Goal: Contribute content: Contribute content

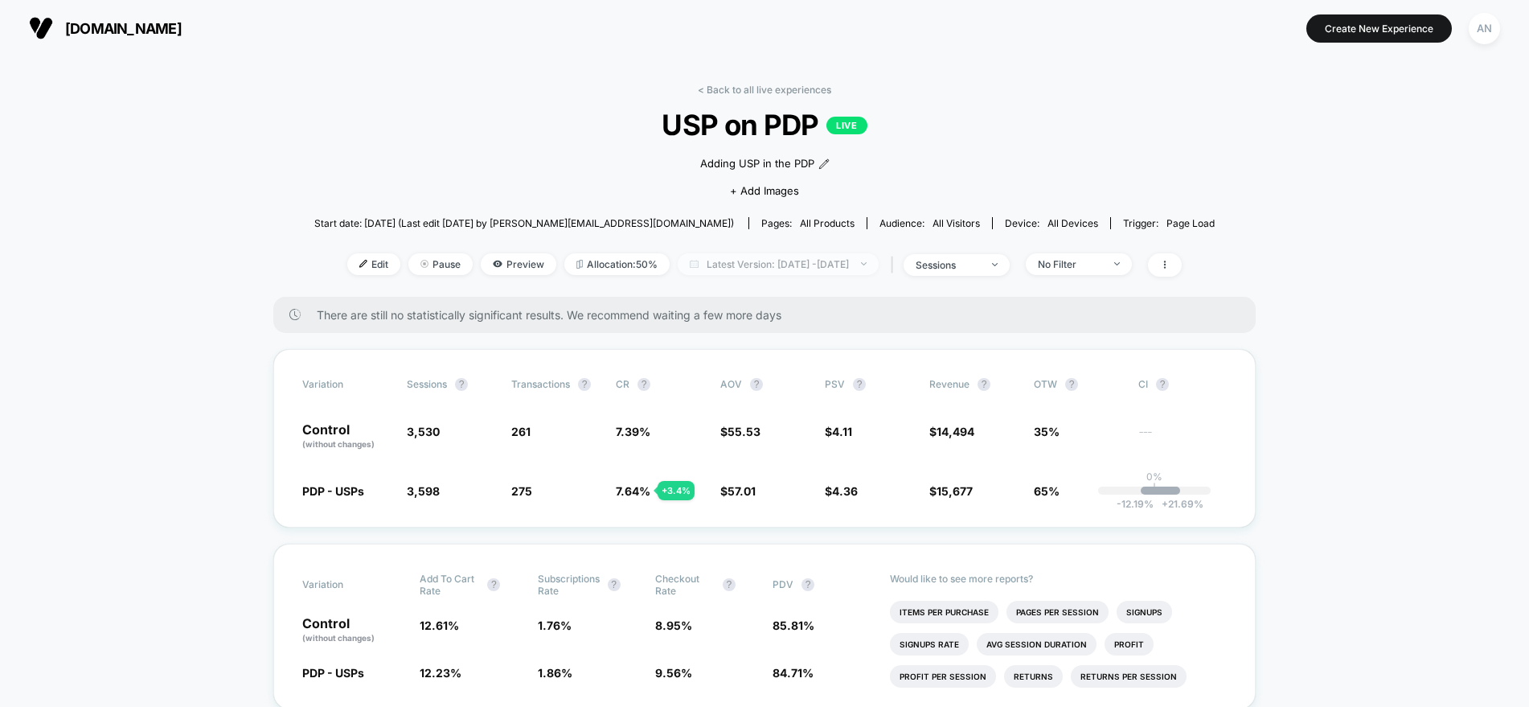
click at [804, 262] on span "Latest Version: Sep 4, 2025 - Sep 22, 2025" at bounding box center [778, 264] width 201 height 22
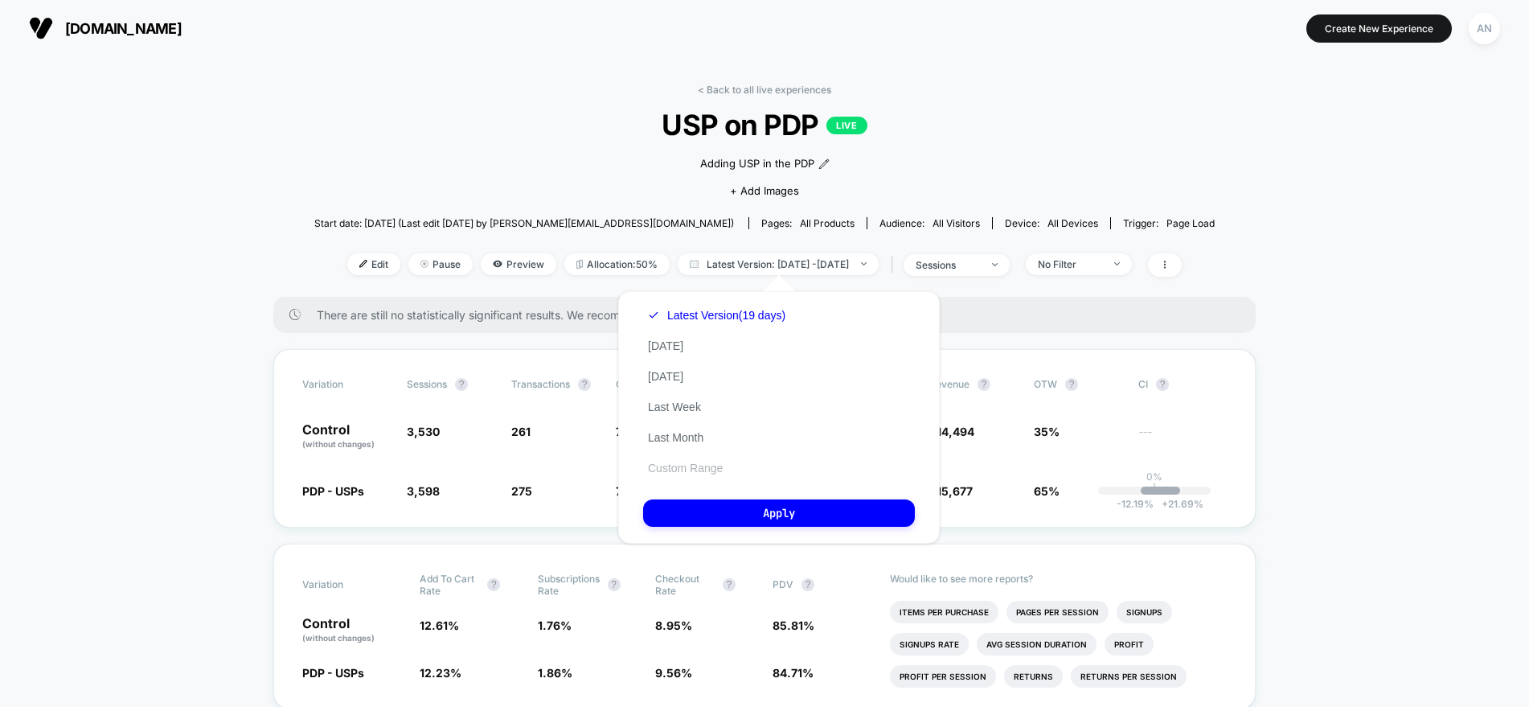
click at [679, 466] on button "Custom Range" at bounding box center [685, 468] width 84 height 14
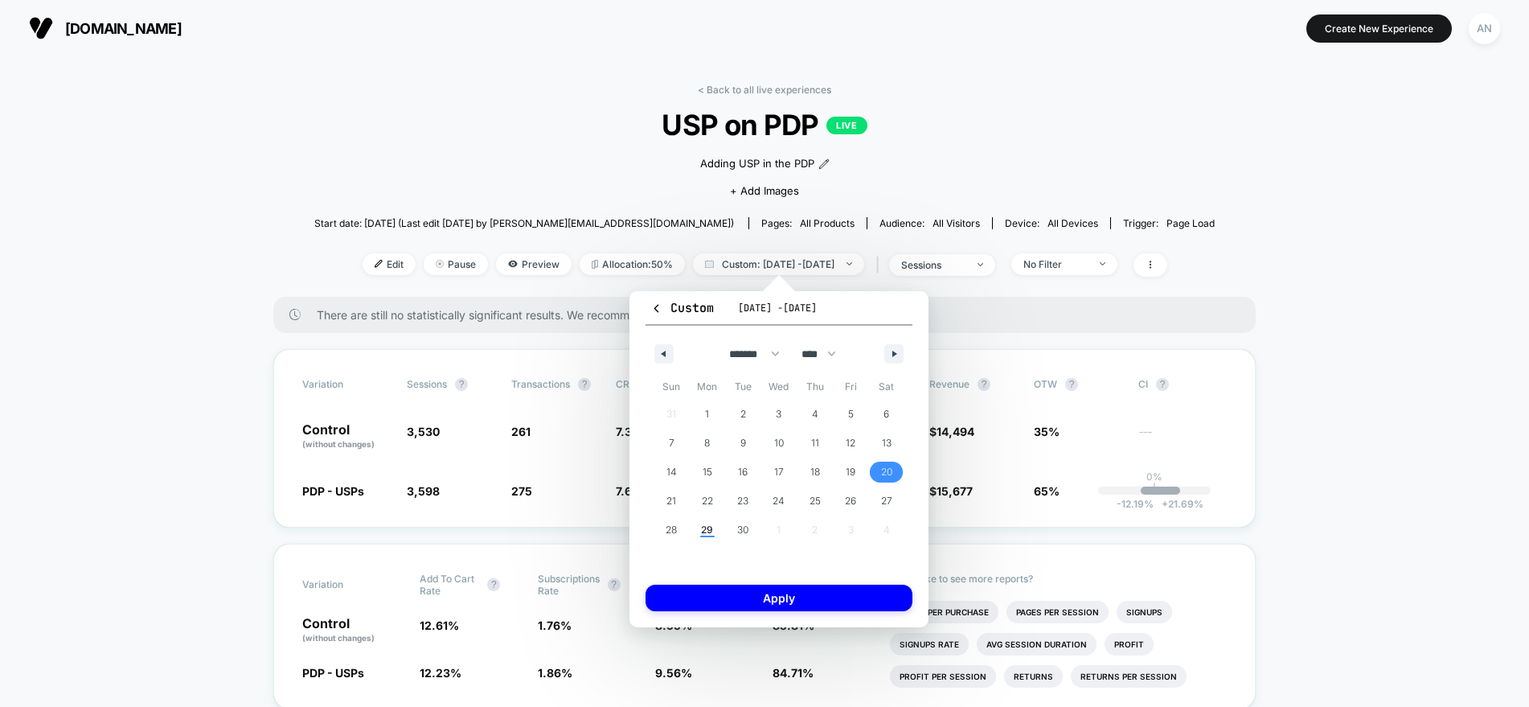
click at [887, 473] on span "20" at bounding box center [886, 472] width 11 height 29
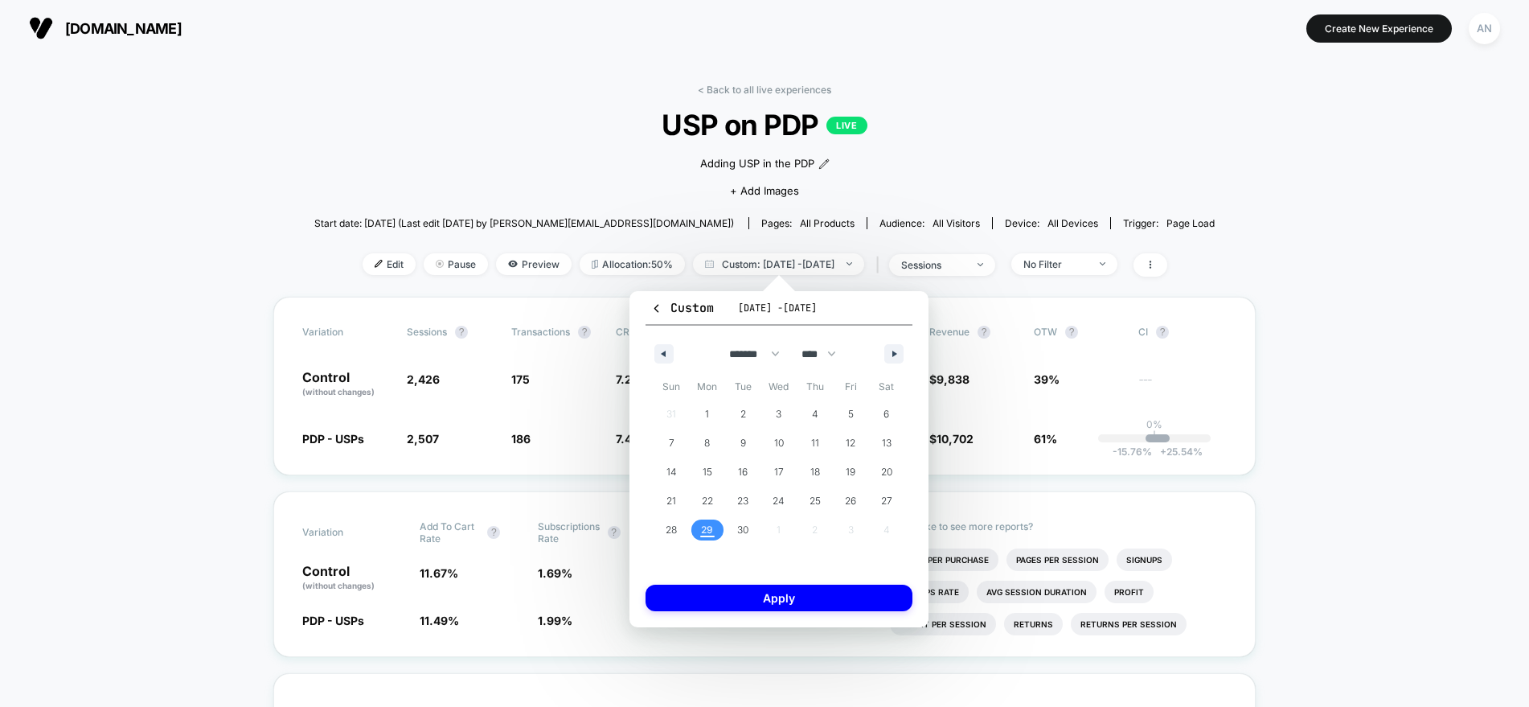
click at [704, 531] on span "29" at bounding box center [707, 529] width 12 height 29
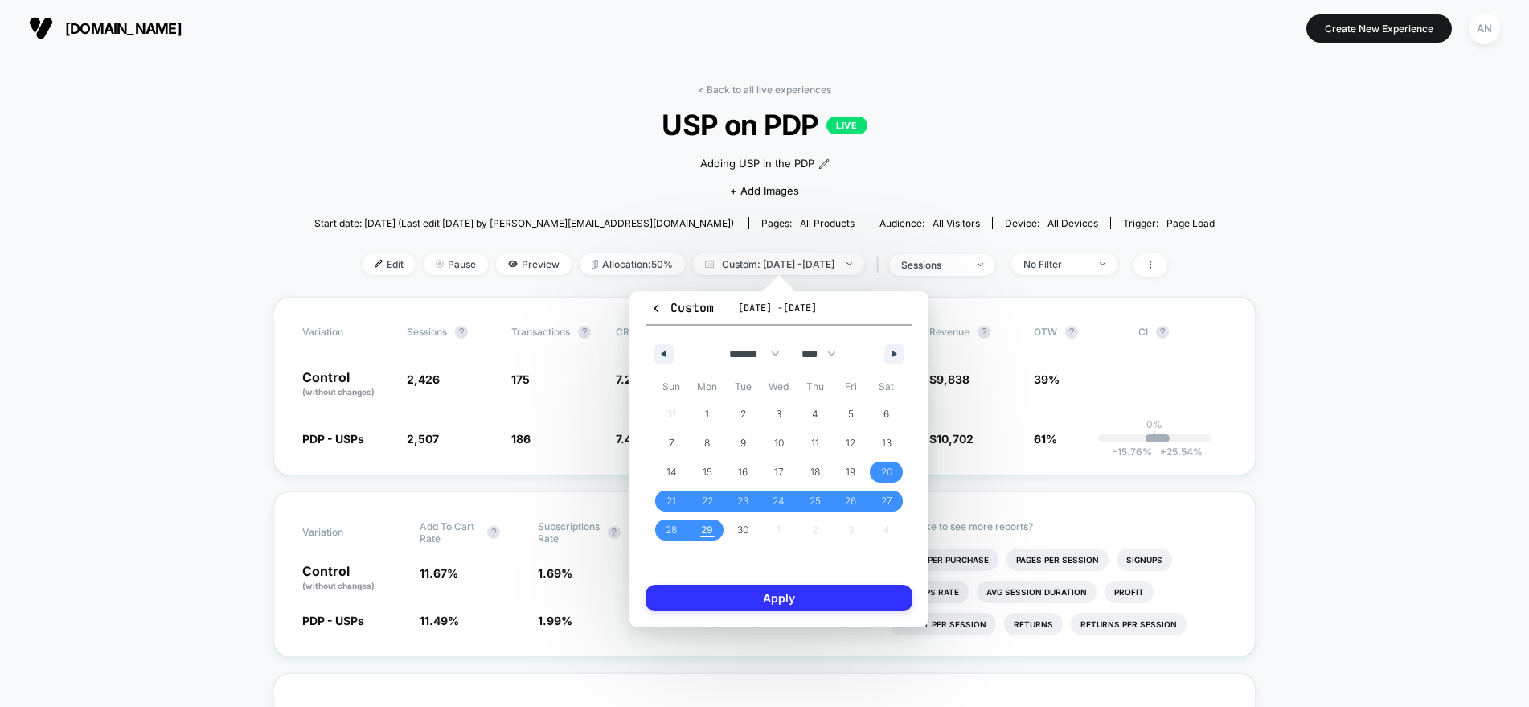
click at [766, 608] on button "Apply" at bounding box center [779, 598] width 267 height 27
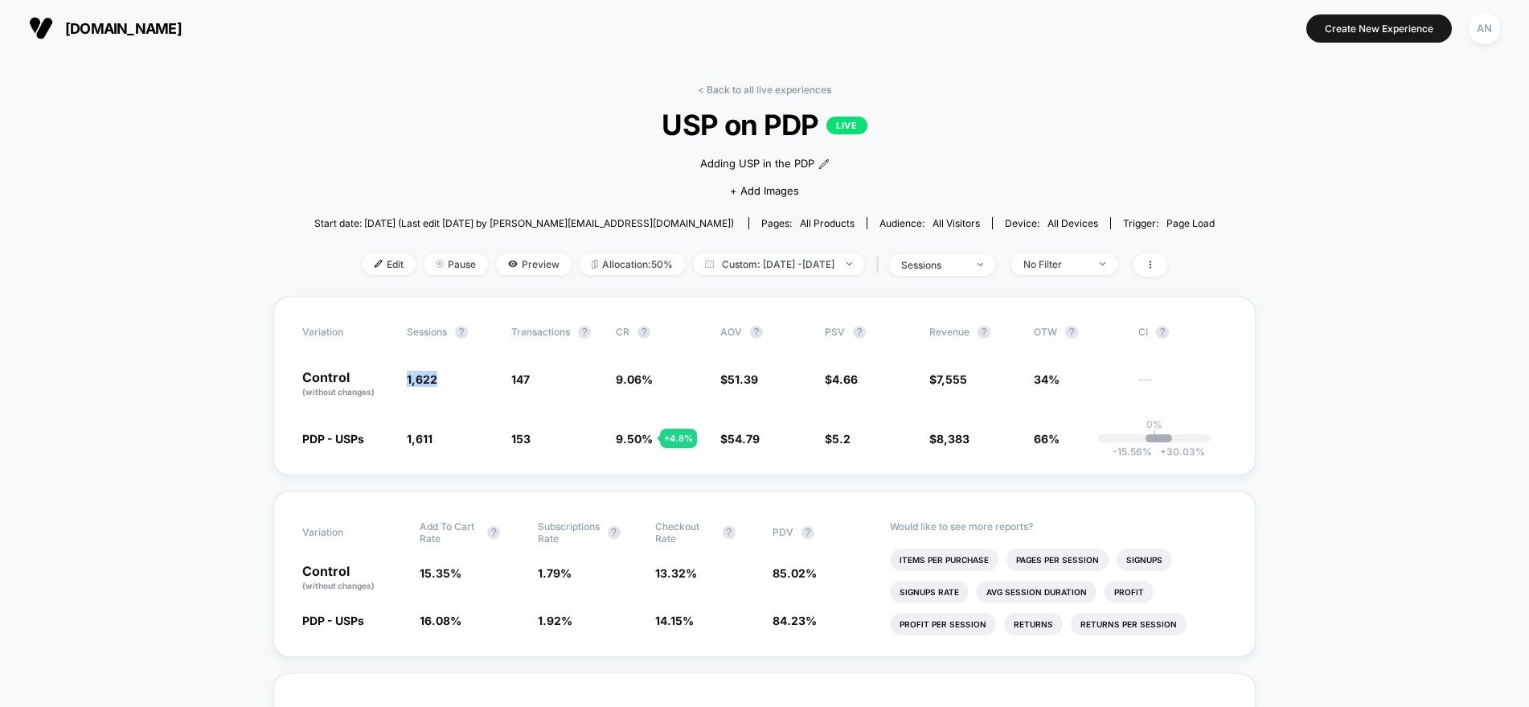
drag, startPoint x: 437, startPoint y: 375, endPoint x: 404, endPoint y: 375, distance: 33.0
click at [404, 375] on div "Control (without changes) 1,622 147 9.06 % $ 51.39 $ 4.66 $ 7,555 34% ---" at bounding box center [764, 384] width 925 height 27
copy span "1,622"
drag, startPoint x: 435, startPoint y: 437, endPoint x: 400, endPoint y: 438, distance: 34.6
click at [400, 438] on div "PDP - USPs 1,611 - 0.68 % 153 + 4.8 % 9.50 % + 4.8 % $ 54.79 + 6.6 % $ 5.2 + 11…" at bounding box center [764, 438] width 925 height 16
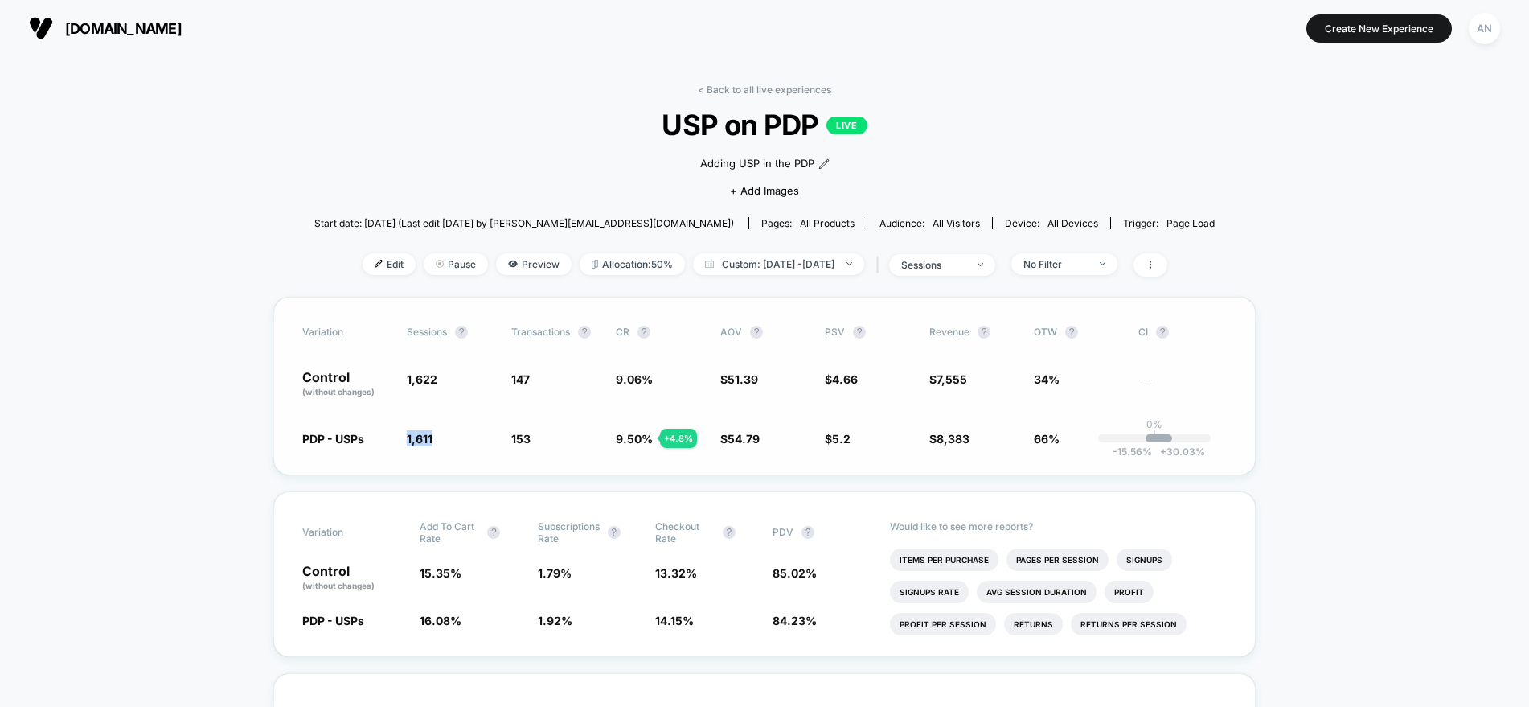
copy span "1,611"
drag, startPoint x: 971, startPoint y: 377, endPoint x: 933, endPoint y: 377, distance: 38.6
click at [933, 377] on span "$ 7,555" at bounding box center [974, 384] width 88 height 27
click at [938, 377] on span "7,555" at bounding box center [952, 379] width 31 height 14
drag, startPoint x: 969, startPoint y: 376, endPoint x: 936, endPoint y: 376, distance: 33.0
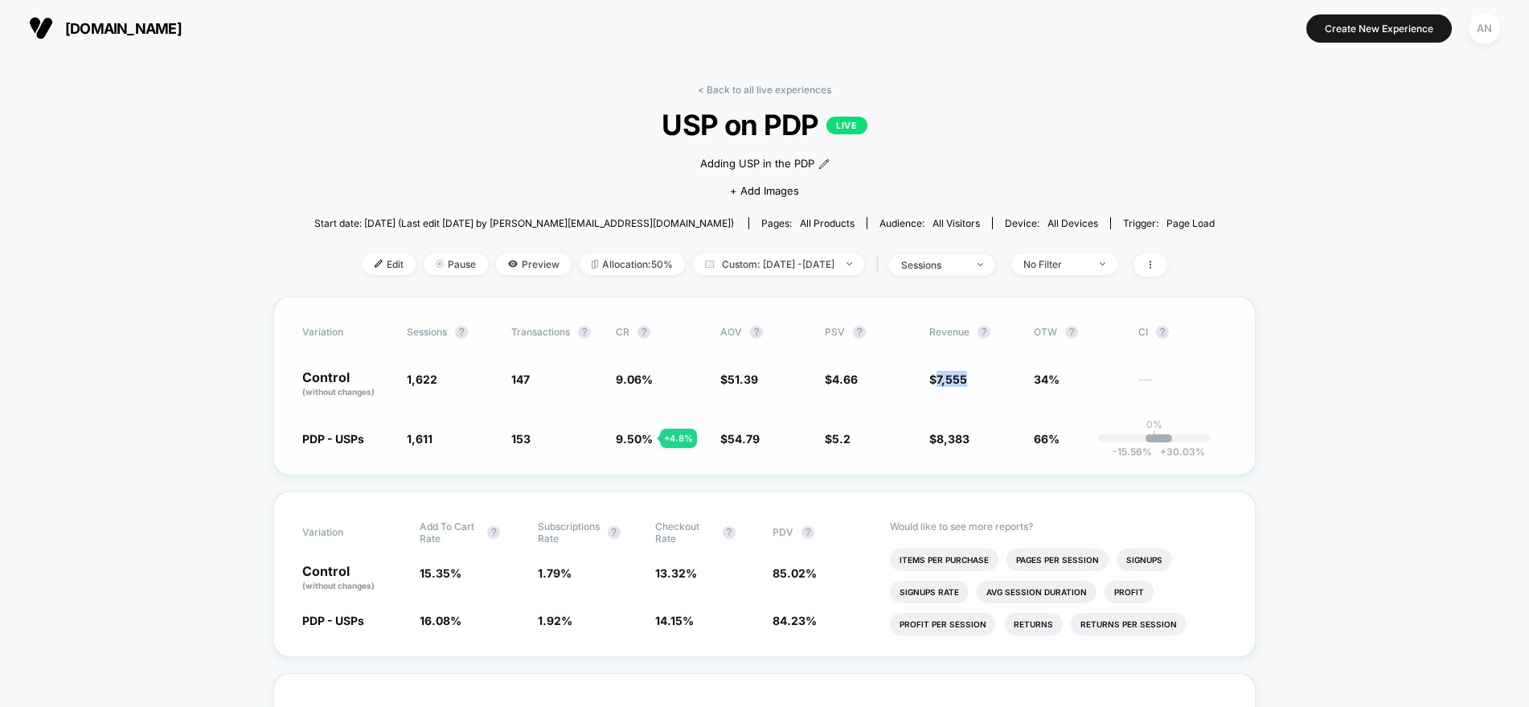
click at [936, 376] on span "$ 7,555" at bounding box center [974, 384] width 88 height 27
copy span "7,555"
drag, startPoint x: 967, startPoint y: 434, endPoint x: 939, endPoint y: 439, distance: 28.6
click at [939, 439] on span "8,383" at bounding box center [953, 439] width 33 height 14
copy span "8,383"
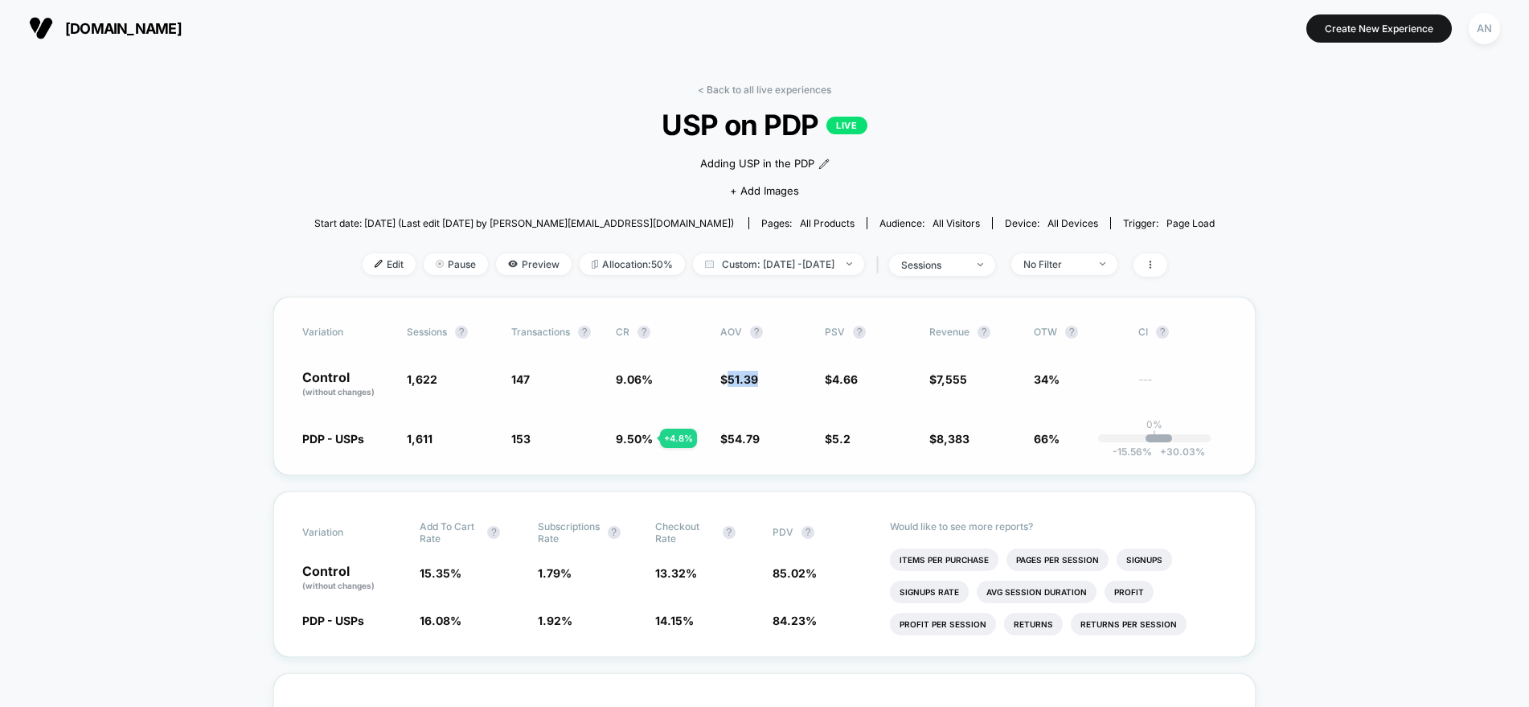
drag, startPoint x: 761, startPoint y: 378, endPoint x: 724, endPoint y: 380, distance: 37.1
click at [724, 380] on span "$ 51.39" at bounding box center [764, 384] width 88 height 27
copy span "51.39"
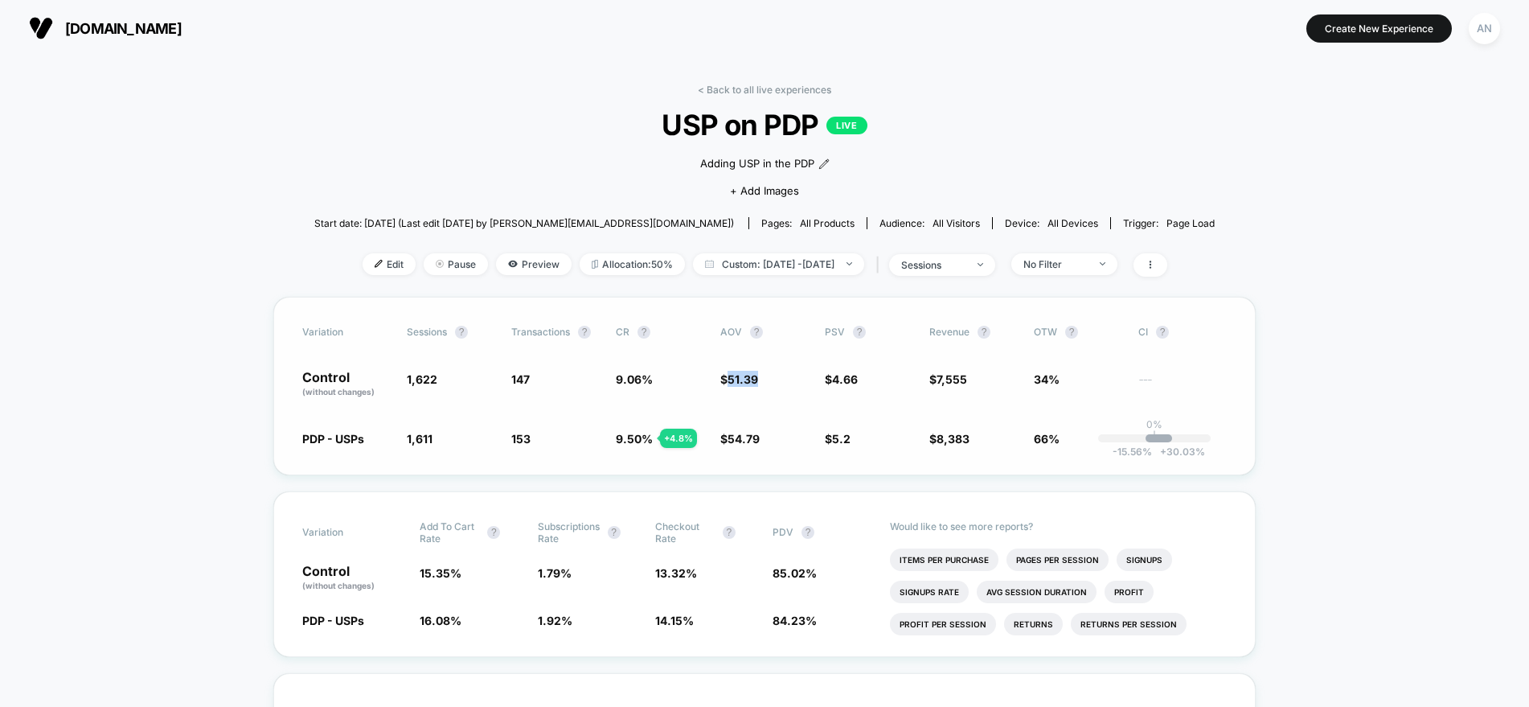
click at [725, 440] on span "$ 54.79 + 6.6 %" at bounding box center [764, 438] width 88 height 16
copy span "54.79"
click at [604, 382] on div "Control (without changes) 1,622 147 9.06 % $ 51.39 $ 4.66 $ 7,555 34% ---" at bounding box center [764, 384] width 925 height 27
click at [711, 265] on span "Custom: Sep 20, 2025 - Sep 29, 2025" at bounding box center [778, 264] width 171 height 22
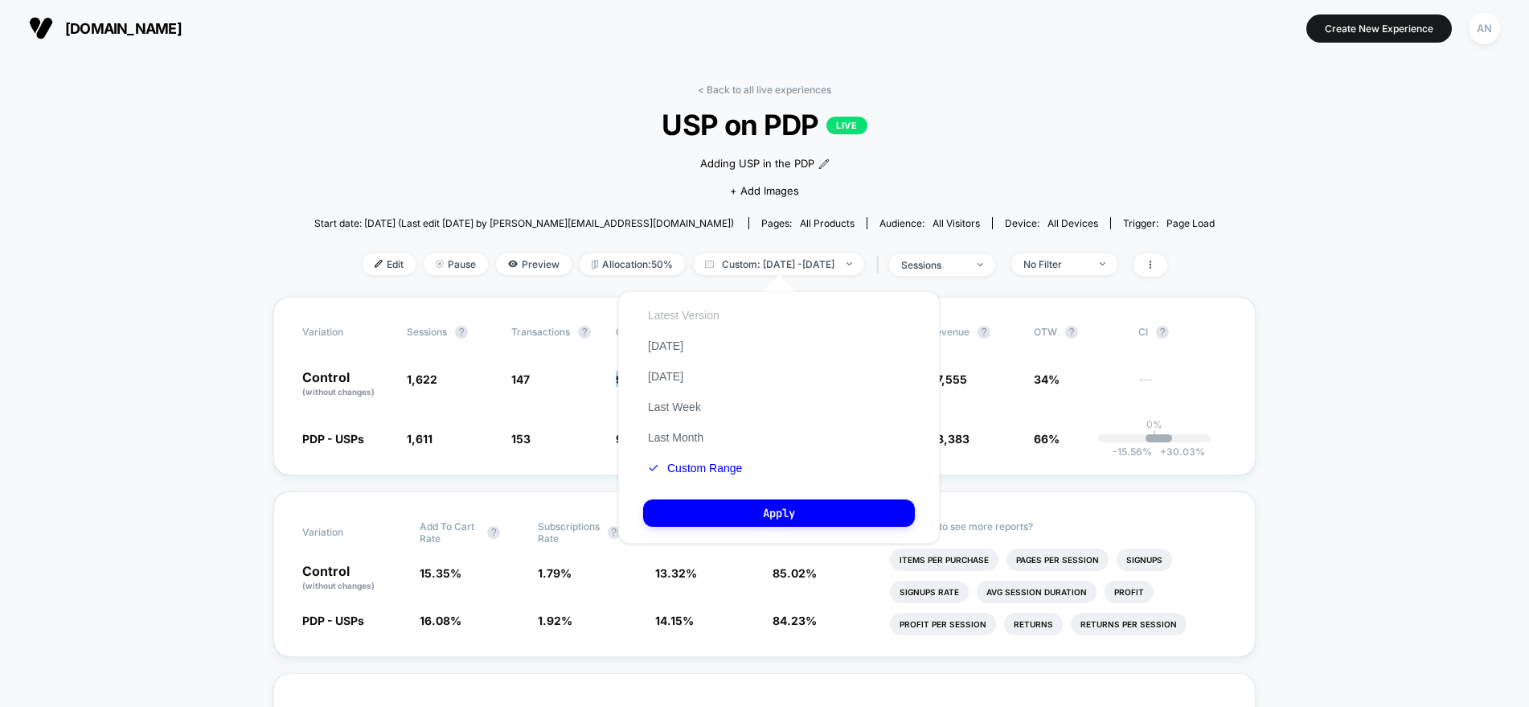
click at [685, 316] on button "Latest Version" at bounding box center [683, 315] width 81 height 14
click at [727, 507] on button "Apply" at bounding box center [779, 512] width 272 height 27
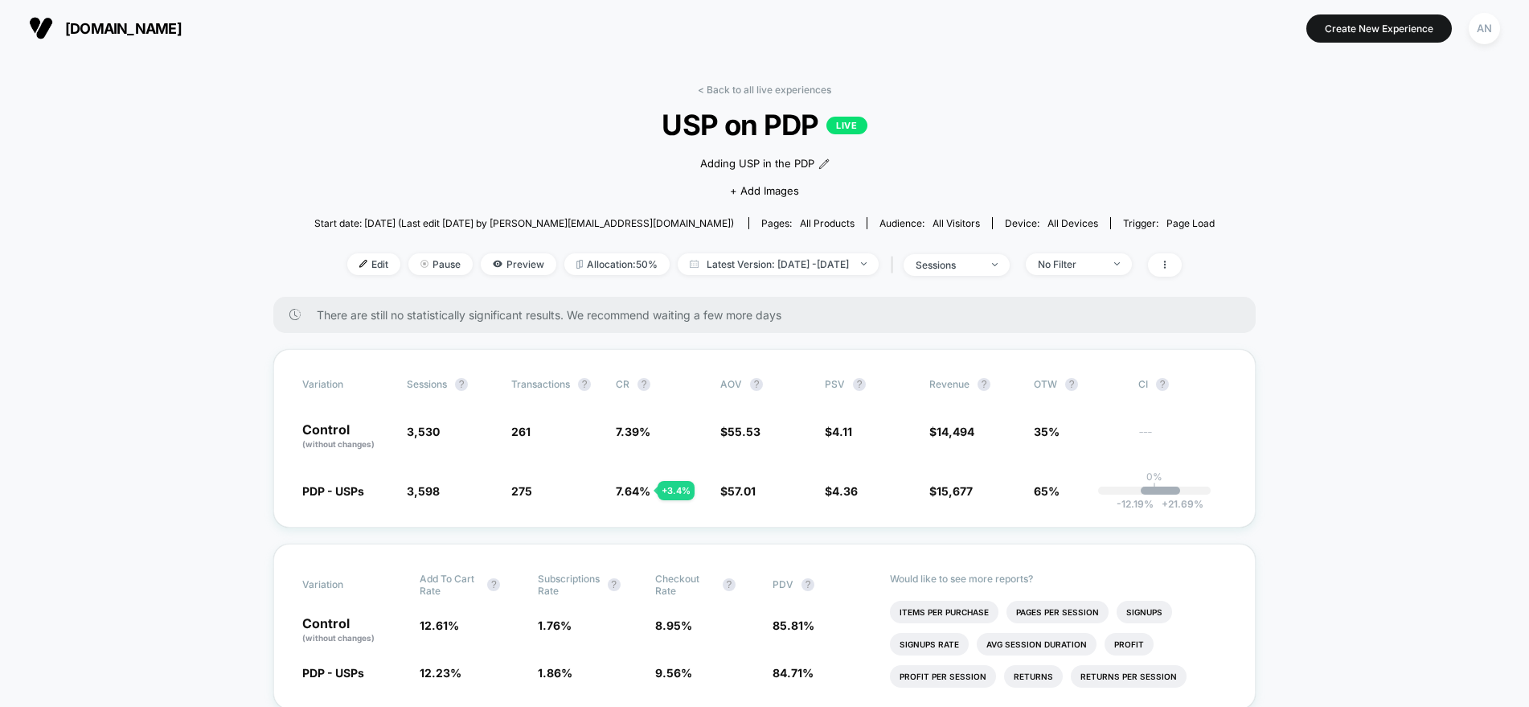
click at [735, 266] on span "Latest Version: Sep 4, 2025 - Sep 29, 2025" at bounding box center [778, 264] width 201 height 22
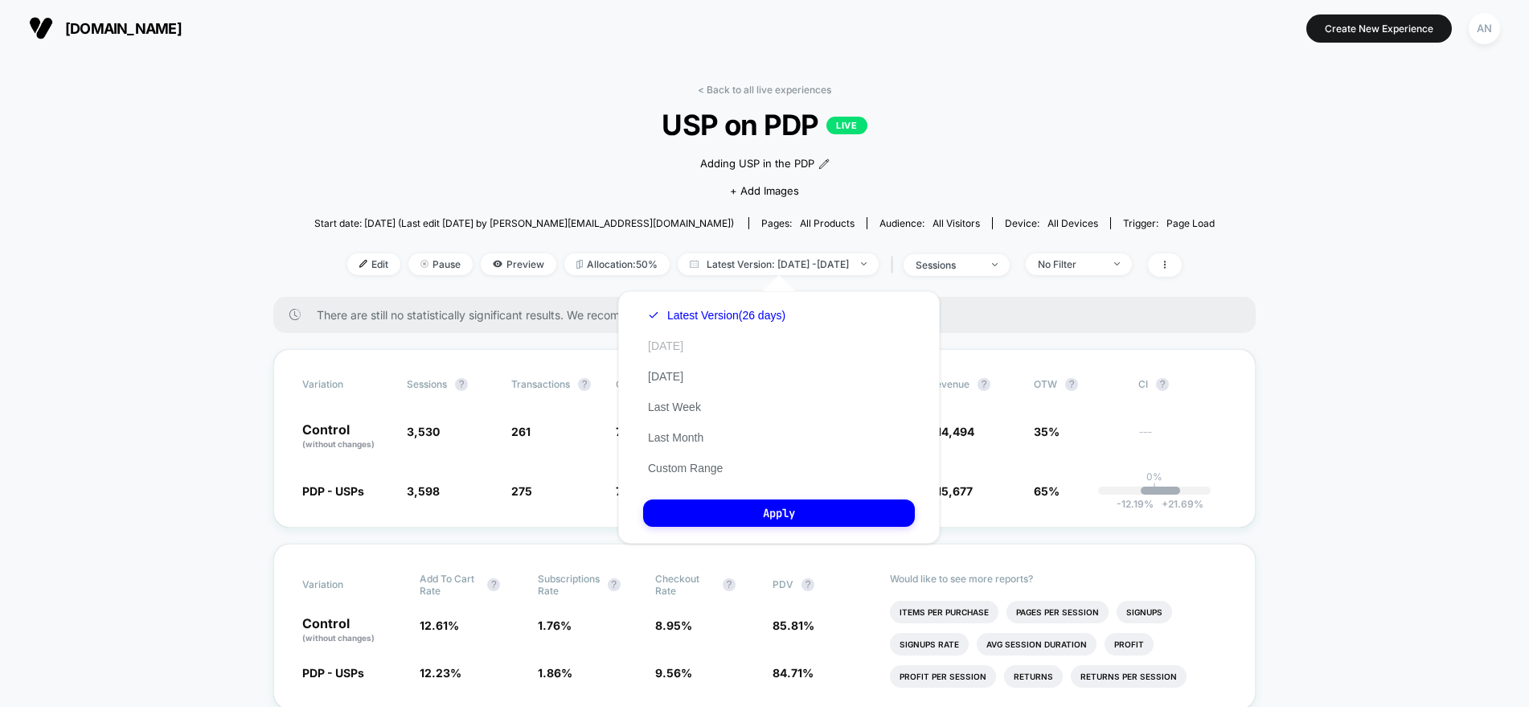
click at [671, 343] on button "Today" at bounding box center [665, 346] width 45 height 14
click at [765, 517] on button "Apply" at bounding box center [779, 512] width 272 height 27
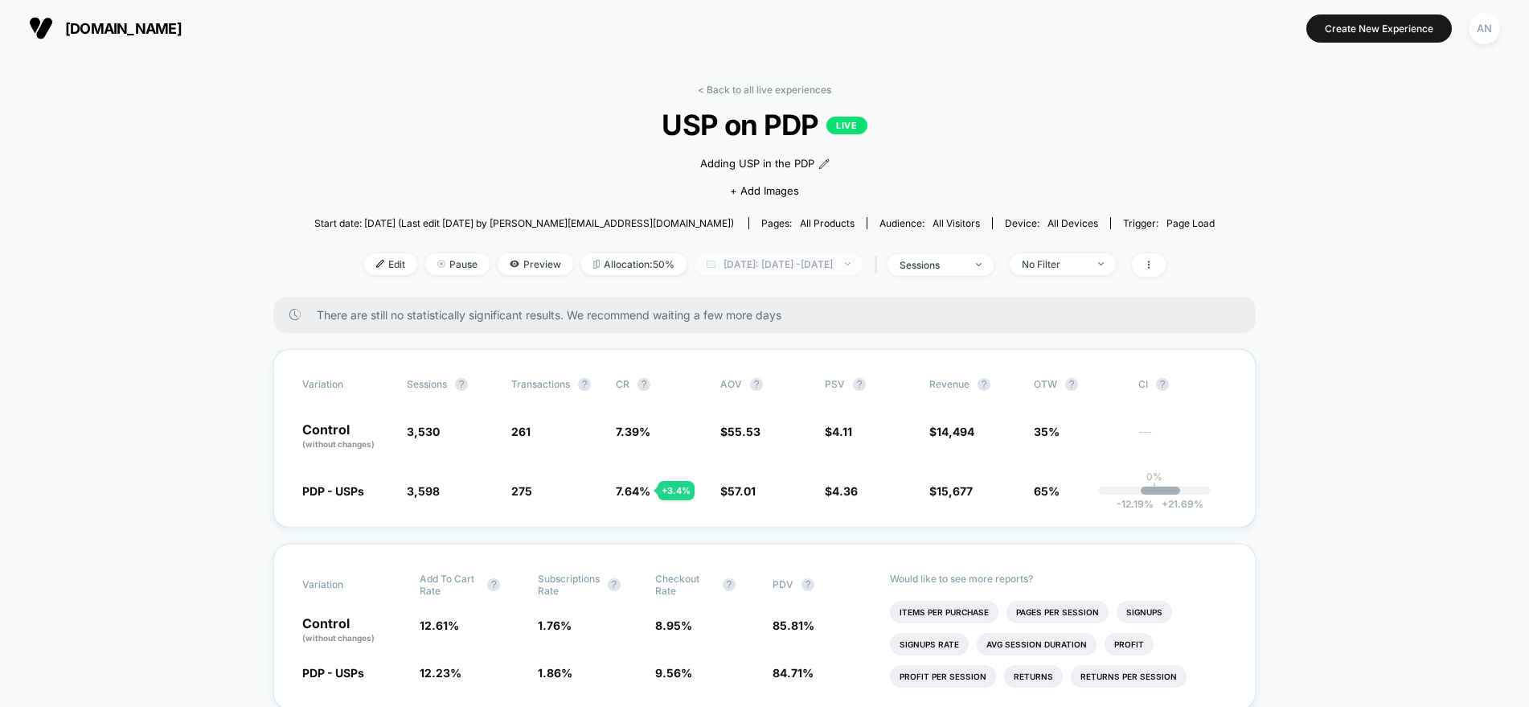
click at [791, 265] on span "Today: Sep 4, 2025 - Sep 29, 2025" at bounding box center [779, 264] width 168 height 22
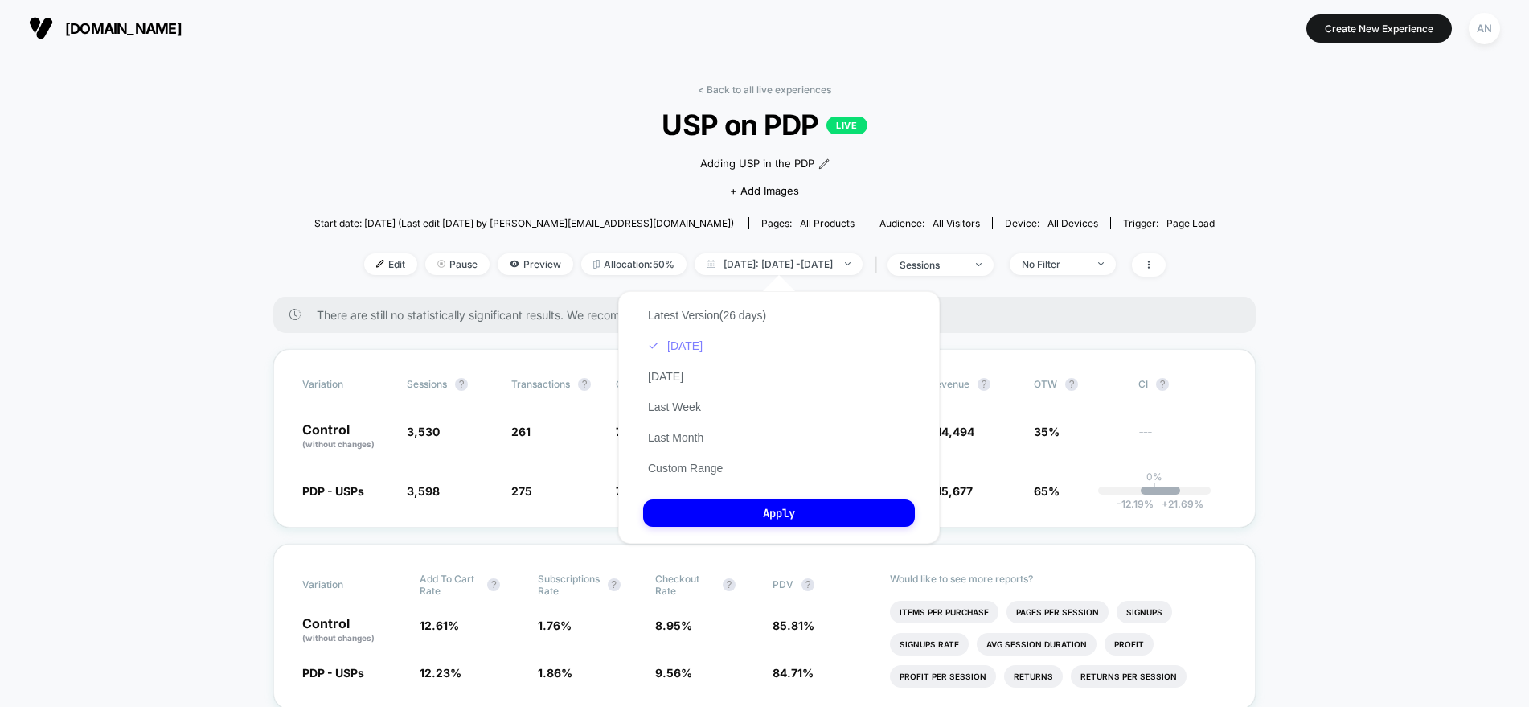
click at [683, 341] on button "Today" at bounding box center [675, 346] width 64 height 14
click at [743, 498] on div "Latest Version (26 days) Today Yesterday Last Week Last Month Custom Range Apply" at bounding box center [779, 417] width 322 height 252
click at [743, 513] on button "Apply" at bounding box center [779, 512] width 272 height 27
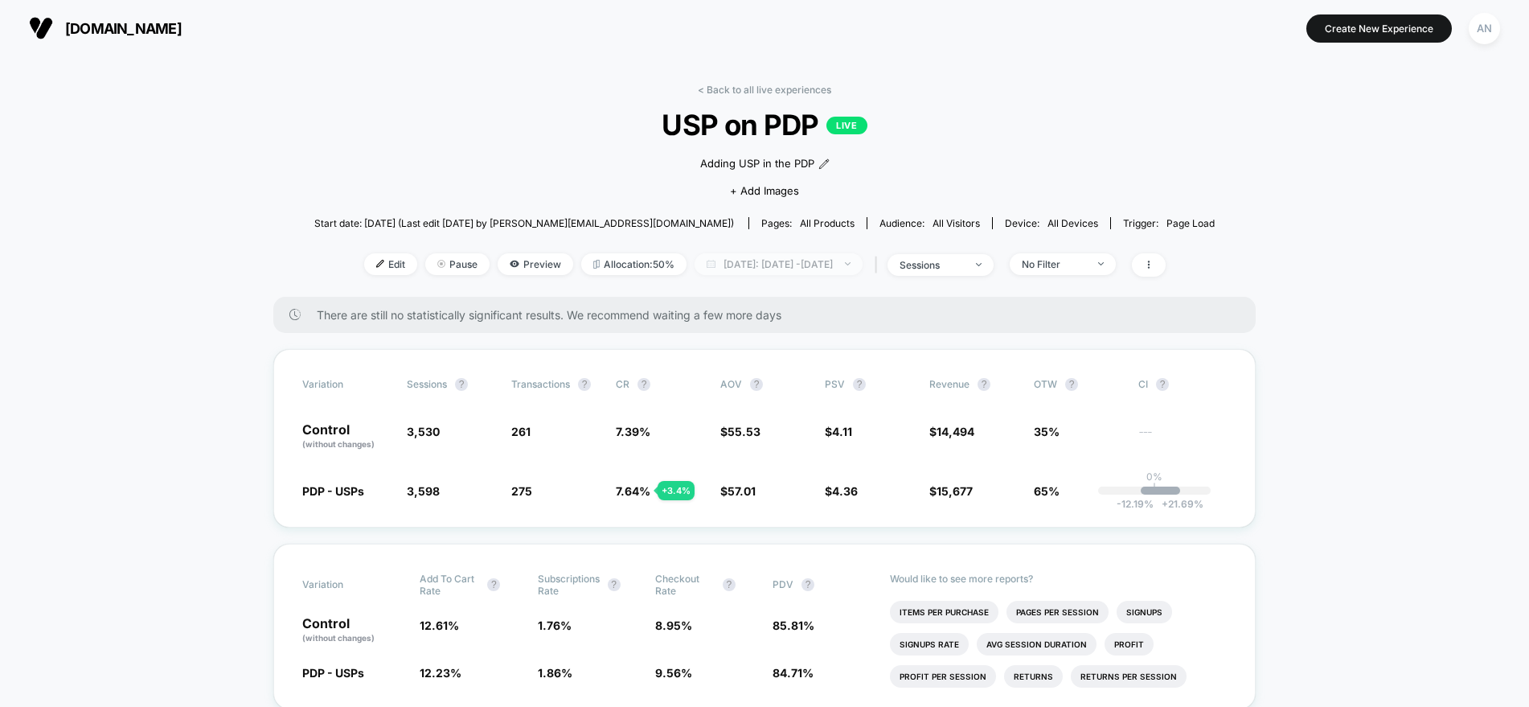
click at [807, 262] on span "Today: Sep 4, 2025 - Sep 29, 2025" at bounding box center [779, 264] width 168 height 22
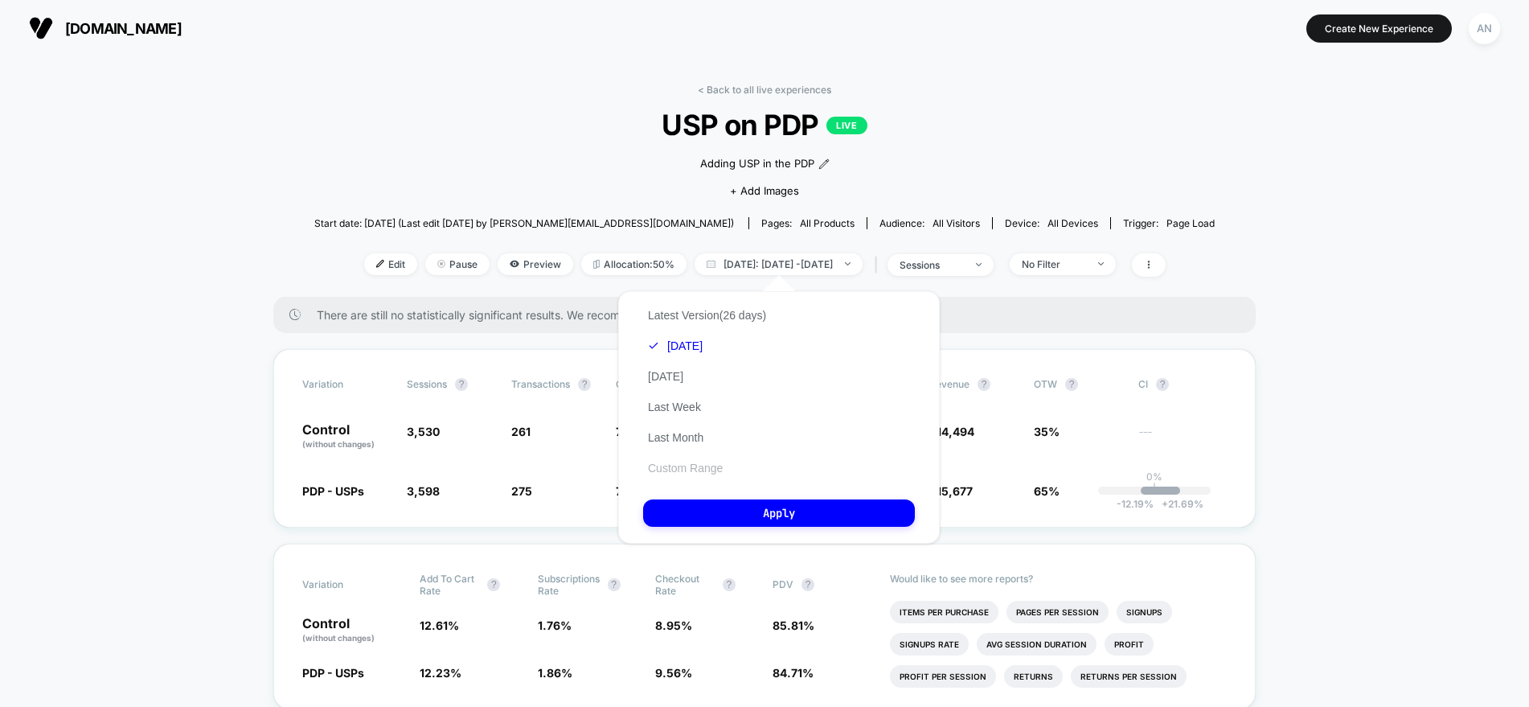
click at [716, 462] on button "Custom Range" at bounding box center [685, 468] width 84 height 14
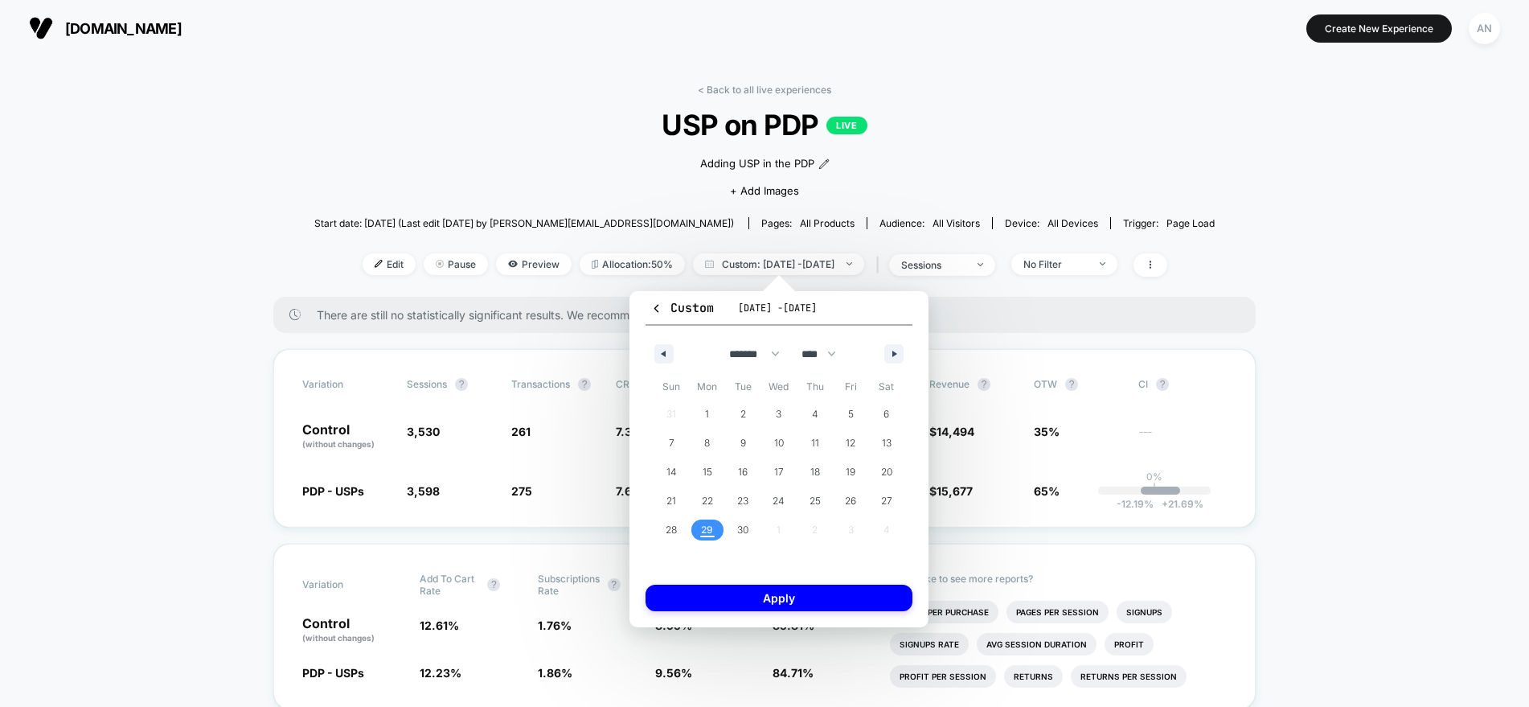
click at [712, 533] on span "29" at bounding box center [707, 529] width 12 height 29
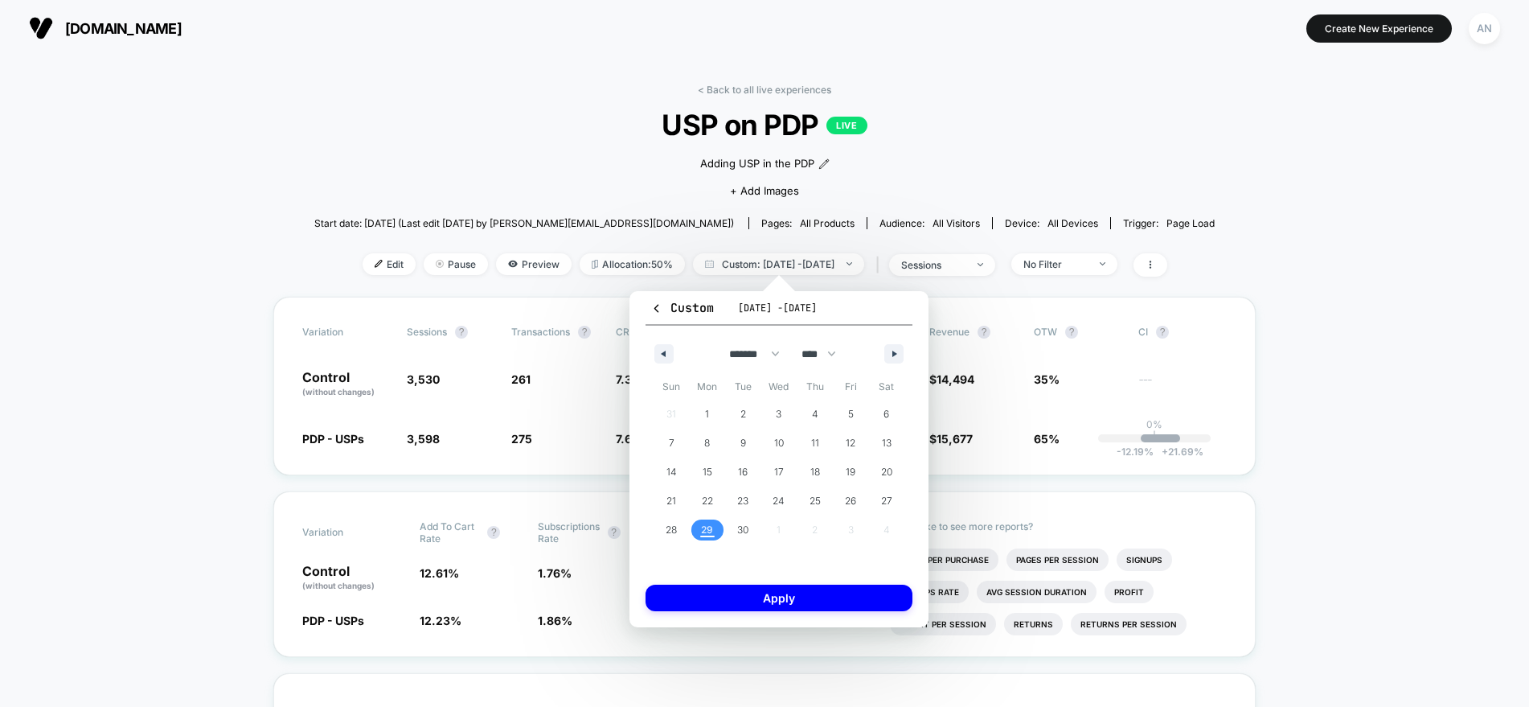
click at [712, 533] on span "29" at bounding box center [707, 529] width 12 height 29
click at [712, 526] on span "29" at bounding box center [707, 529] width 12 height 29
click at [745, 596] on button "Apply" at bounding box center [779, 598] width 267 height 27
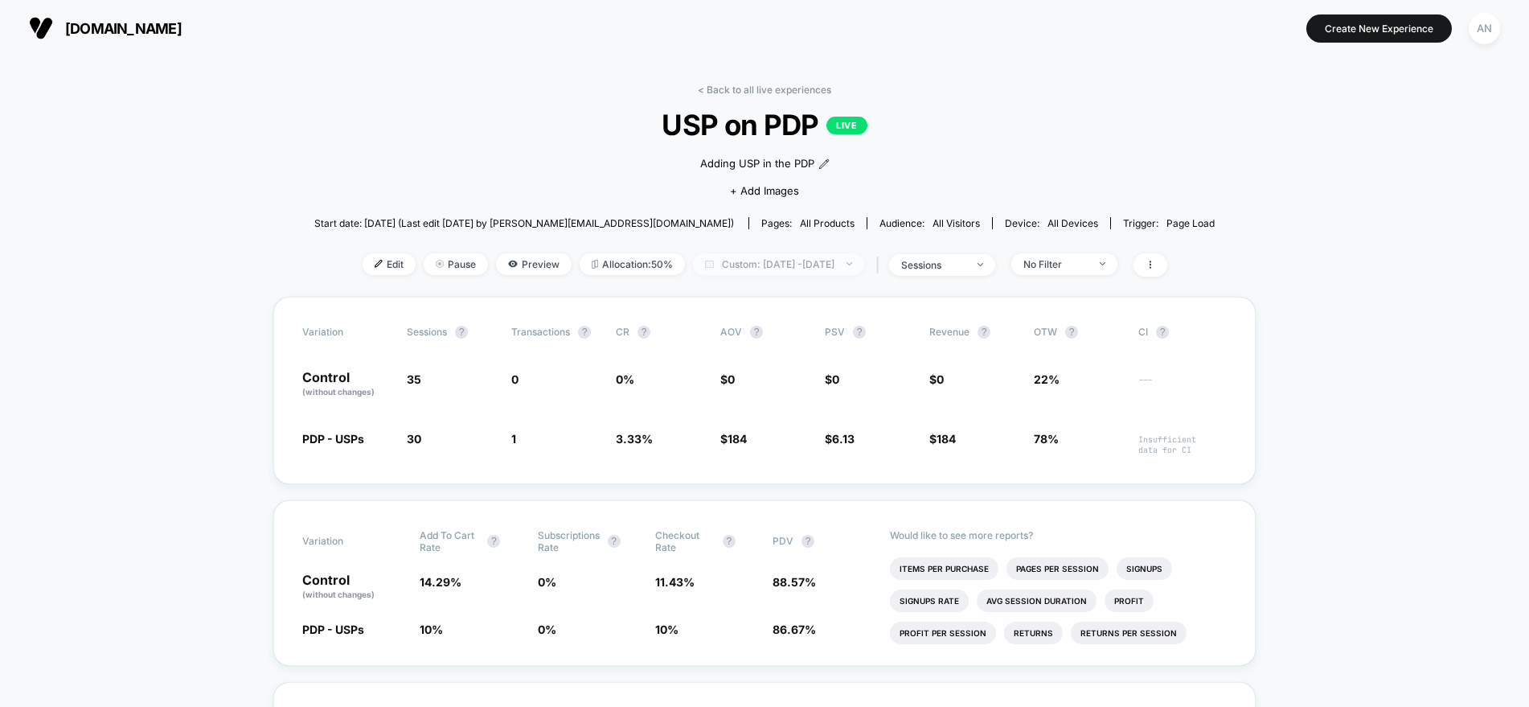
click at [795, 262] on span "Custom: Sep 29, 2025 - Sep 29, 2025" at bounding box center [778, 264] width 171 height 22
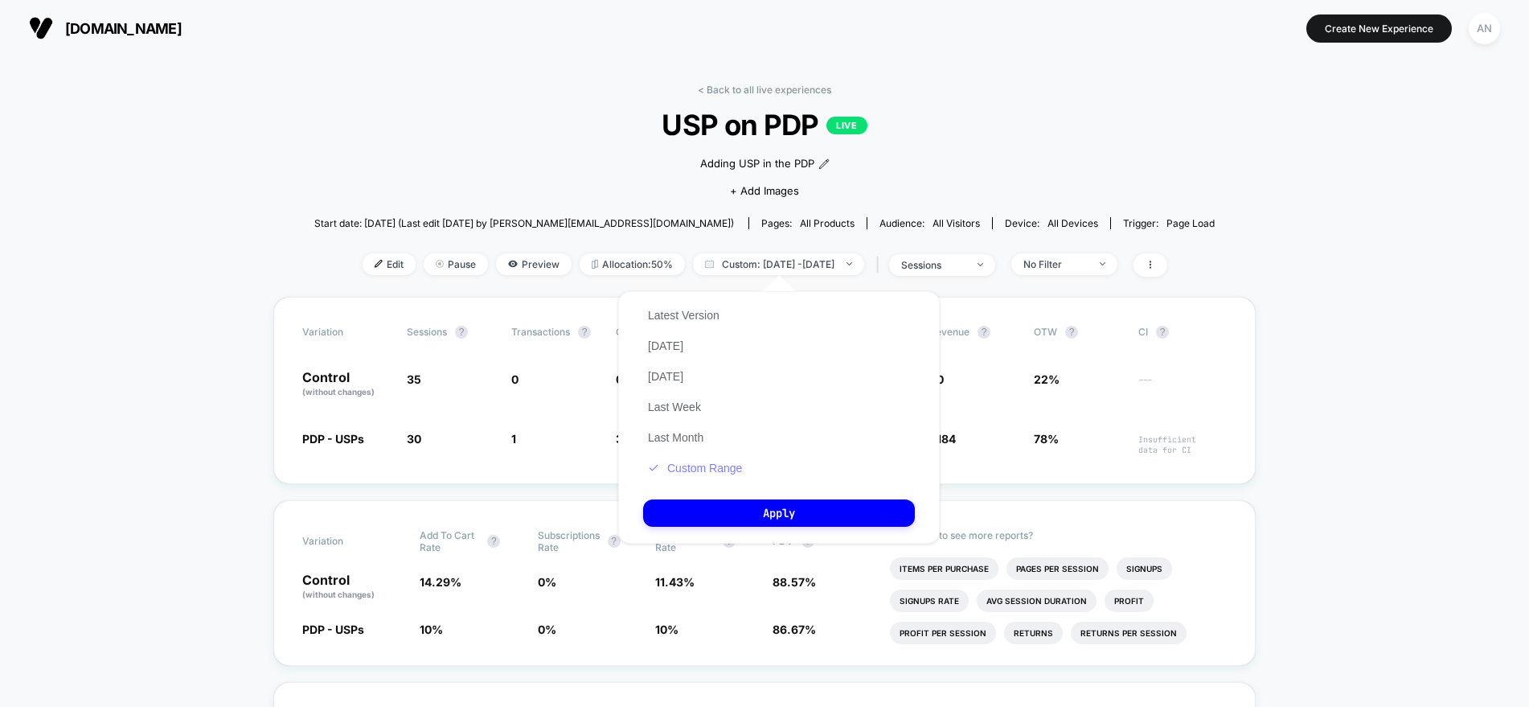
click at [695, 468] on button "Custom Range" at bounding box center [695, 468] width 104 height 14
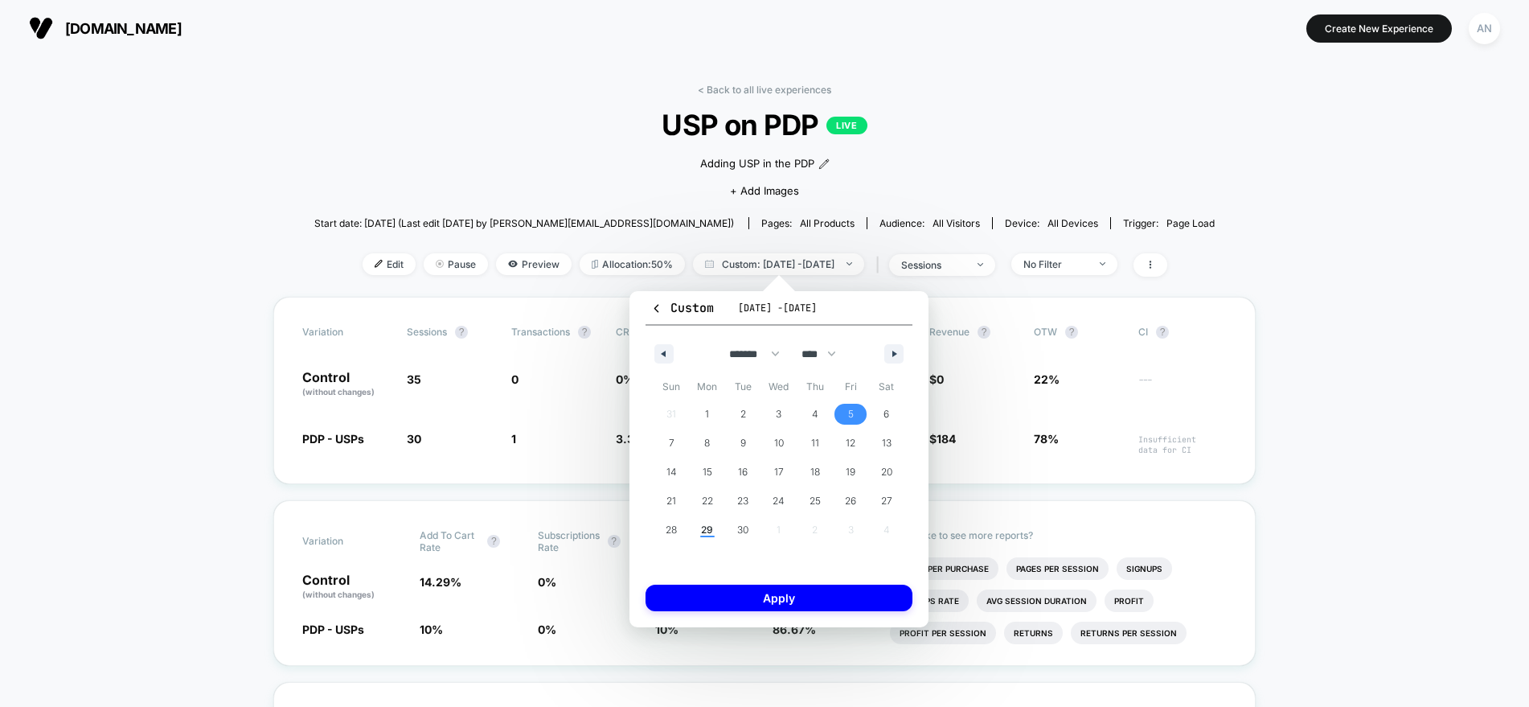
click at [852, 410] on span "5" at bounding box center [851, 414] width 6 height 29
click at [848, 439] on span "12" at bounding box center [851, 443] width 10 height 29
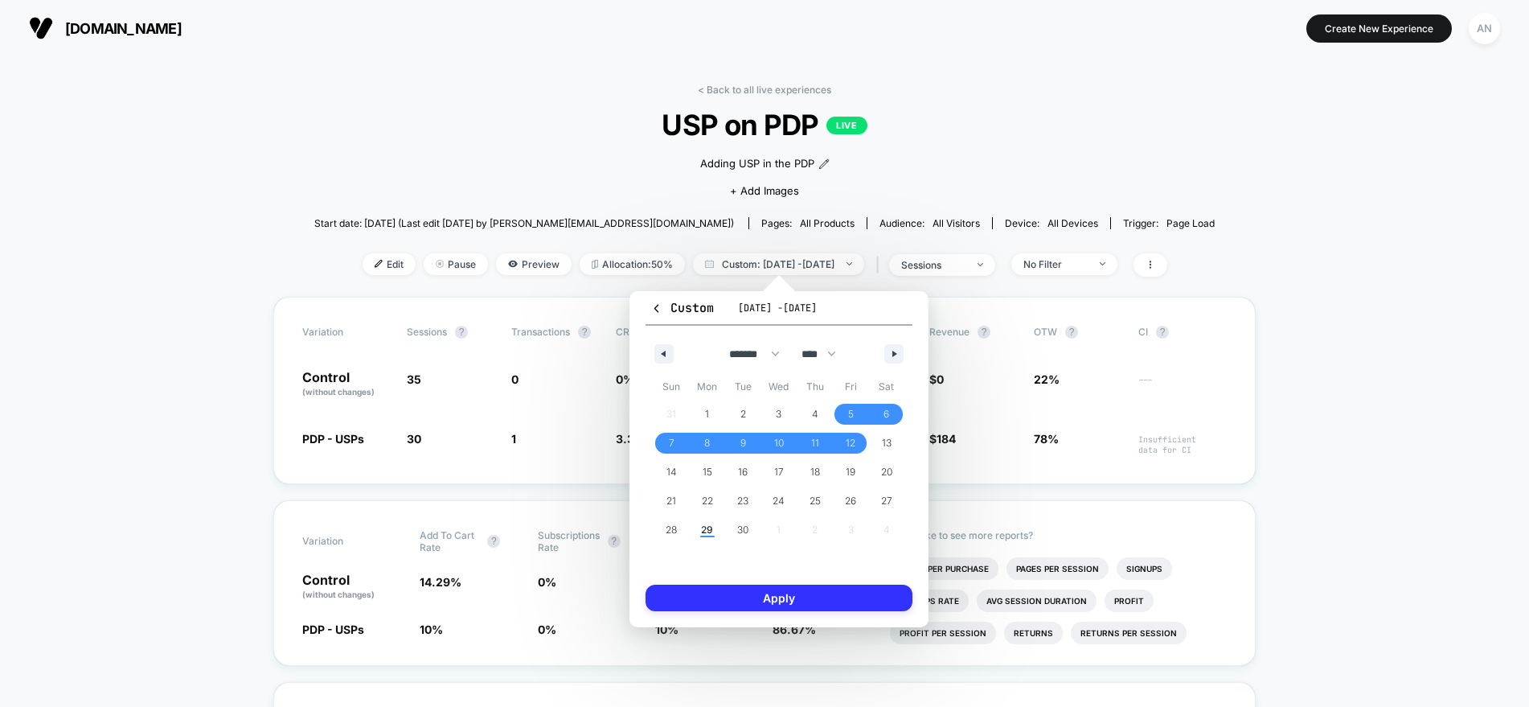
click at [853, 593] on button "Apply" at bounding box center [779, 598] width 267 height 27
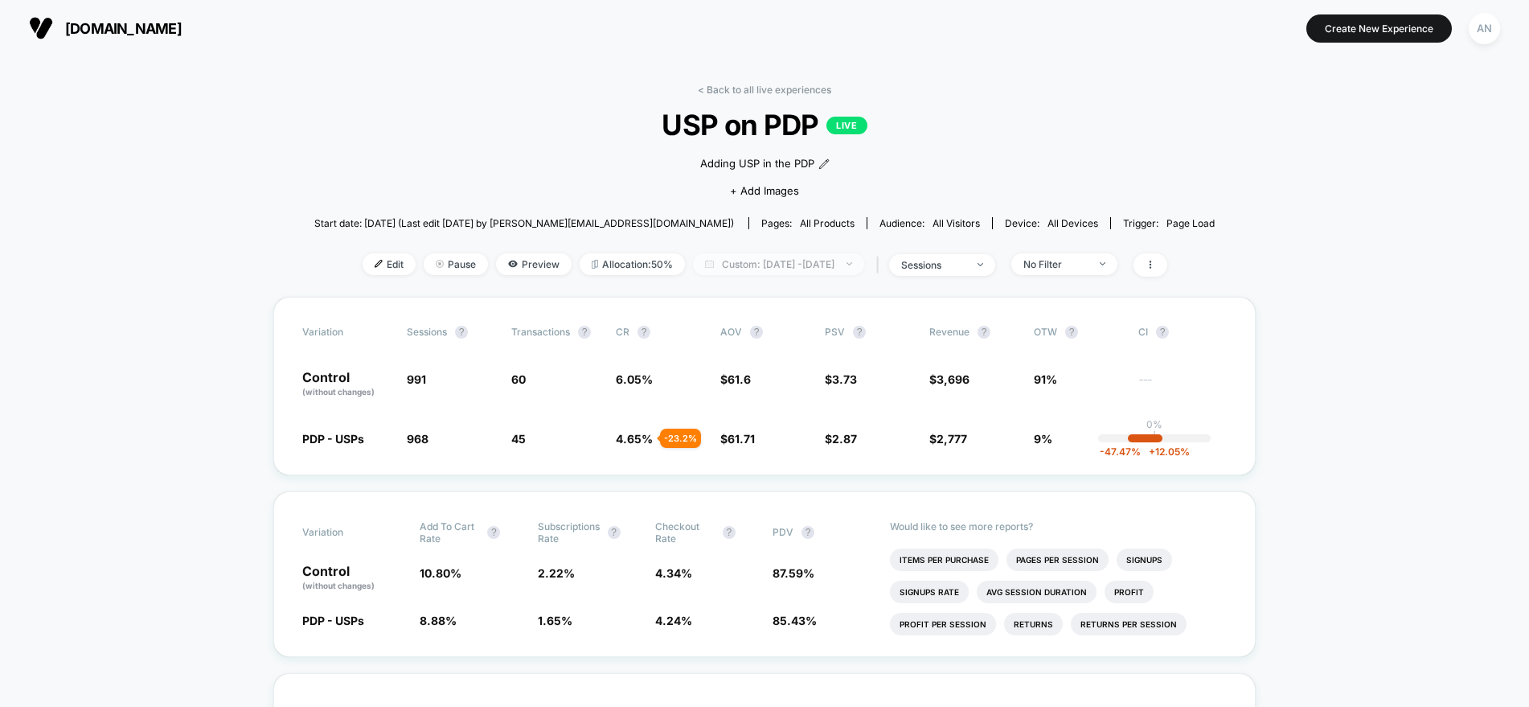
click at [791, 263] on span "Custom: Sep 5, 2025 - Sep 12, 2025" at bounding box center [778, 264] width 171 height 22
select select "*"
select select "****"
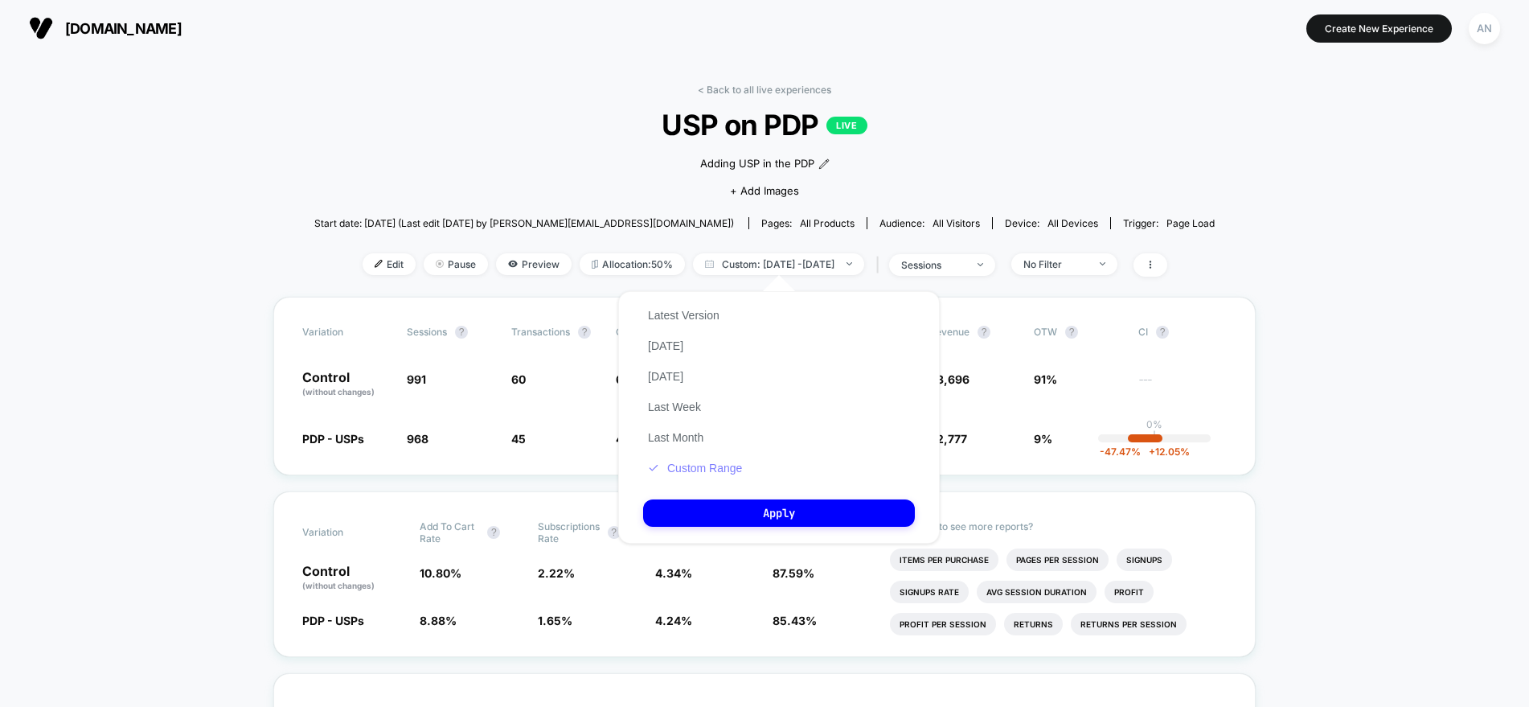
click at [708, 470] on button "Custom Range" at bounding box center [695, 468] width 104 height 14
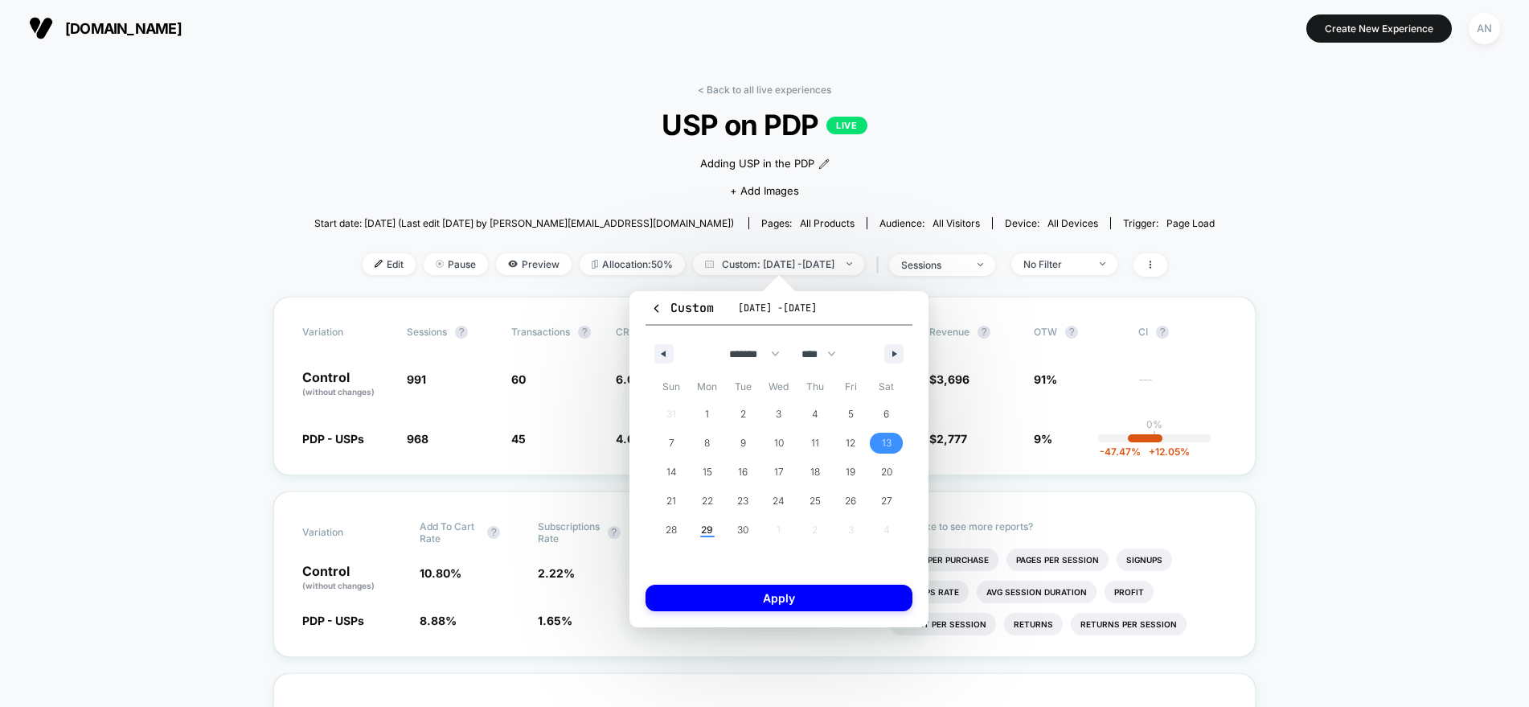
click at [885, 441] on span "13" at bounding box center [887, 443] width 10 height 29
click at [853, 465] on span "19" at bounding box center [851, 472] width 10 height 29
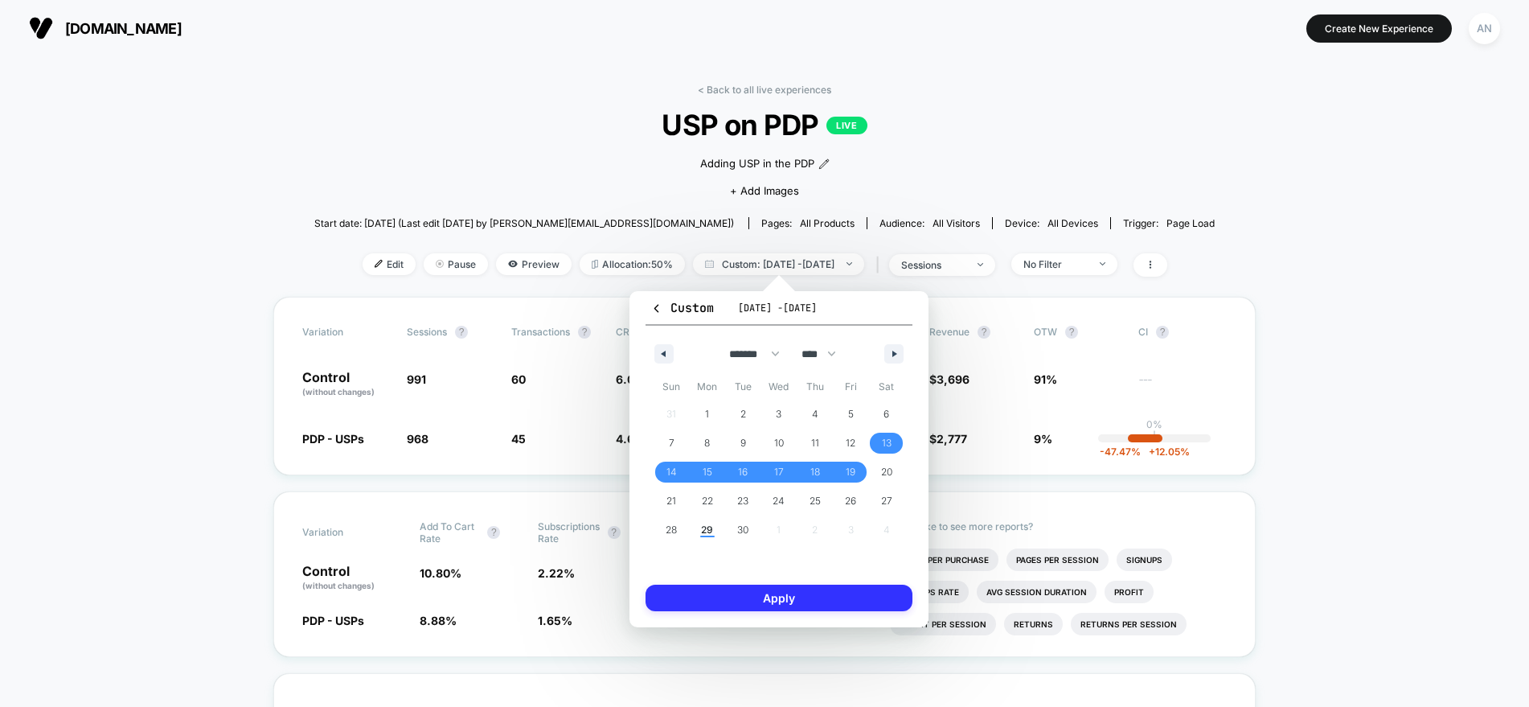
click at [822, 600] on button "Apply" at bounding box center [779, 598] width 267 height 27
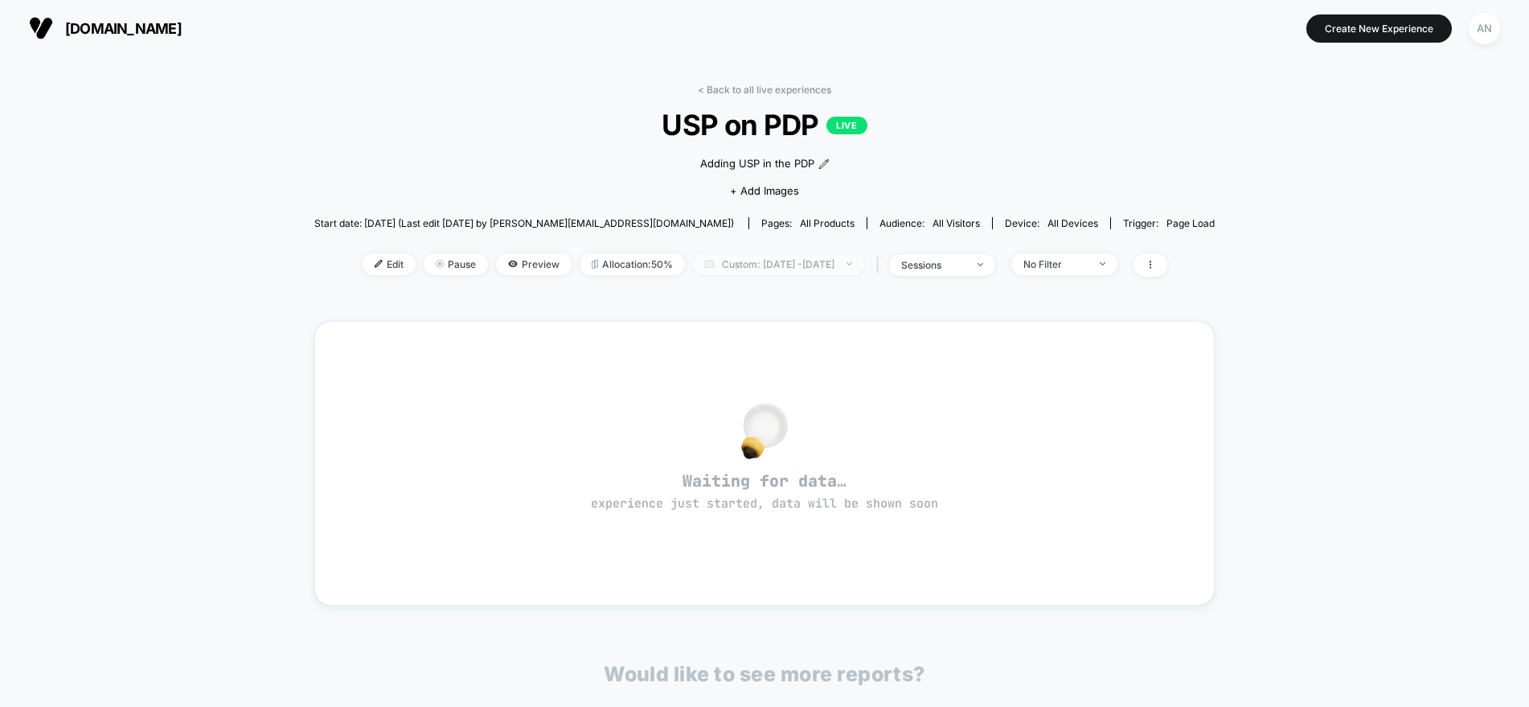
click at [816, 267] on span "Custom: Sep 13, 2025 - Sep 12, 2025" at bounding box center [778, 264] width 171 height 22
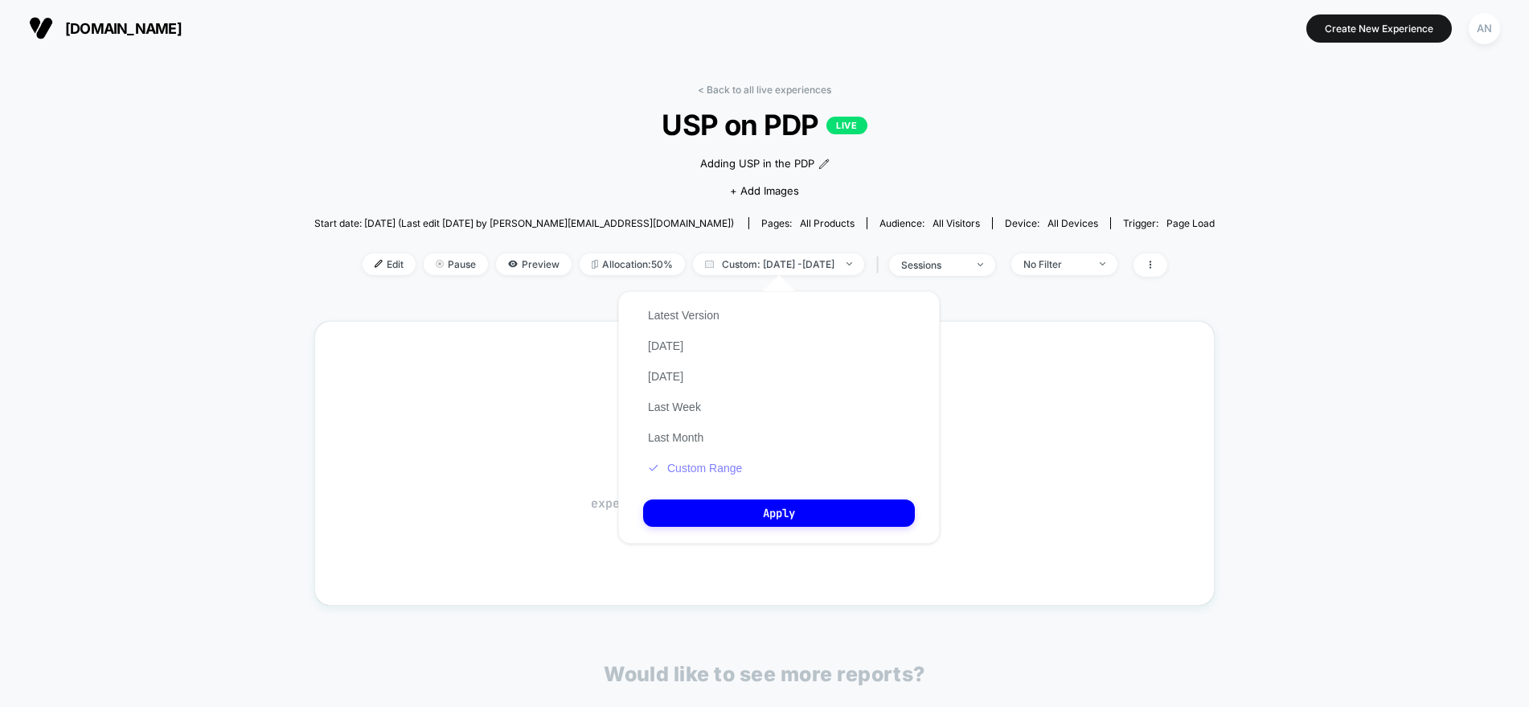
click at [709, 468] on button "Custom Range" at bounding box center [695, 468] width 104 height 14
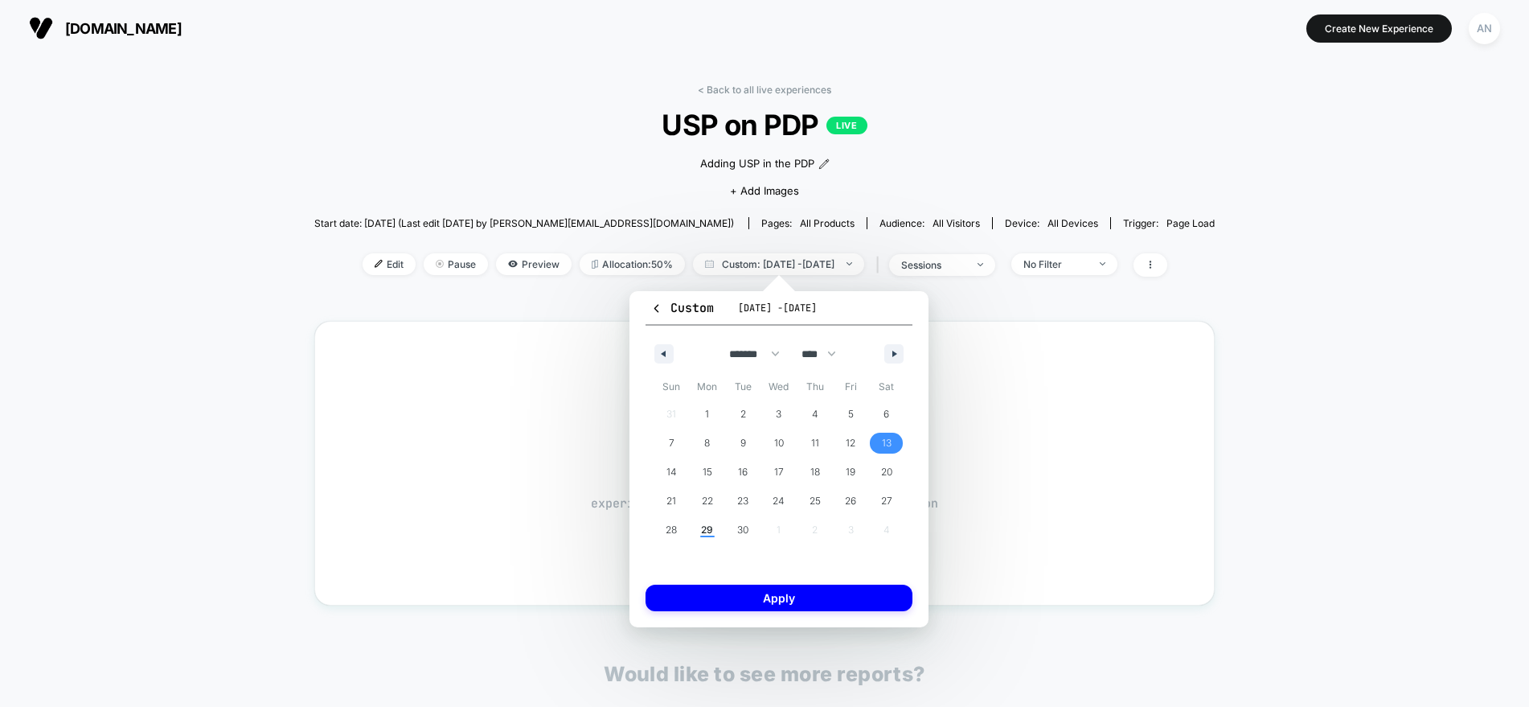
click at [882, 442] on span "13" at bounding box center [887, 443] width 10 height 29
click at [851, 474] on span "19" at bounding box center [851, 472] width 10 height 29
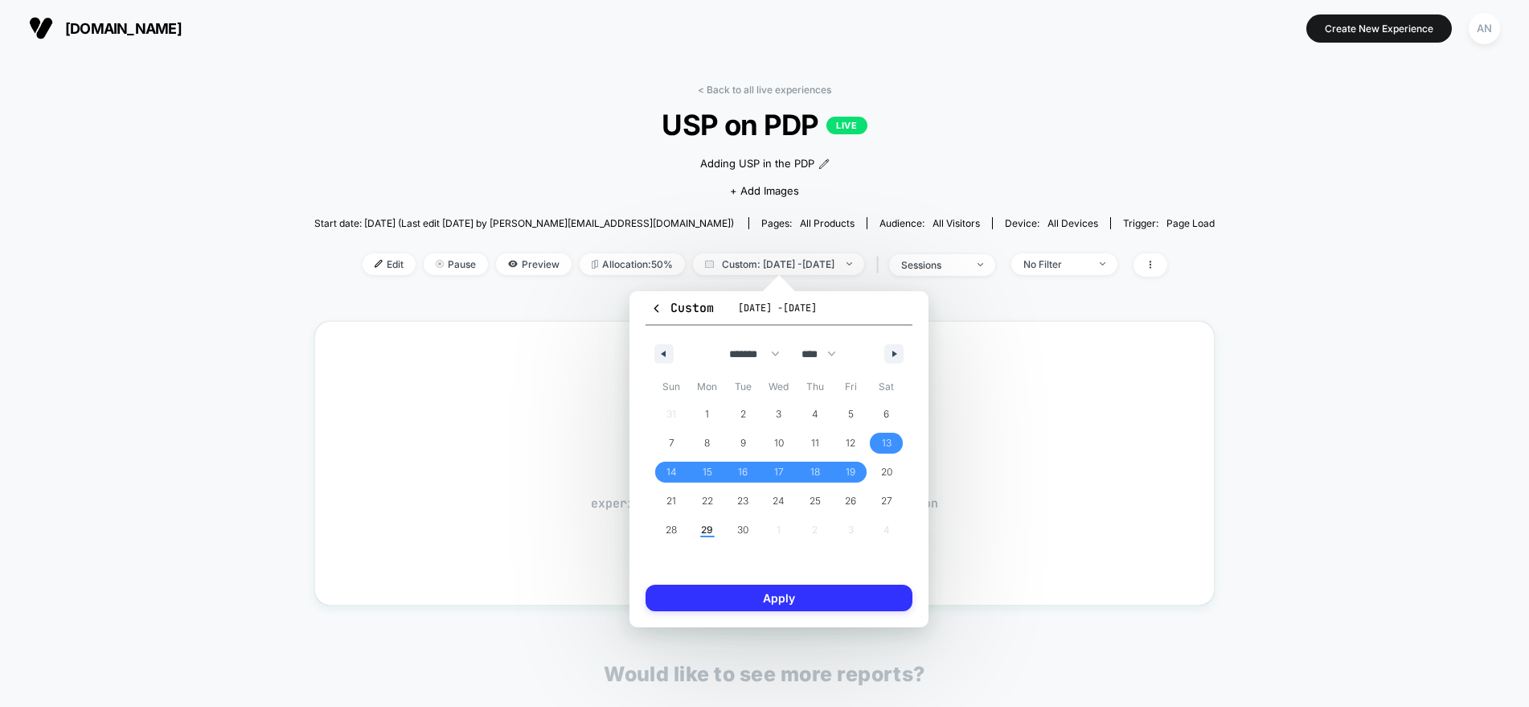
click at [819, 595] on button "Apply" at bounding box center [779, 598] width 267 height 27
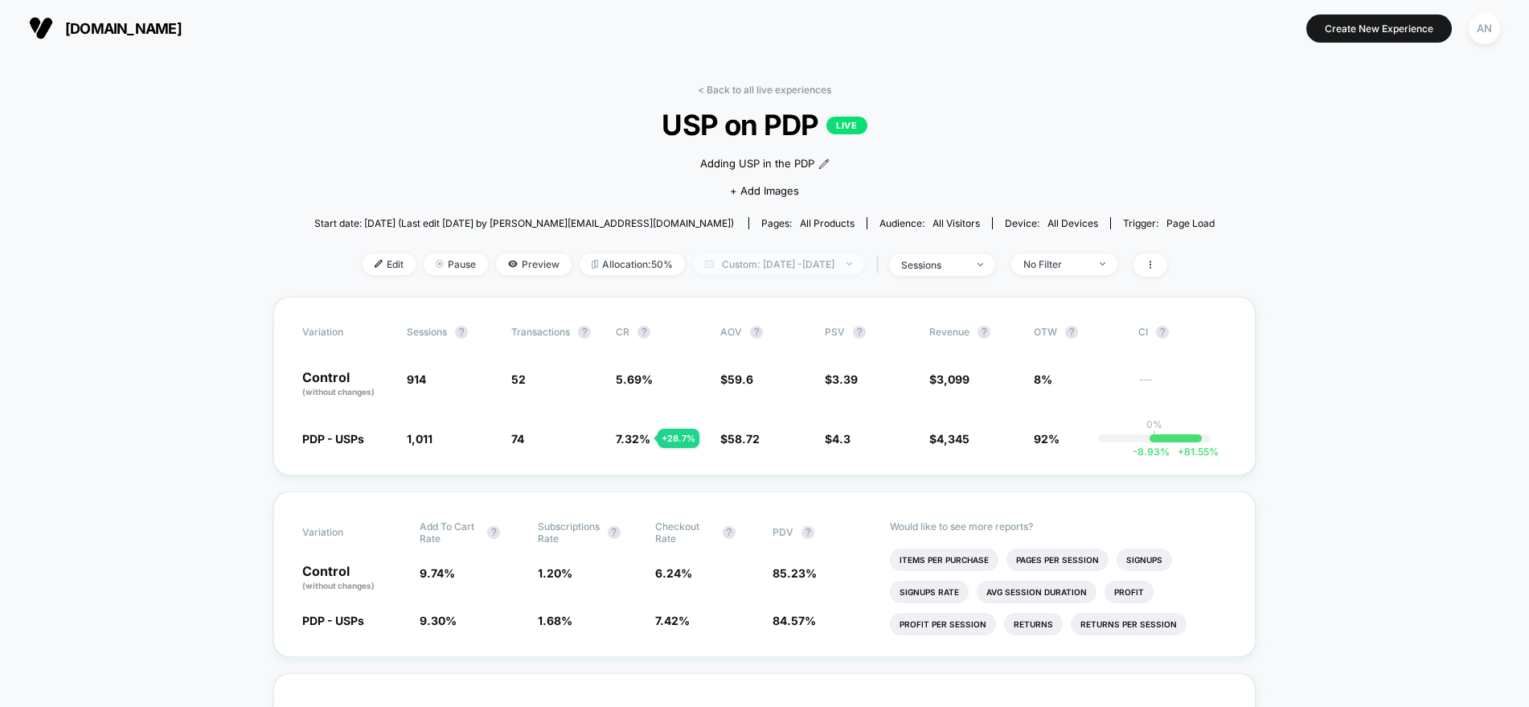
click at [765, 263] on span "Custom: Sep 13, 2025 - Sep 19, 2025" at bounding box center [778, 264] width 171 height 22
select select "*"
select select "****"
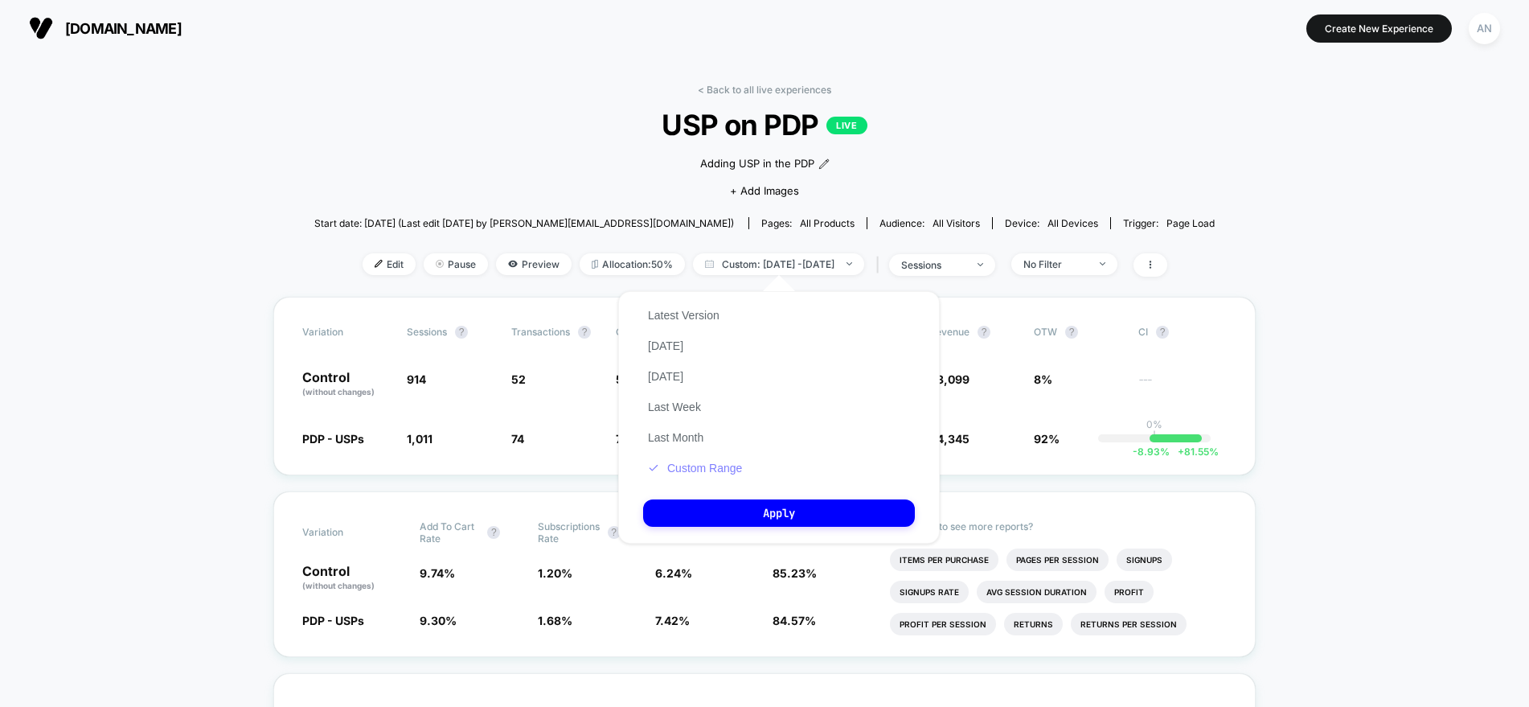
click at [701, 469] on button "Custom Range" at bounding box center [695, 468] width 104 height 14
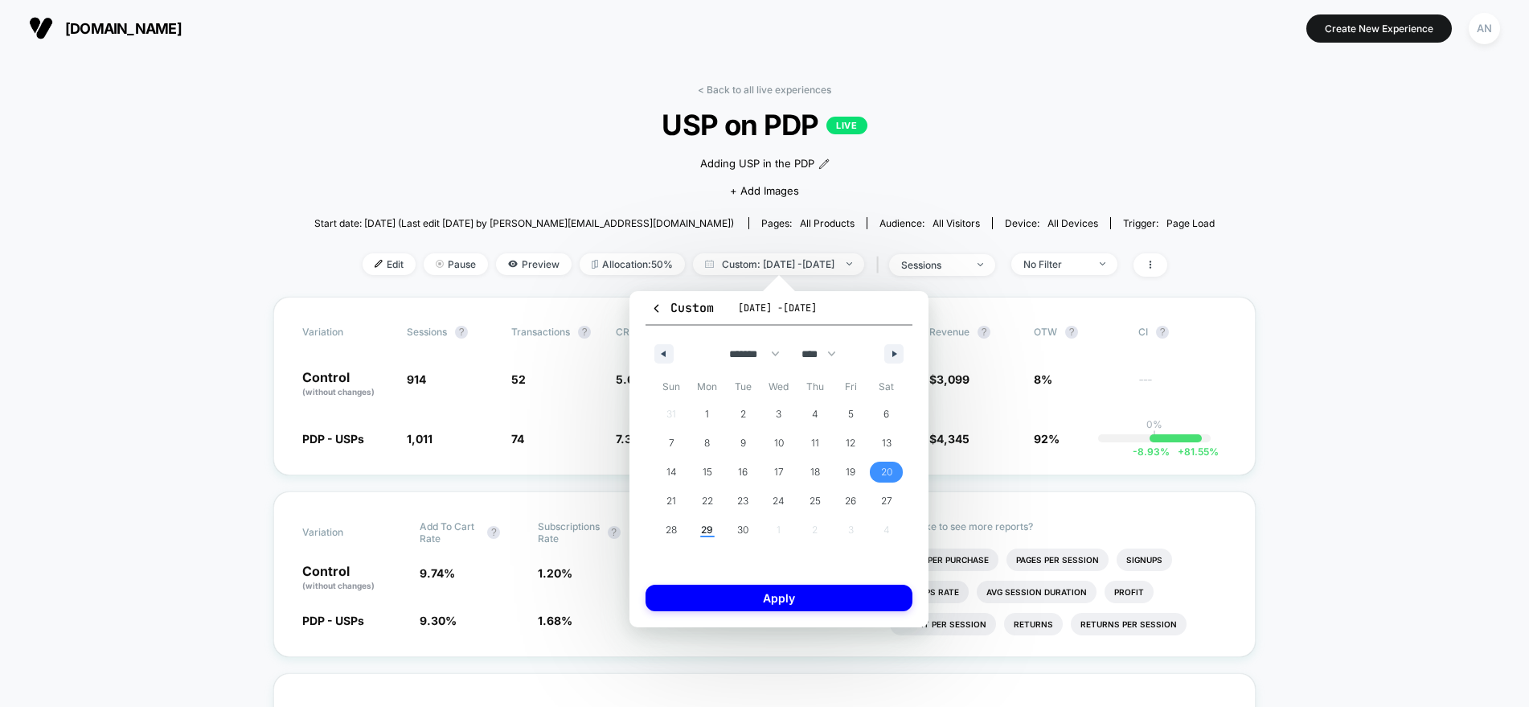
click at [882, 468] on span "20" at bounding box center [886, 472] width 11 height 29
click at [705, 530] on span "29" at bounding box center [707, 529] width 12 height 29
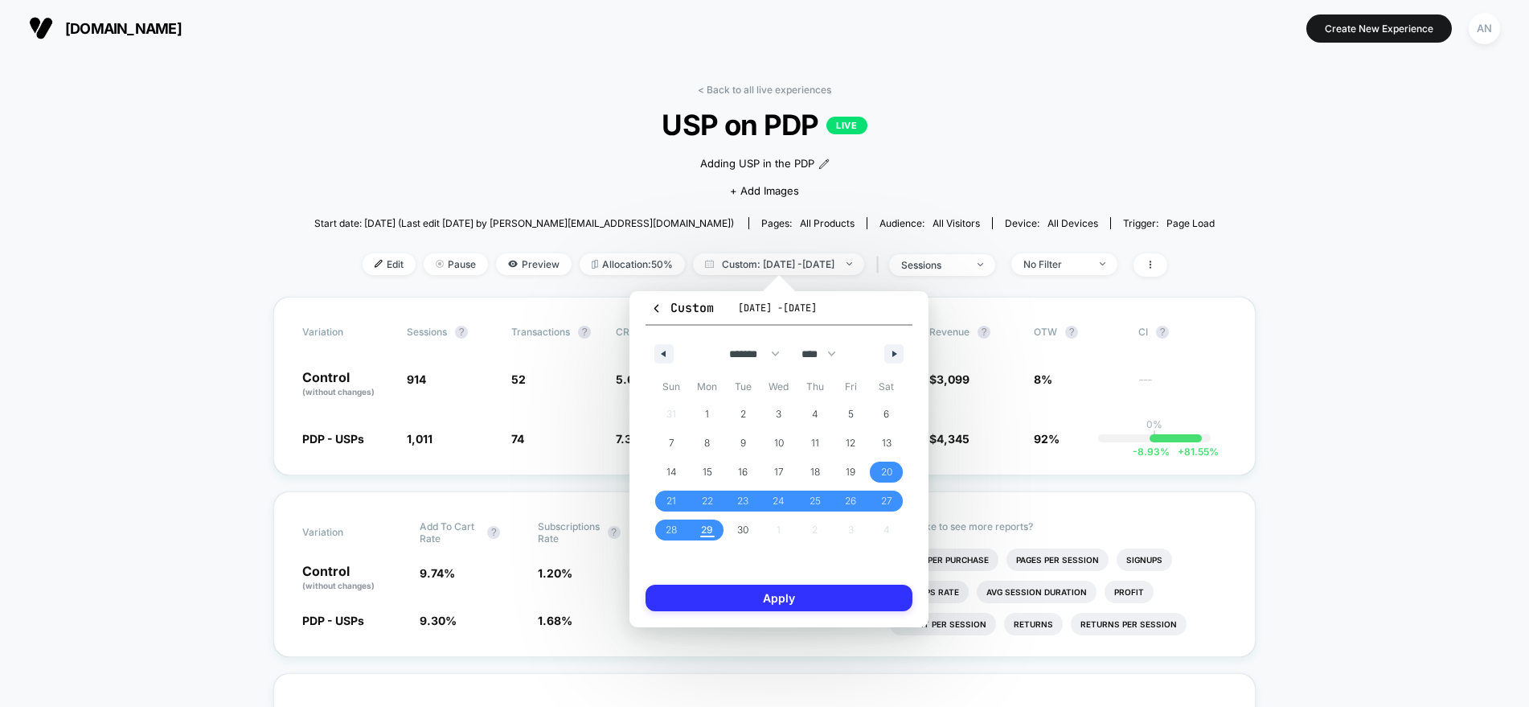
click at [784, 601] on button "Apply" at bounding box center [779, 598] width 267 height 27
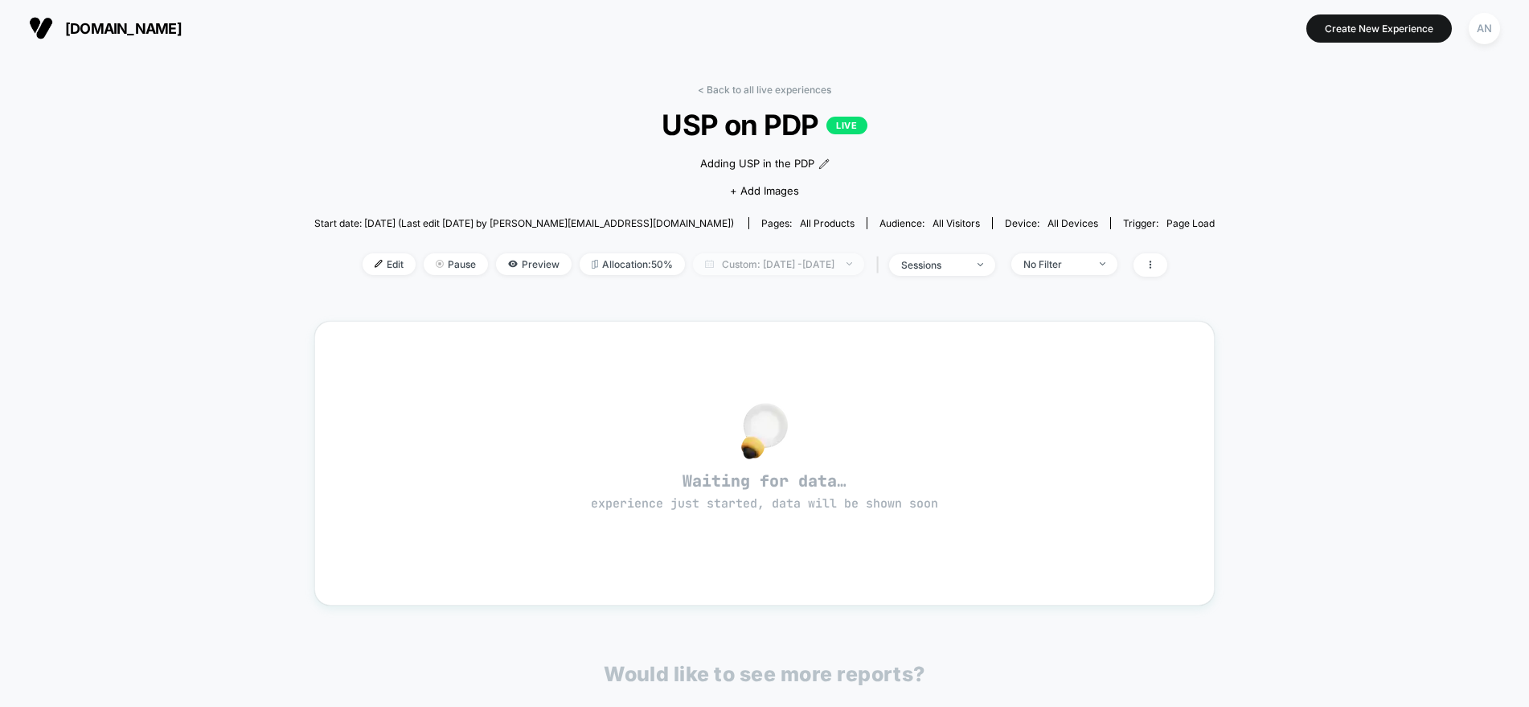
click at [798, 258] on span "Custom: Sep 20, 2025 - Sep 19, 2025" at bounding box center [778, 264] width 171 height 22
select select "*"
select select "****"
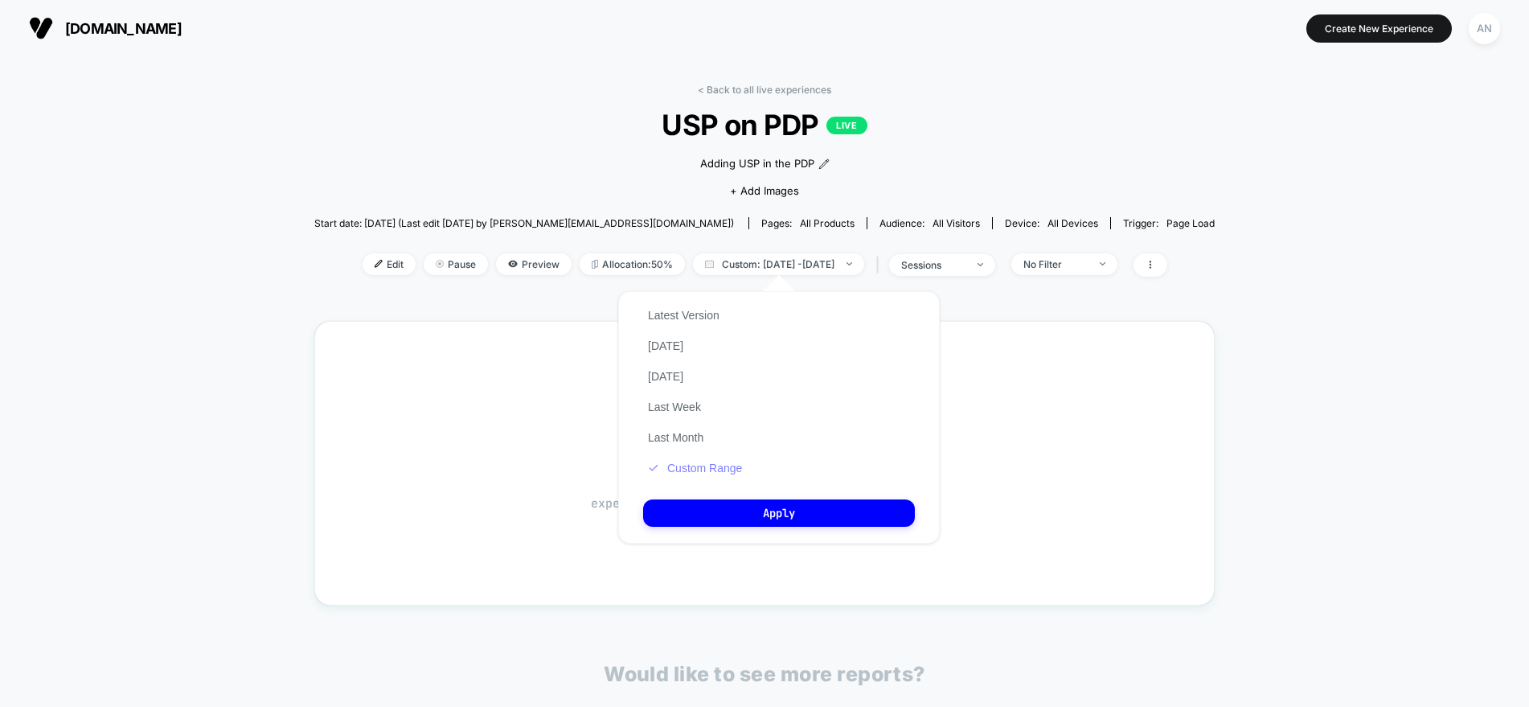
click at [720, 464] on button "Custom Range" at bounding box center [695, 468] width 104 height 14
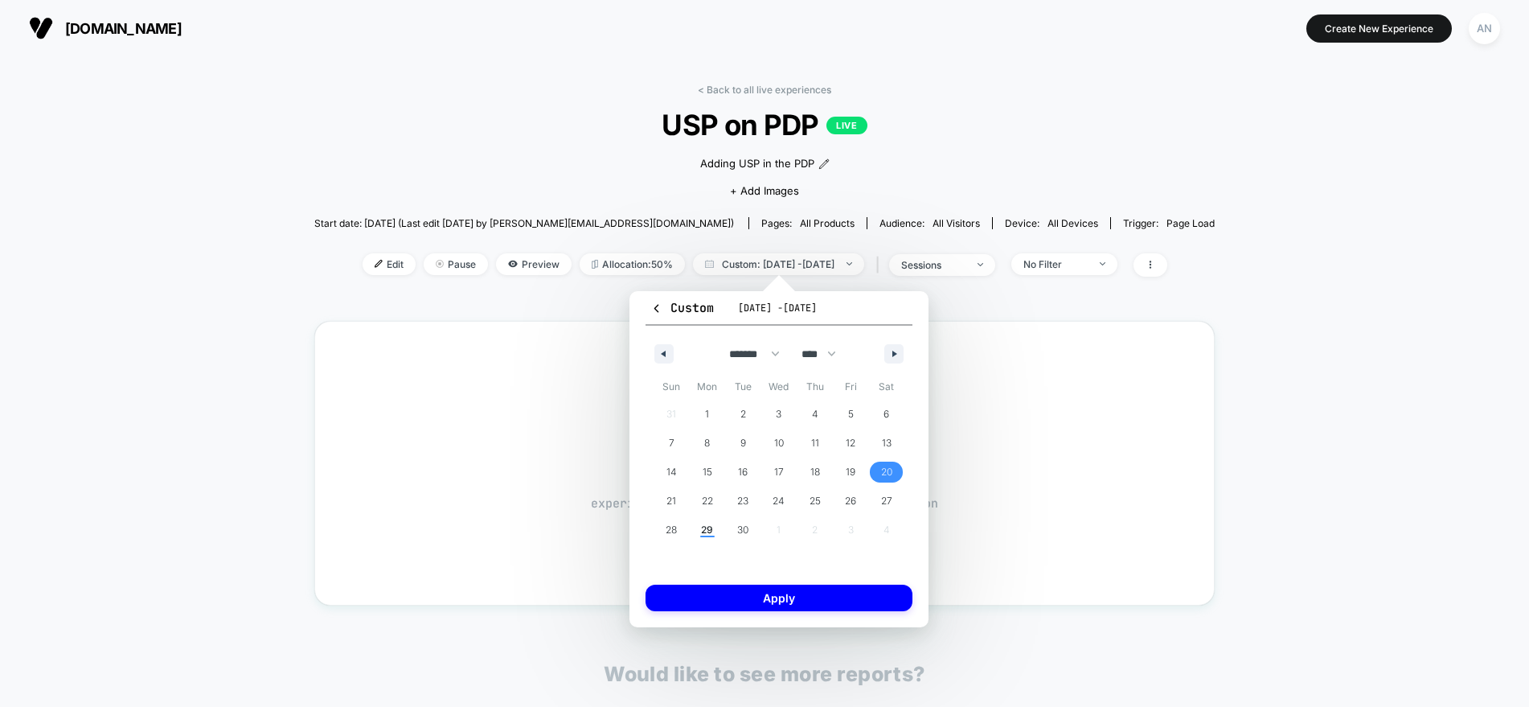
click at [889, 471] on span "20" at bounding box center [886, 472] width 11 height 29
click at [713, 525] on span "29" at bounding box center [707, 529] width 12 height 29
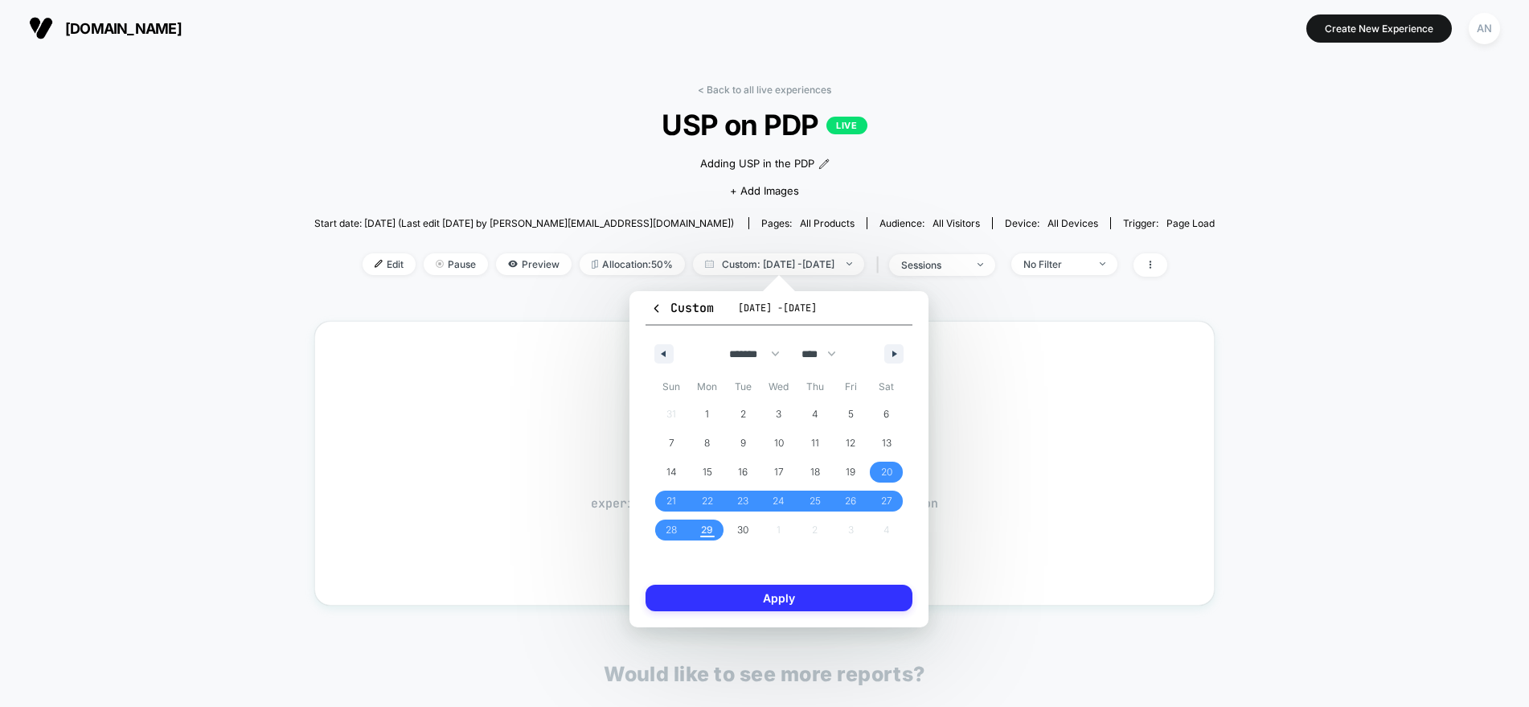
click at [759, 596] on button "Apply" at bounding box center [779, 598] width 267 height 27
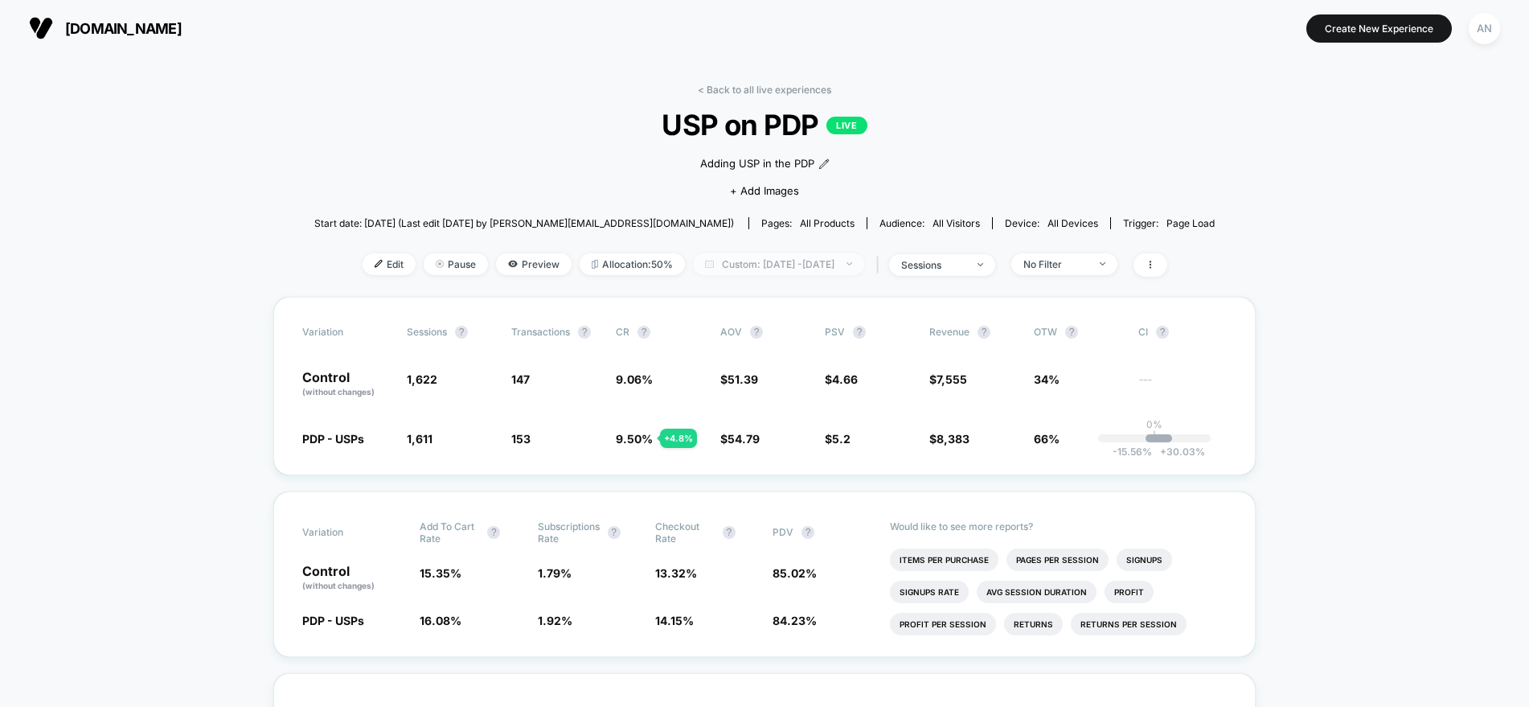
click at [787, 264] on span "Custom: Sep 20, 2025 - Sep 29, 2025" at bounding box center [778, 264] width 171 height 22
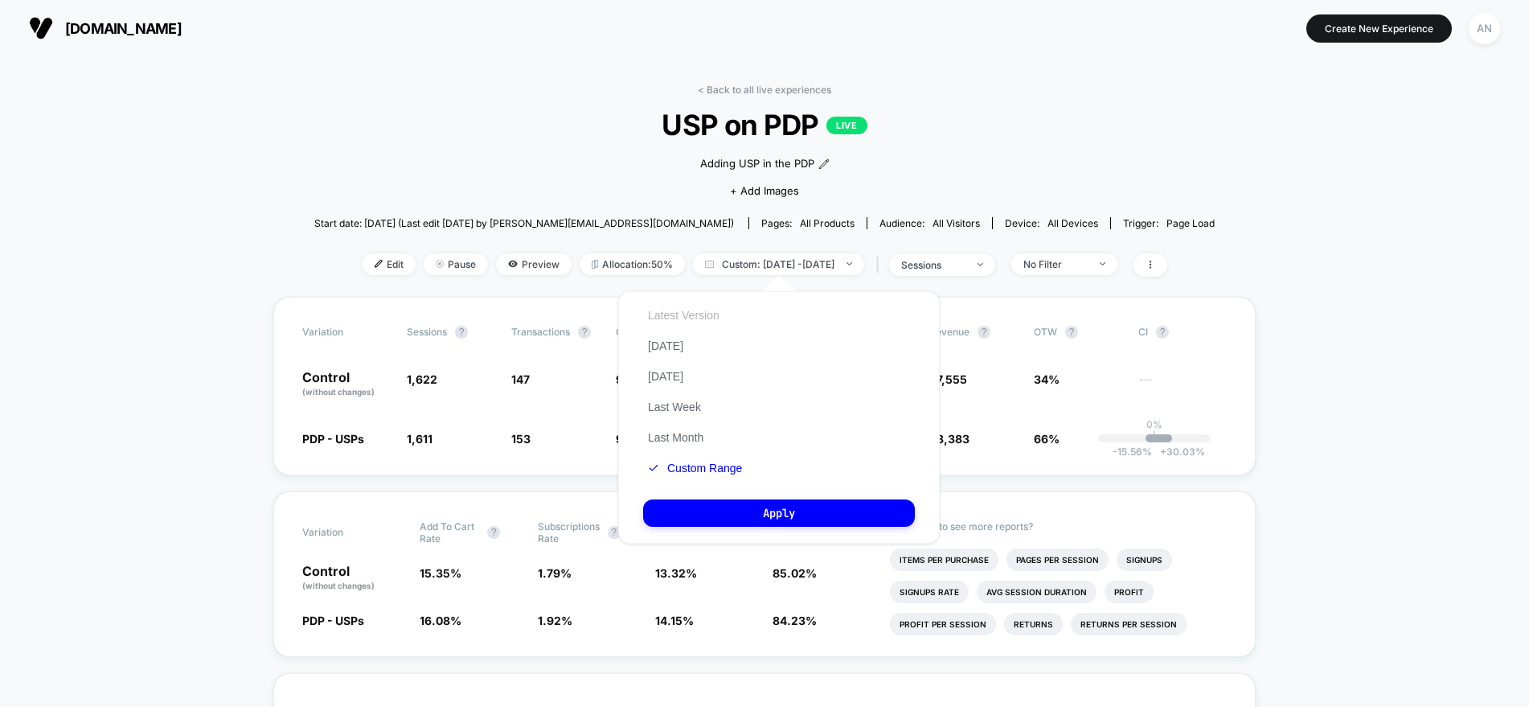
click at [692, 312] on button "Latest Version" at bounding box center [683, 315] width 81 height 14
click at [711, 503] on button "Apply" at bounding box center [779, 512] width 272 height 27
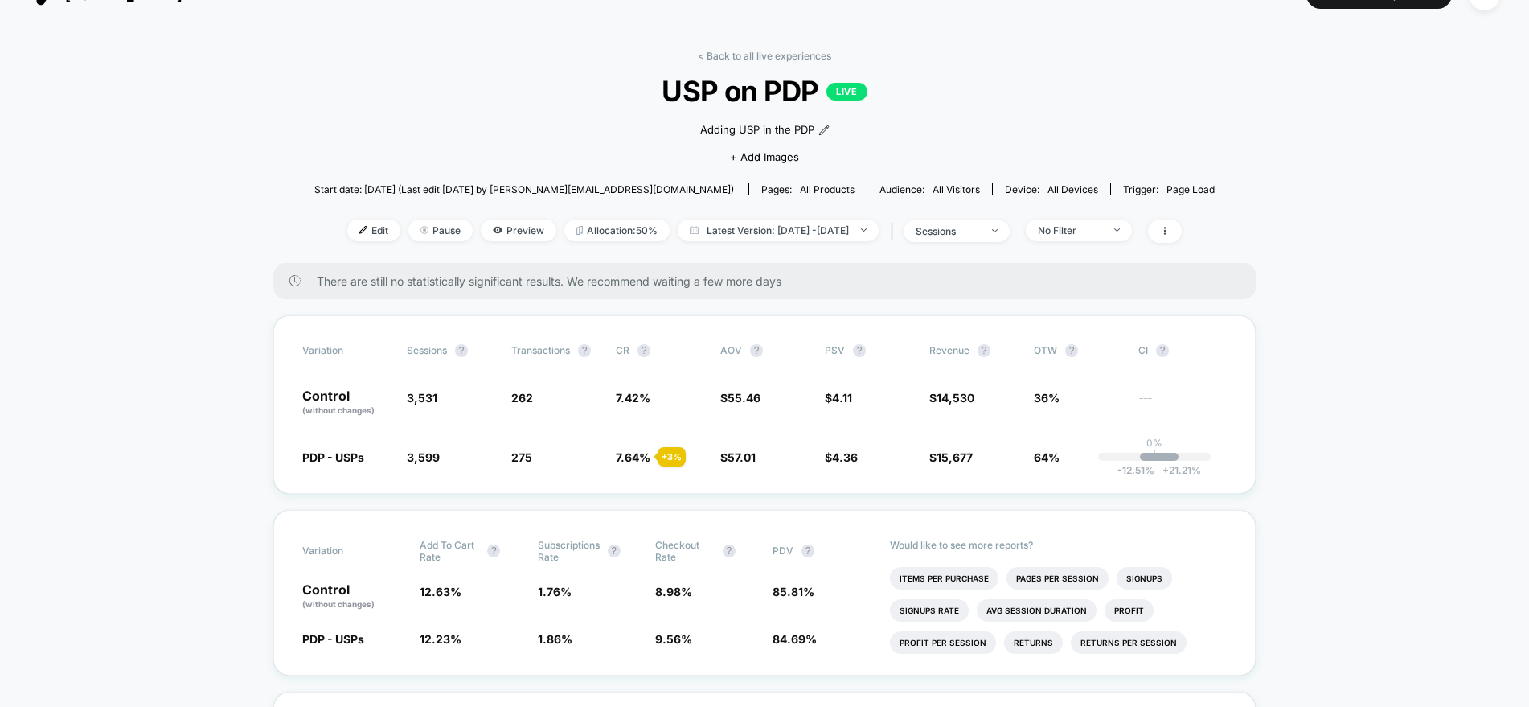
scroll to position [36, 0]
click at [417, 230] on span "Pause" at bounding box center [440, 228] width 64 height 22
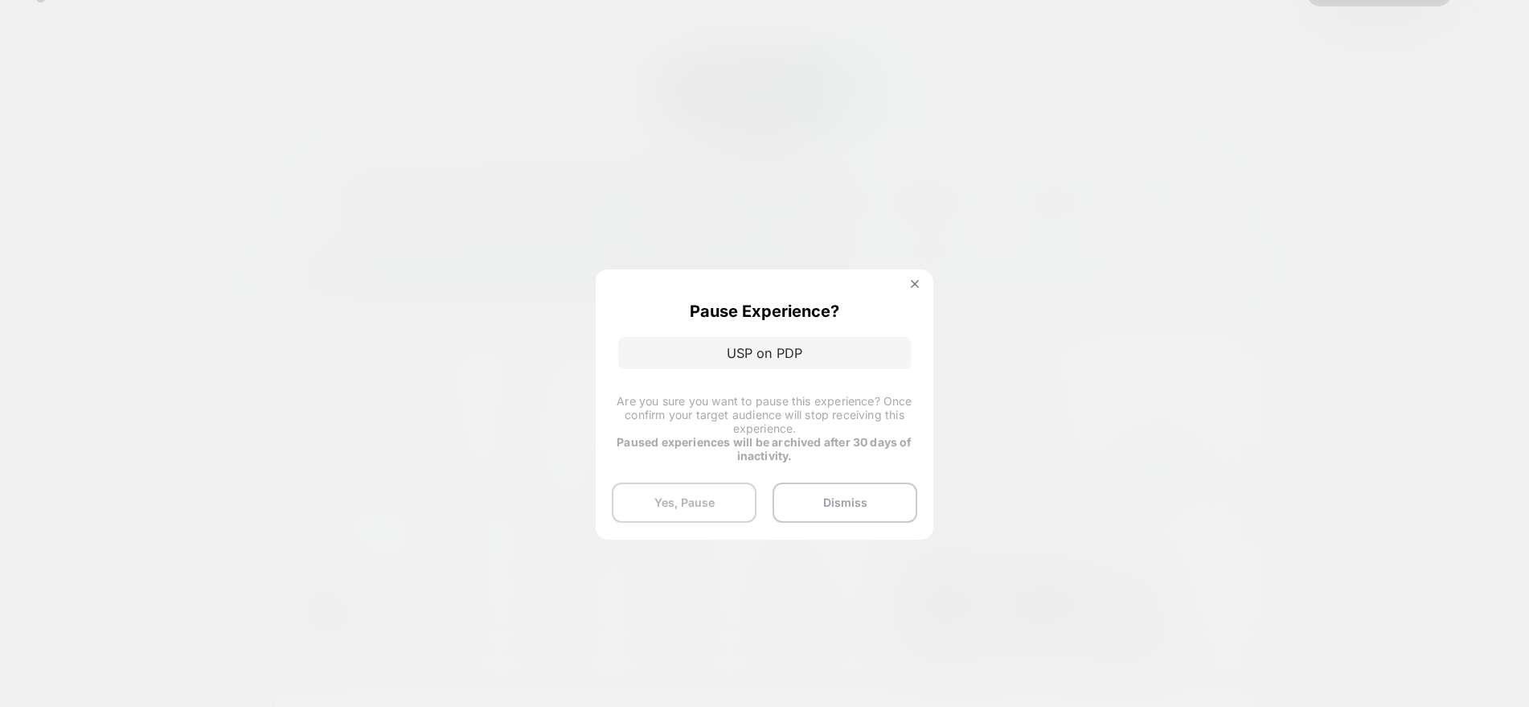
click at [732, 503] on button "Yes, Pause" at bounding box center [684, 502] width 145 height 40
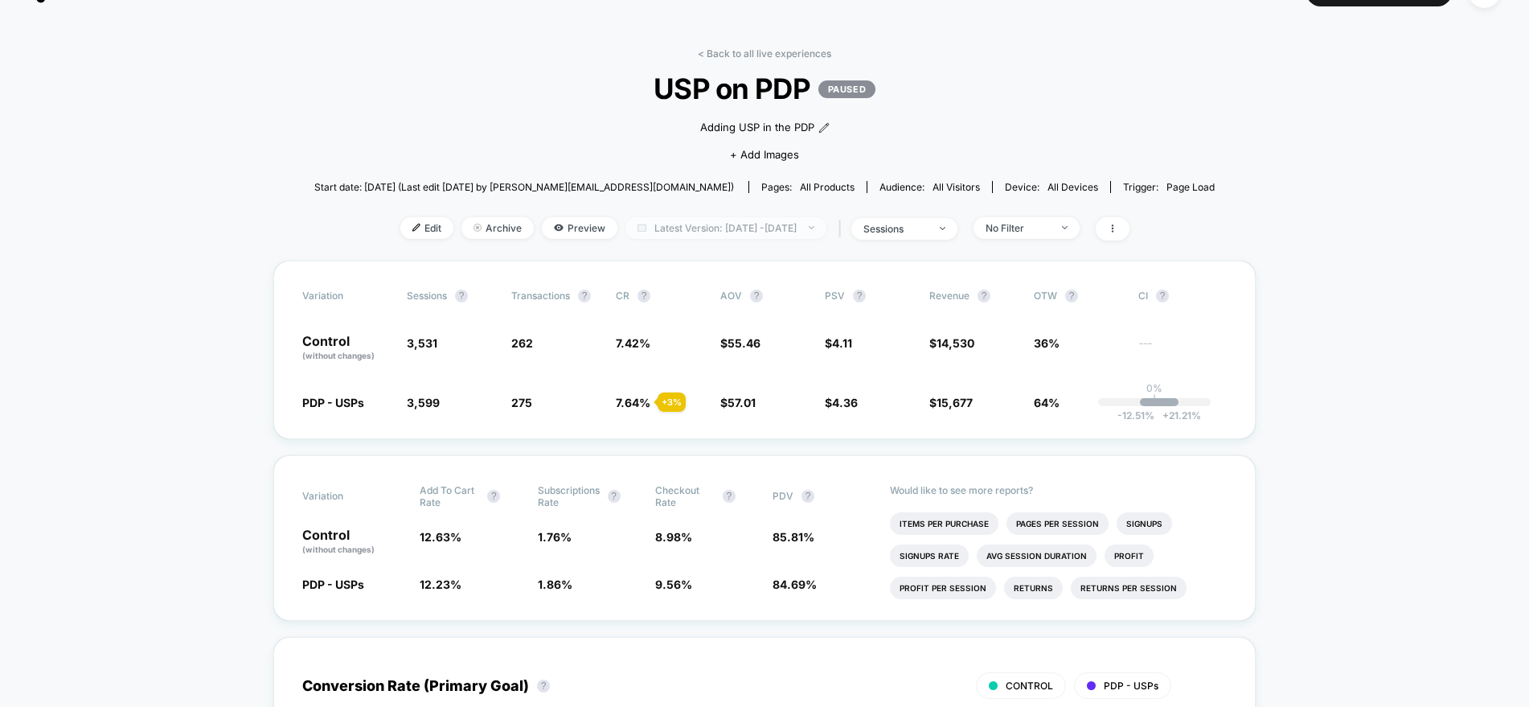
click at [802, 231] on span "Latest Version: Sep 4, 2025 - Sep 29, 2025" at bounding box center [726, 228] width 201 height 22
select select "*"
select select "****"
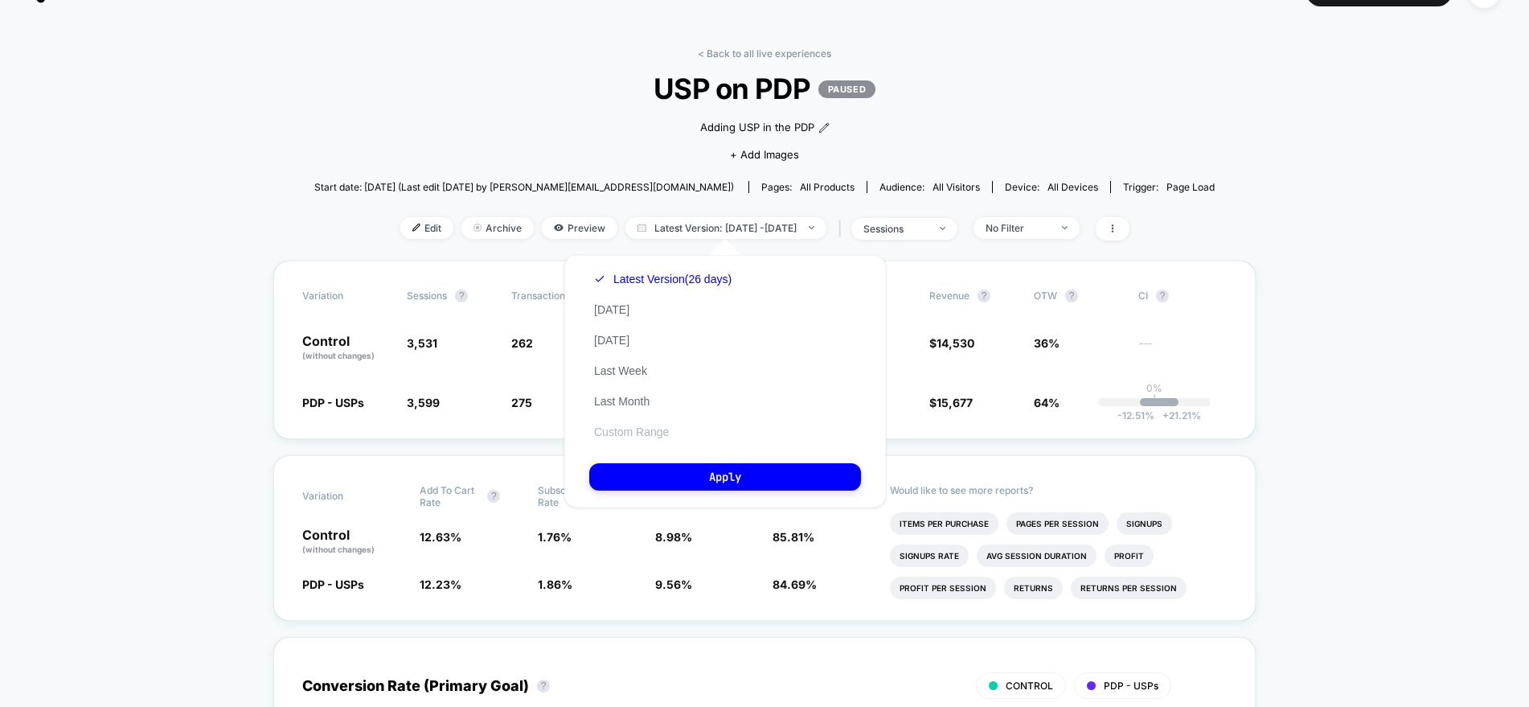
click at [628, 429] on button "Custom Range" at bounding box center [631, 432] width 84 height 14
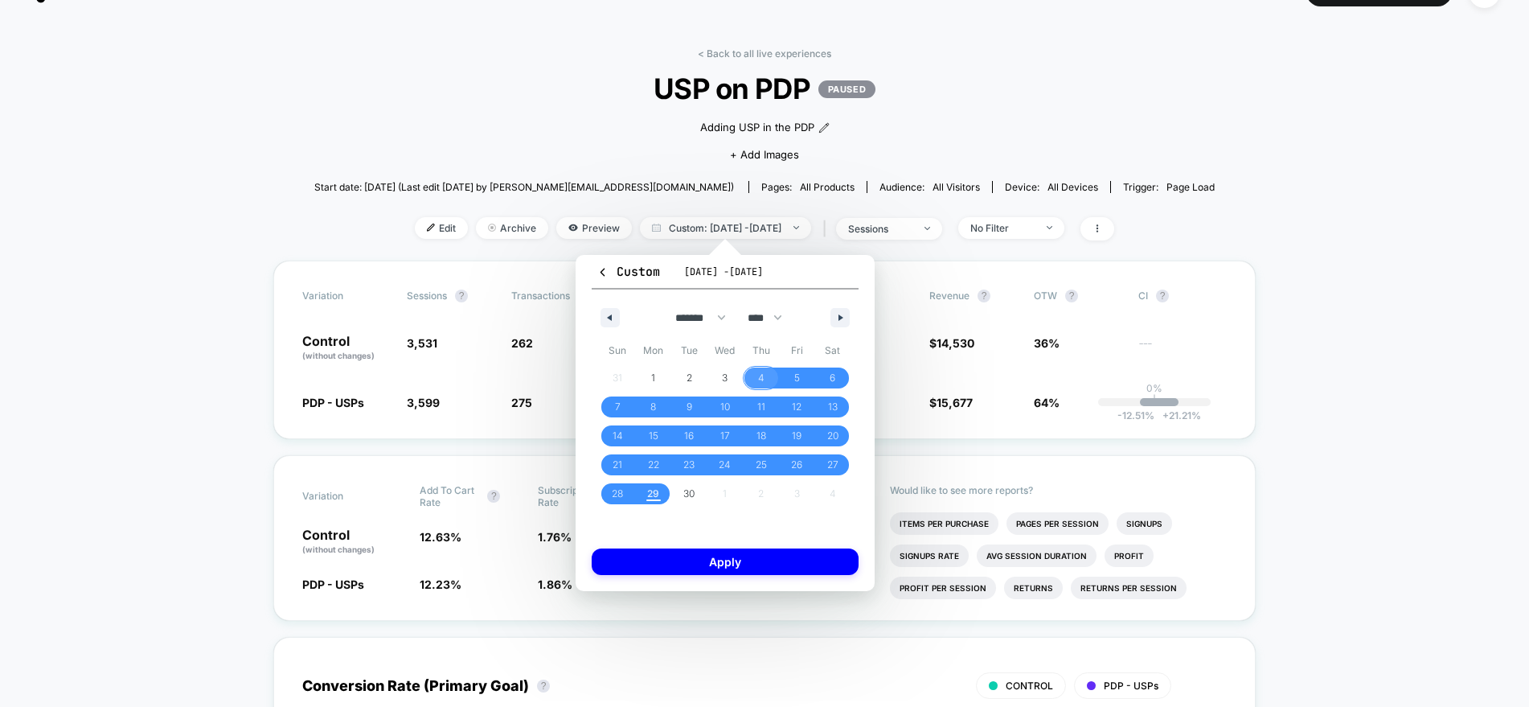
click at [759, 376] on span "4" at bounding box center [761, 377] width 6 height 29
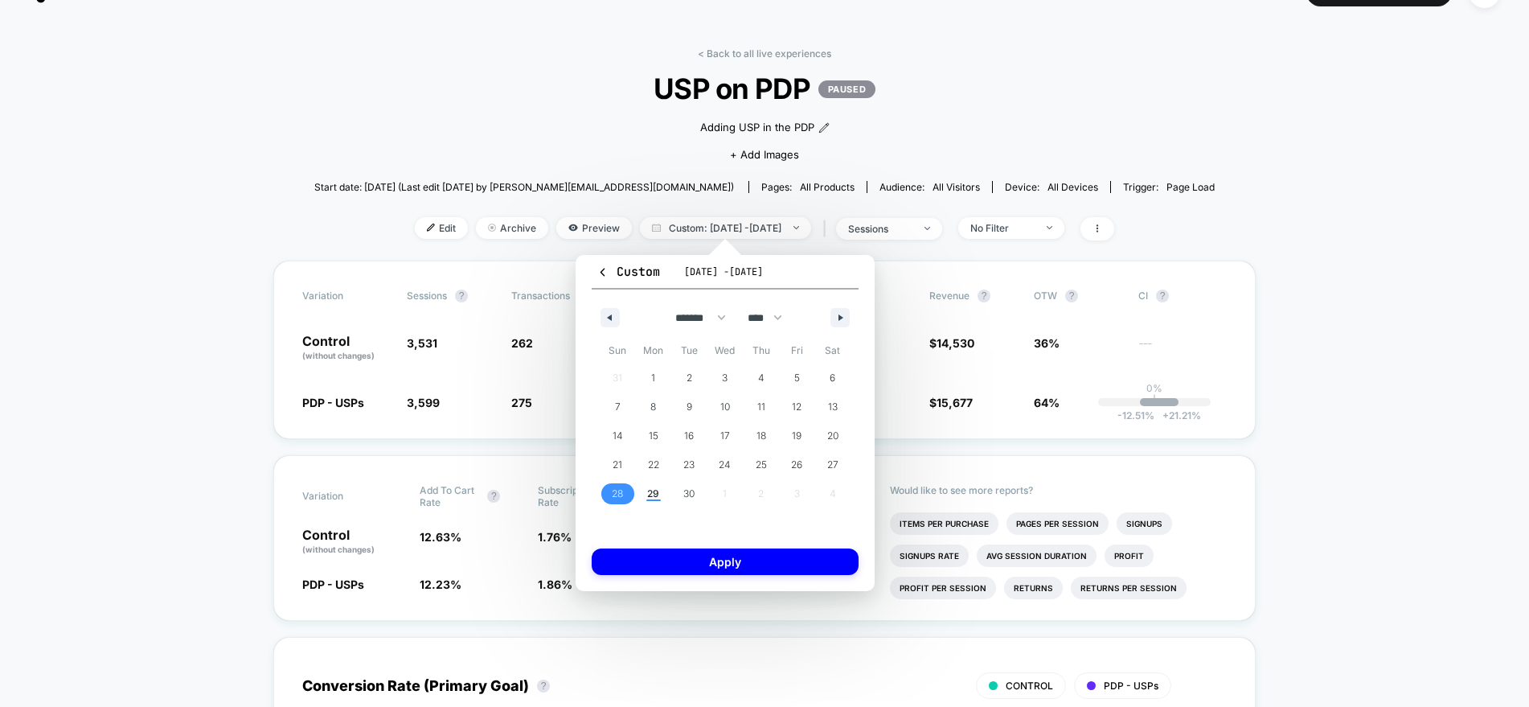
click at [625, 488] on span "28" at bounding box center [618, 493] width 36 height 21
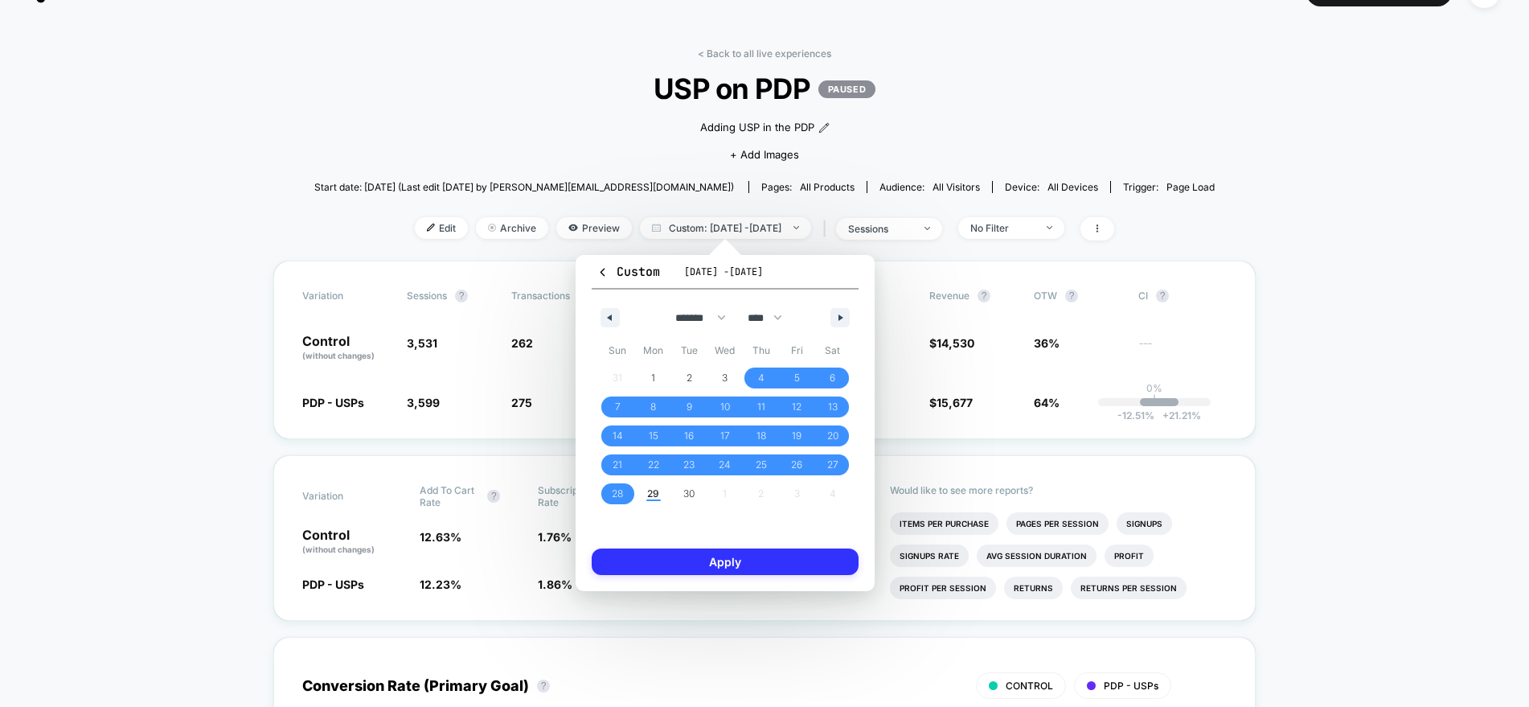
click at [712, 560] on button "Apply" at bounding box center [725, 561] width 267 height 27
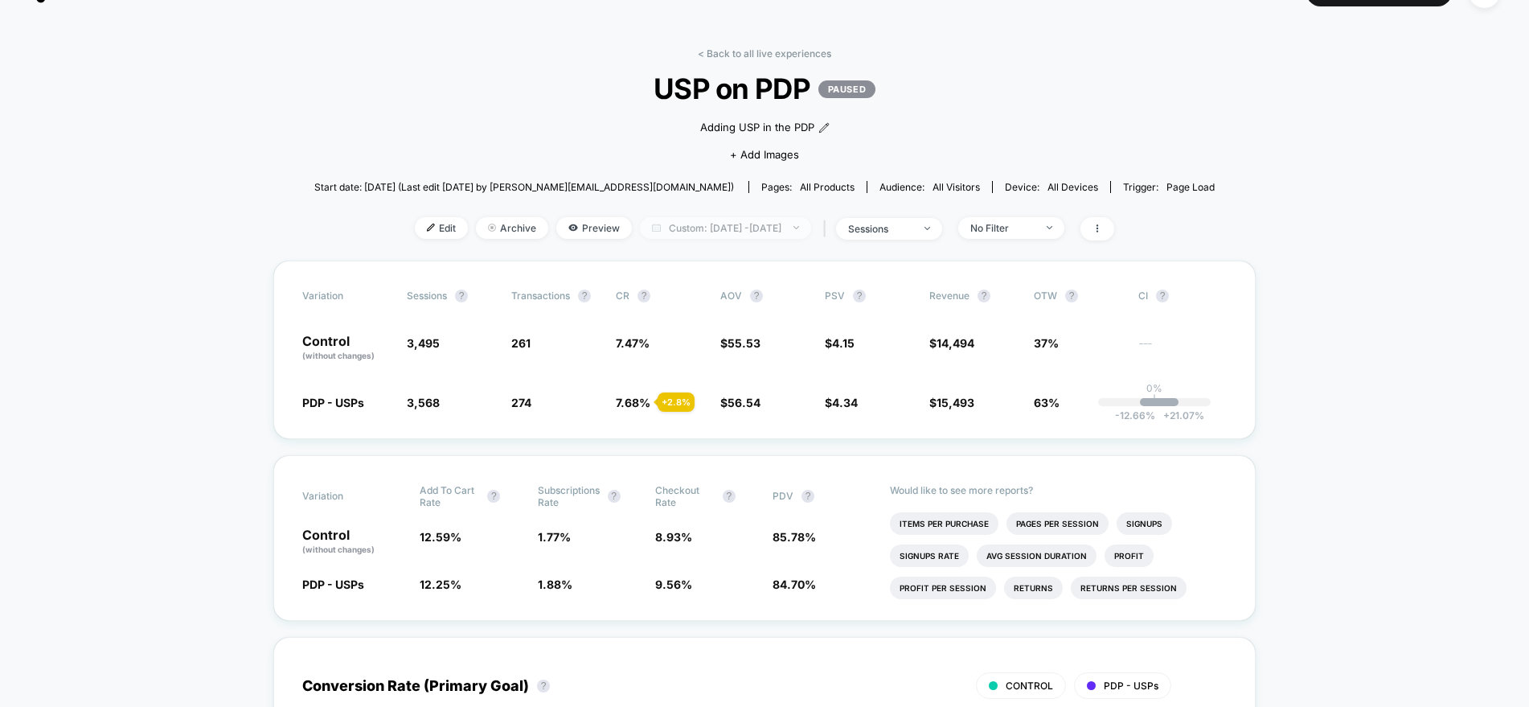
click at [773, 232] on span "Custom: Sep 4, 2025 - Sep 28, 2025" at bounding box center [725, 228] width 171 height 22
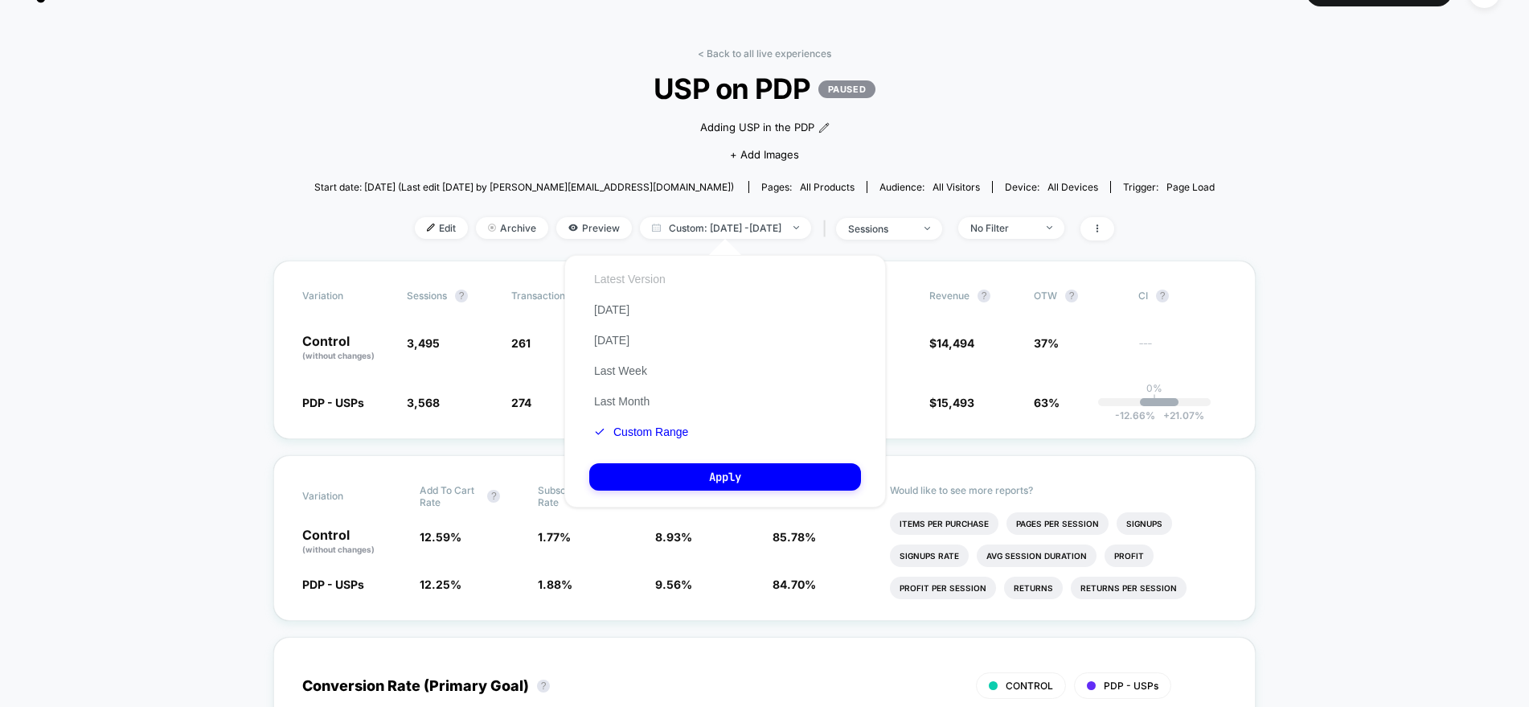
click at [636, 281] on button "Latest Version" at bounding box center [629, 279] width 81 height 14
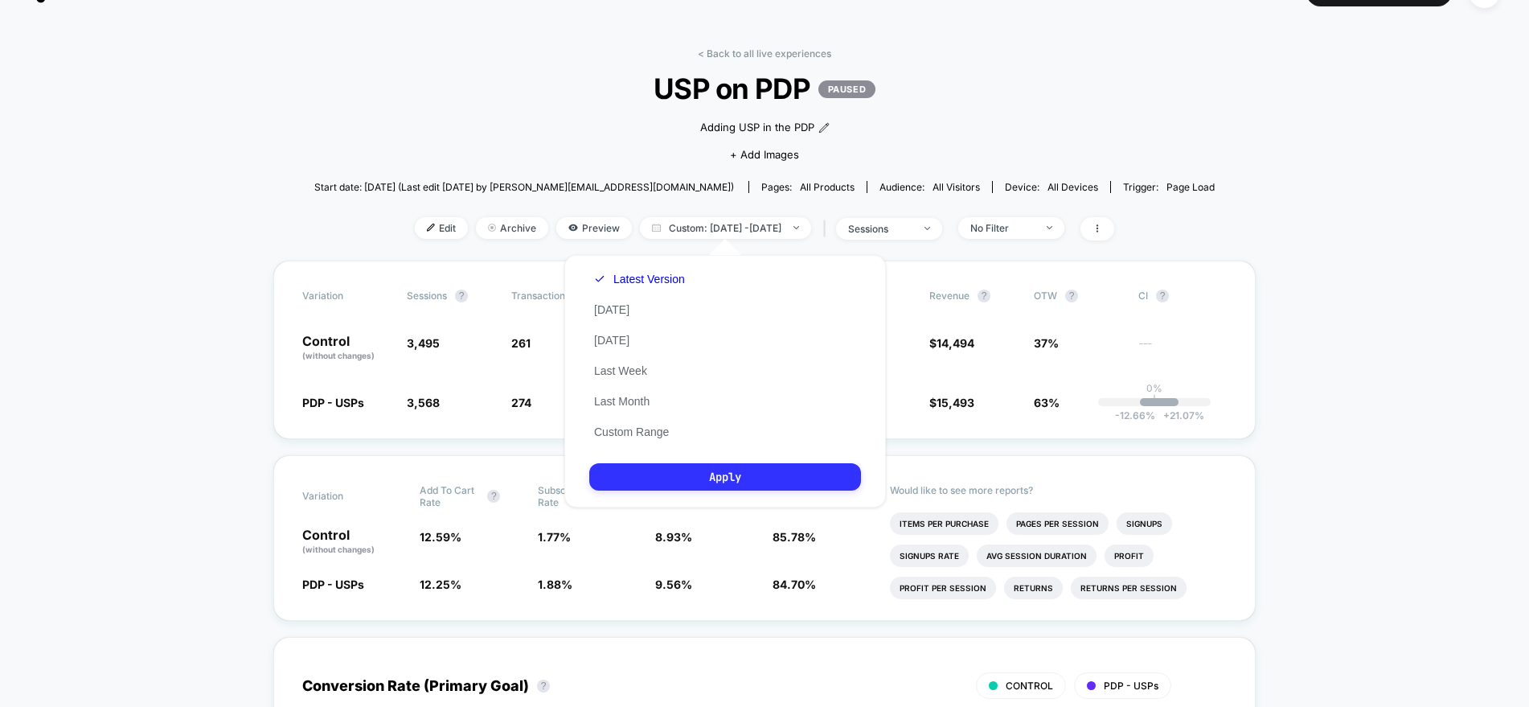
click at [702, 473] on button "Apply" at bounding box center [725, 476] width 272 height 27
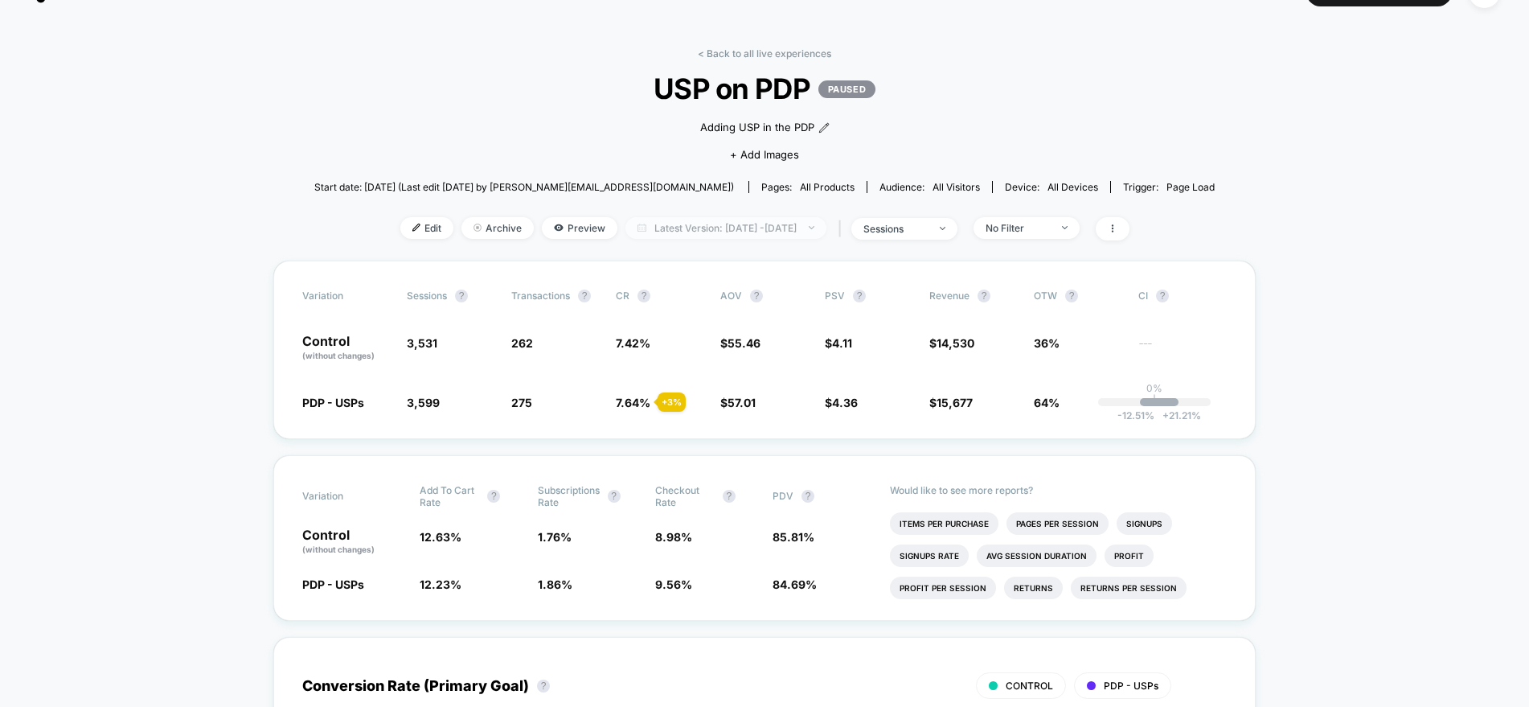
click at [779, 232] on span "Latest Version: Sep 4, 2025 - Sep 29, 2025" at bounding box center [726, 228] width 201 height 22
select select "*"
select select "****"
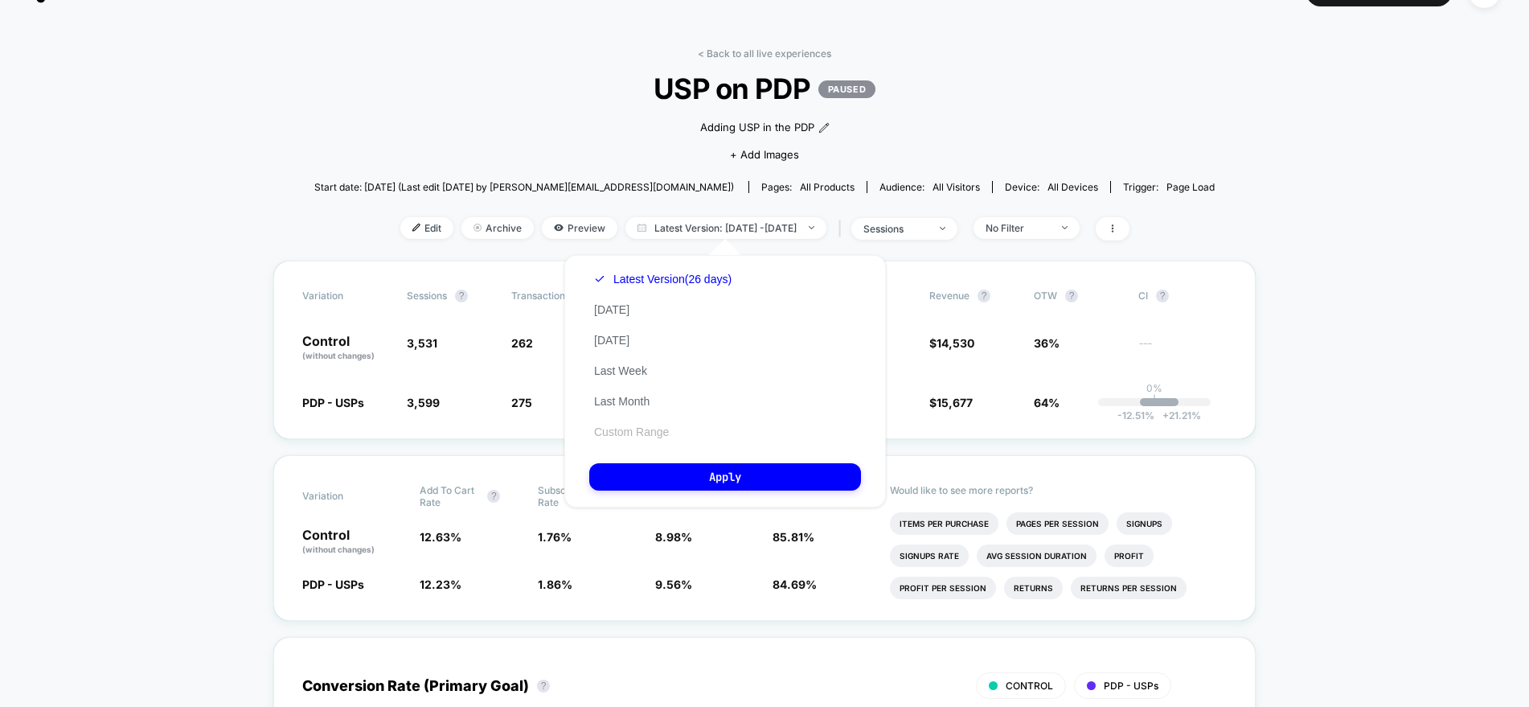
click at [653, 429] on button "Custom Range" at bounding box center [631, 432] width 84 height 14
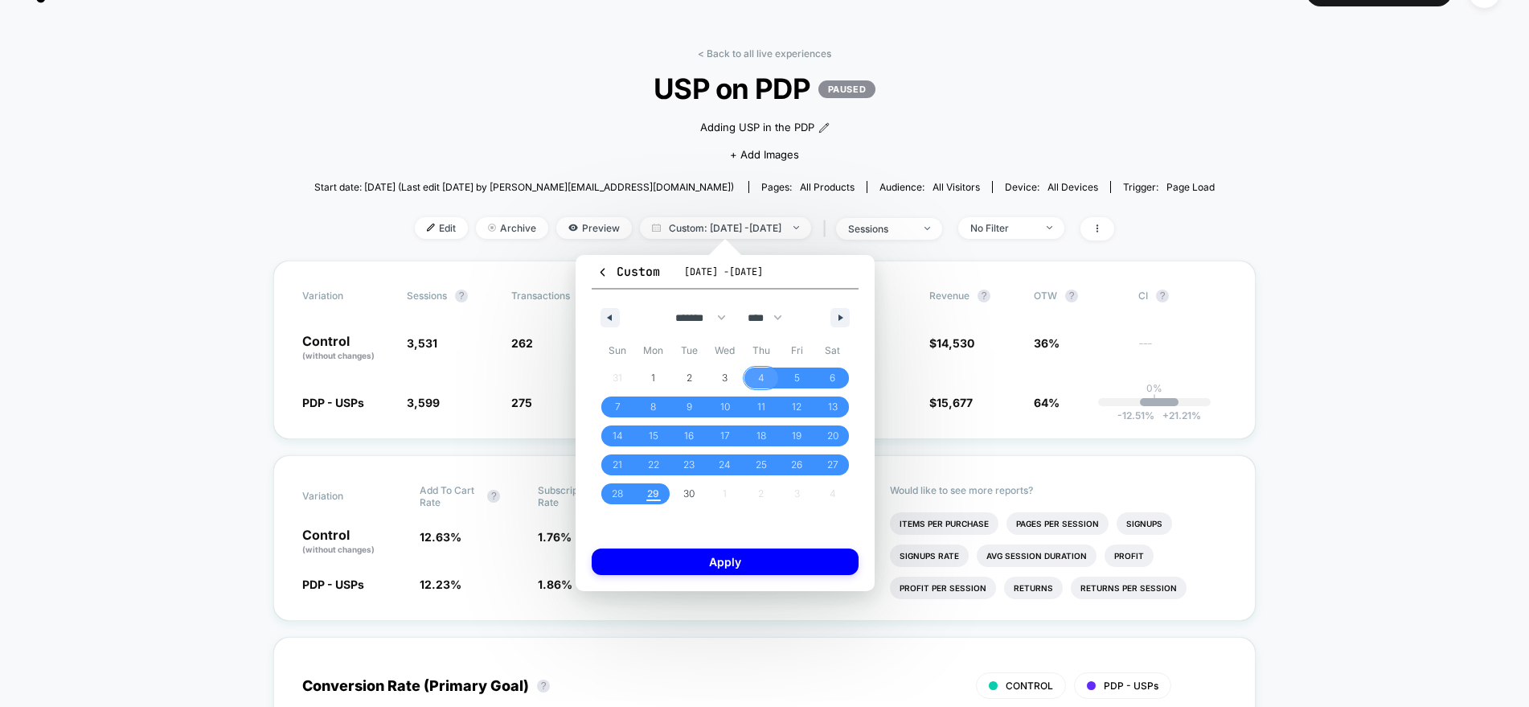
click at [757, 376] on span "4" at bounding box center [761, 377] width 36 height 21
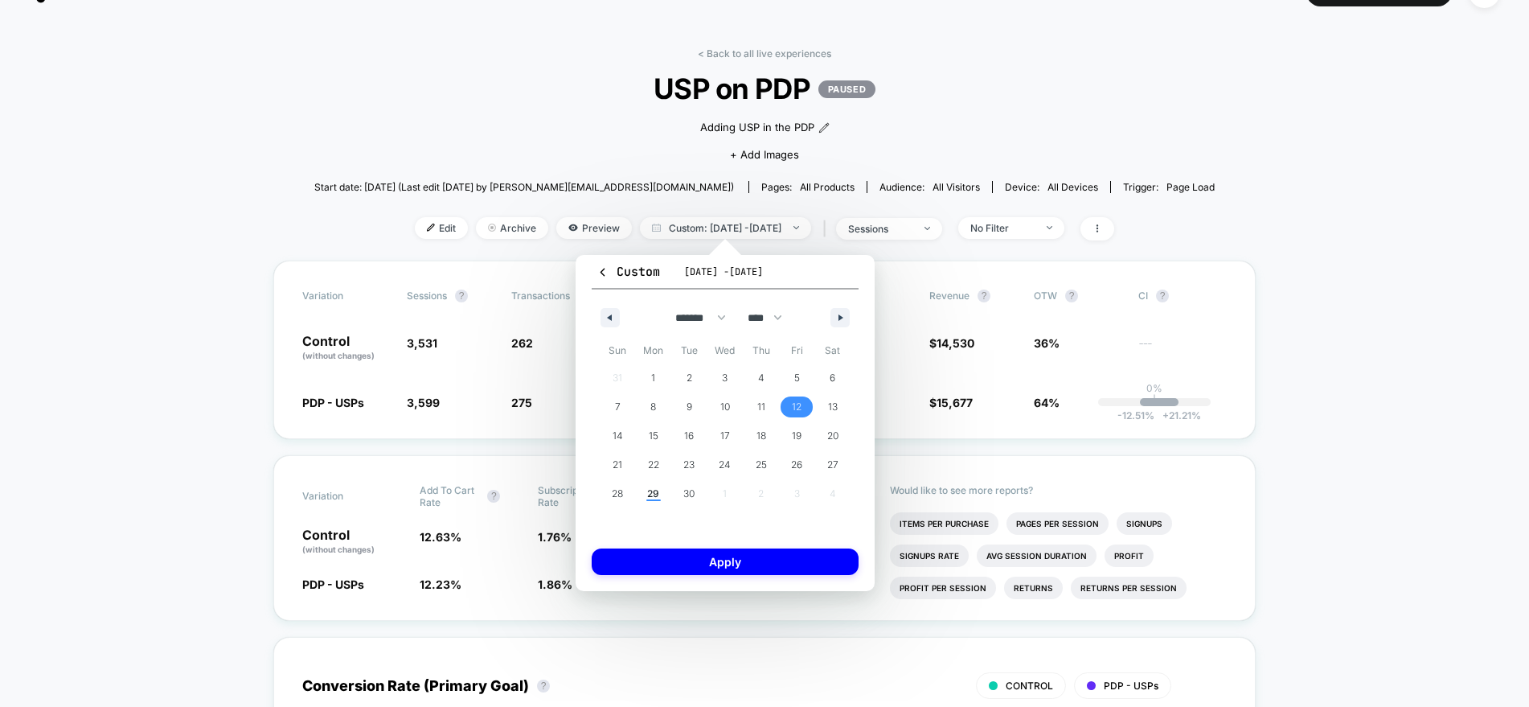
click at [793, 406] on span "12" at bounding box center [797, 406] width 10 height 29
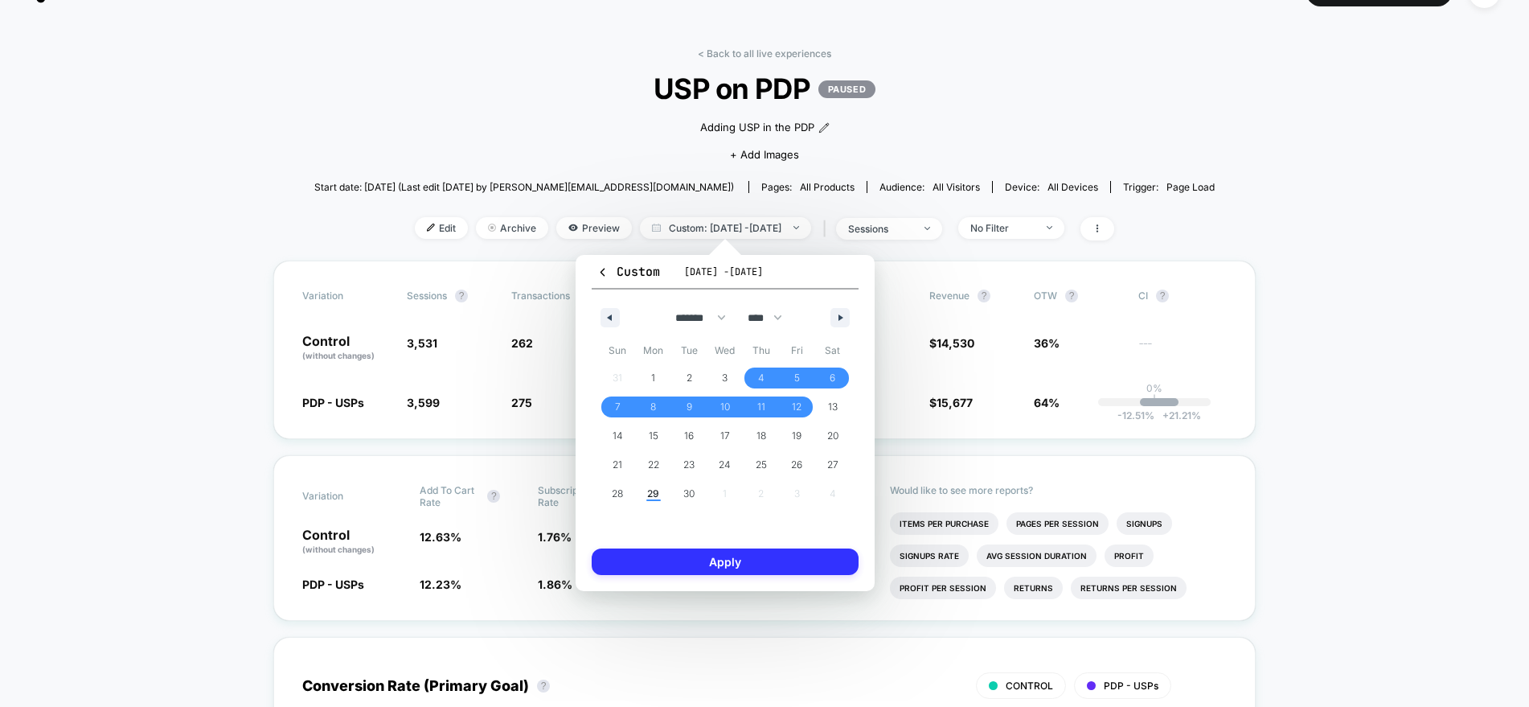
click at [761, 559] on button "Apply" at bounding box center [725, 561] width 267 height 27
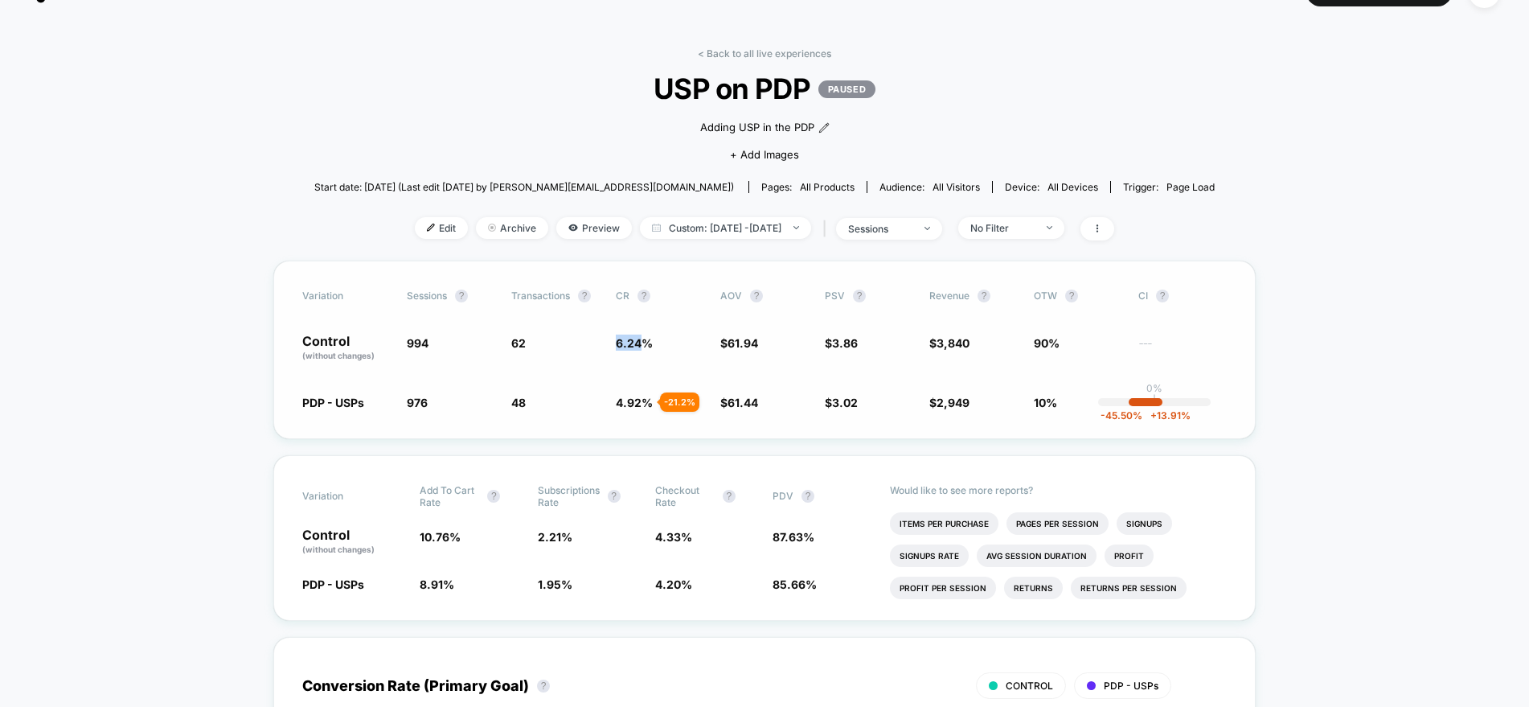
drag, startPoint x: 614, startPoint y: 339, endPoint x: 643, endPoint y: 338, distance: 29.8
click at [643, 338] on div "Control (without changes) 994 62 6.24 % $ 61.94 $ 3.86 $ 3,840 90% ---" at bounding box center [764, 348] width 925 height 27
copy span "6.24"
drag, startPoint x: 618, startPoint y: 400, endPoint x: 641, endPoint y: 402, distance: 22.6
click at [641, 402] on span "4.92 %" at bounding box center [634, 403] width 37 height 14
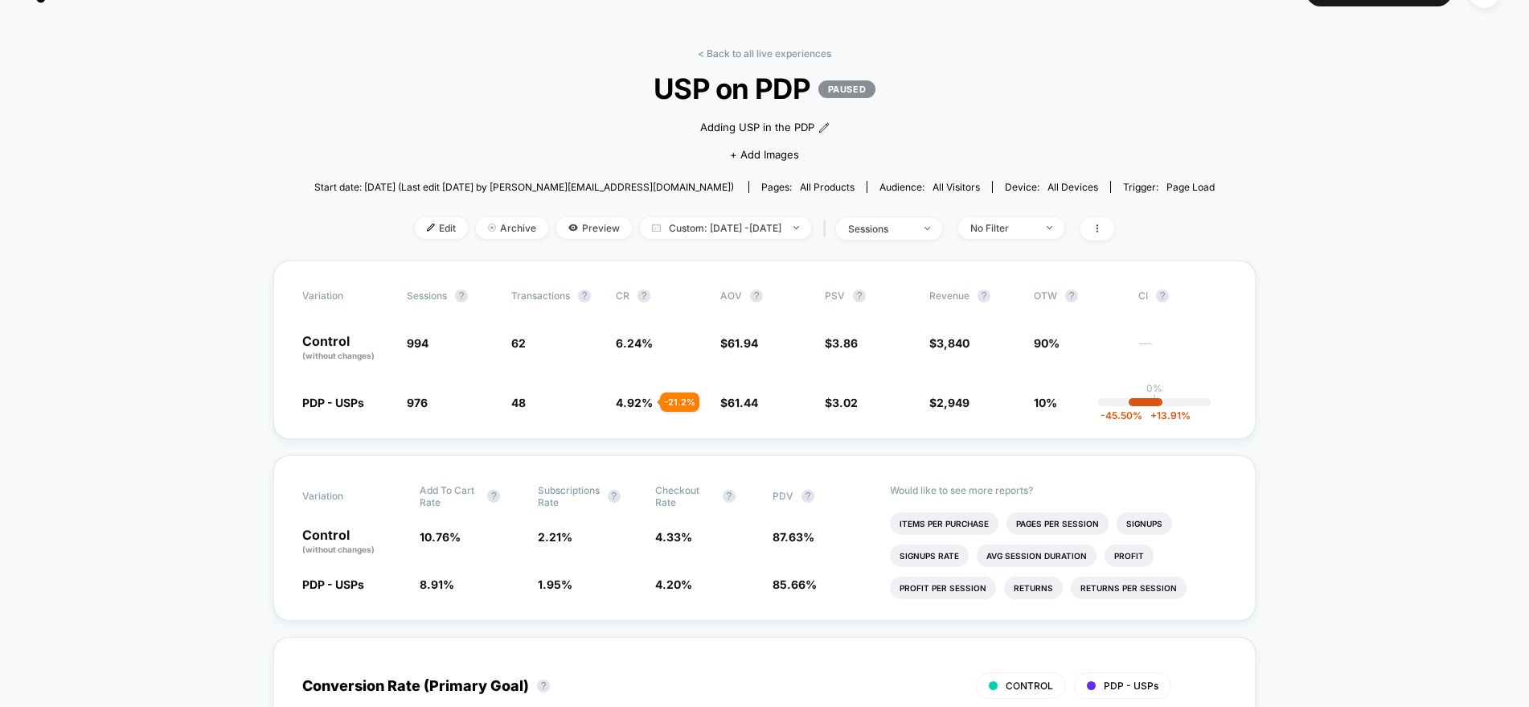
click at [701, 254] on div "< Back to all live experiences USP on PDP PAUSED Adding USP in the PDP Click to…" at bounding box center [764, 153] width 901 height 213
click at [717, 225] on span "Custom: Sep 4, 2025 - Sep 12, 2025" at bounding box center [725, 228] width 171 height 22
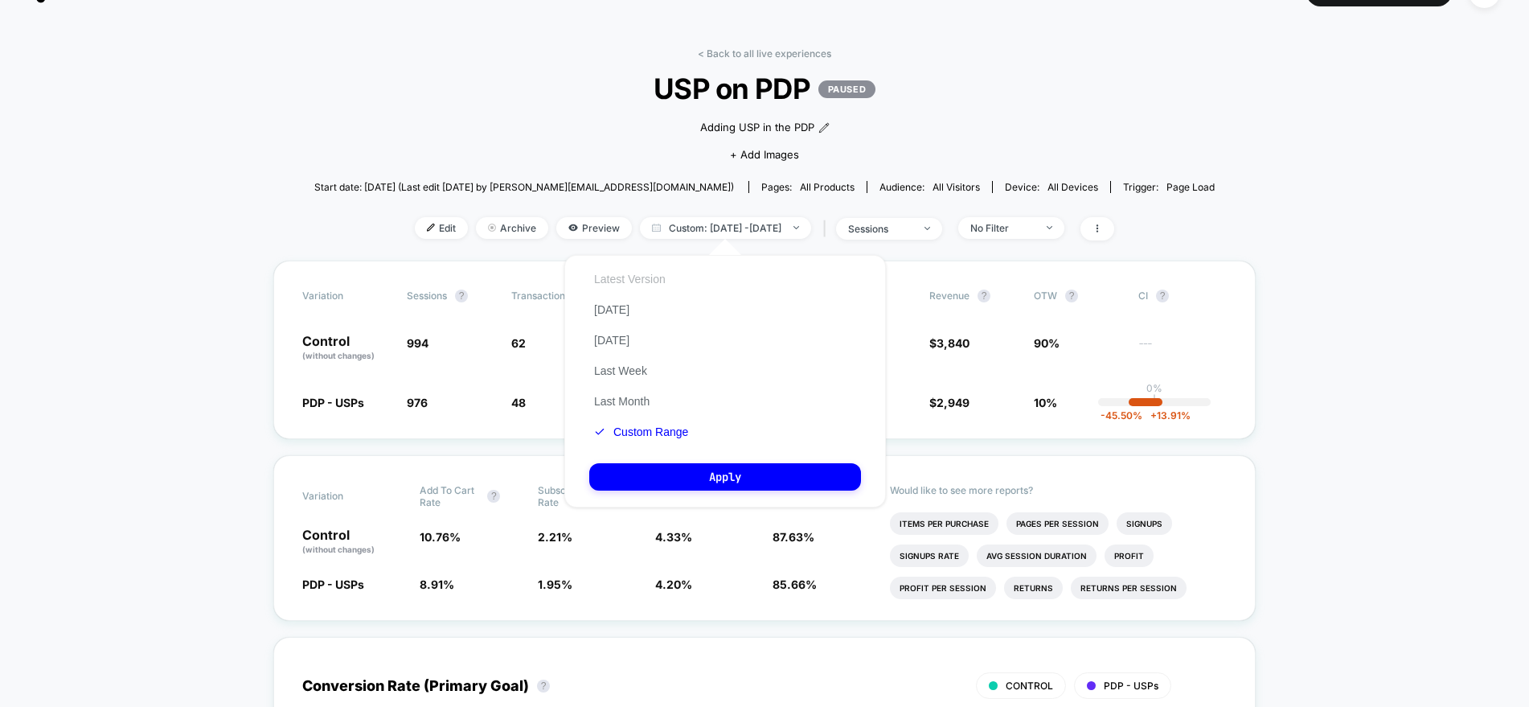
click at [662, 278] on button "Latest Version" at bounding box center [629, 279] width 81 height 14
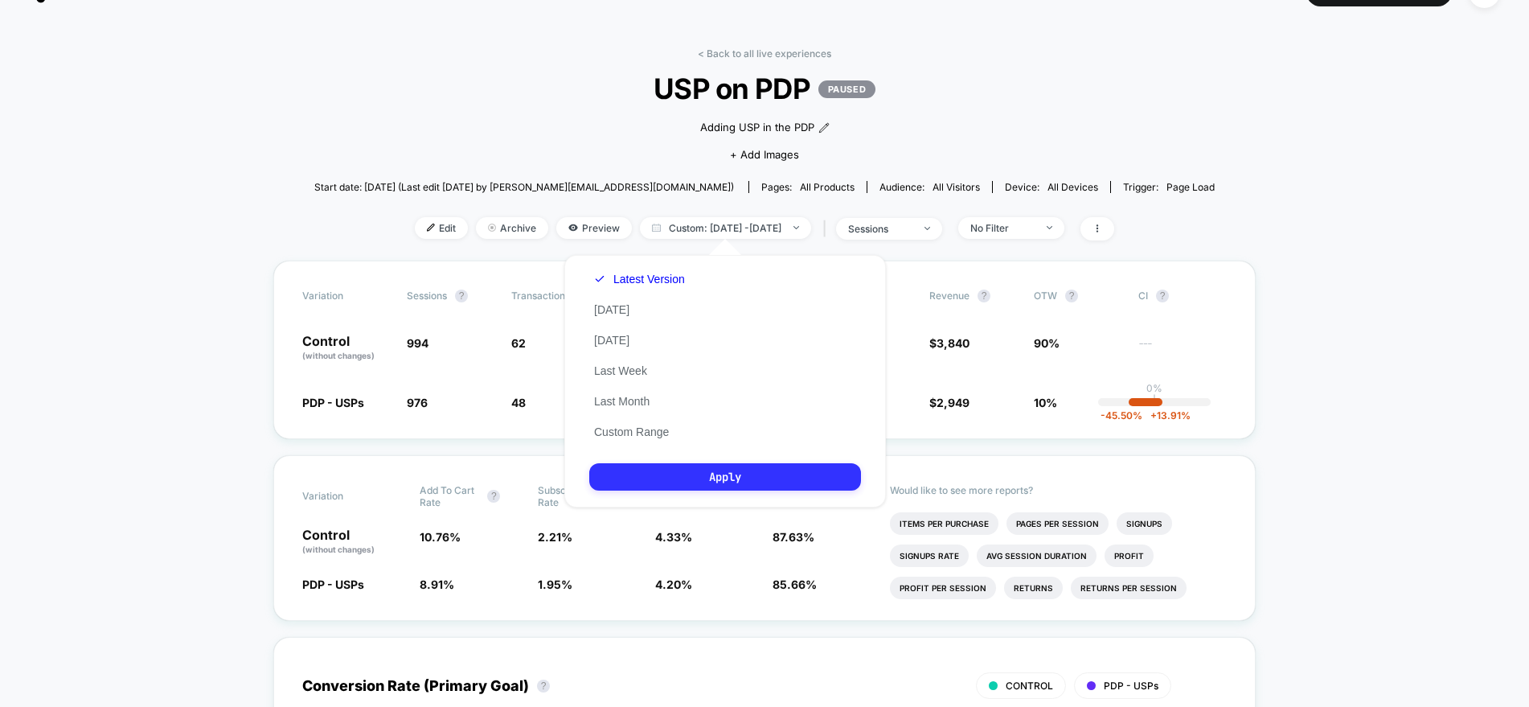
click at [692, 485] on button "Apply" at bounding box center [725, 476] width 272 height 27
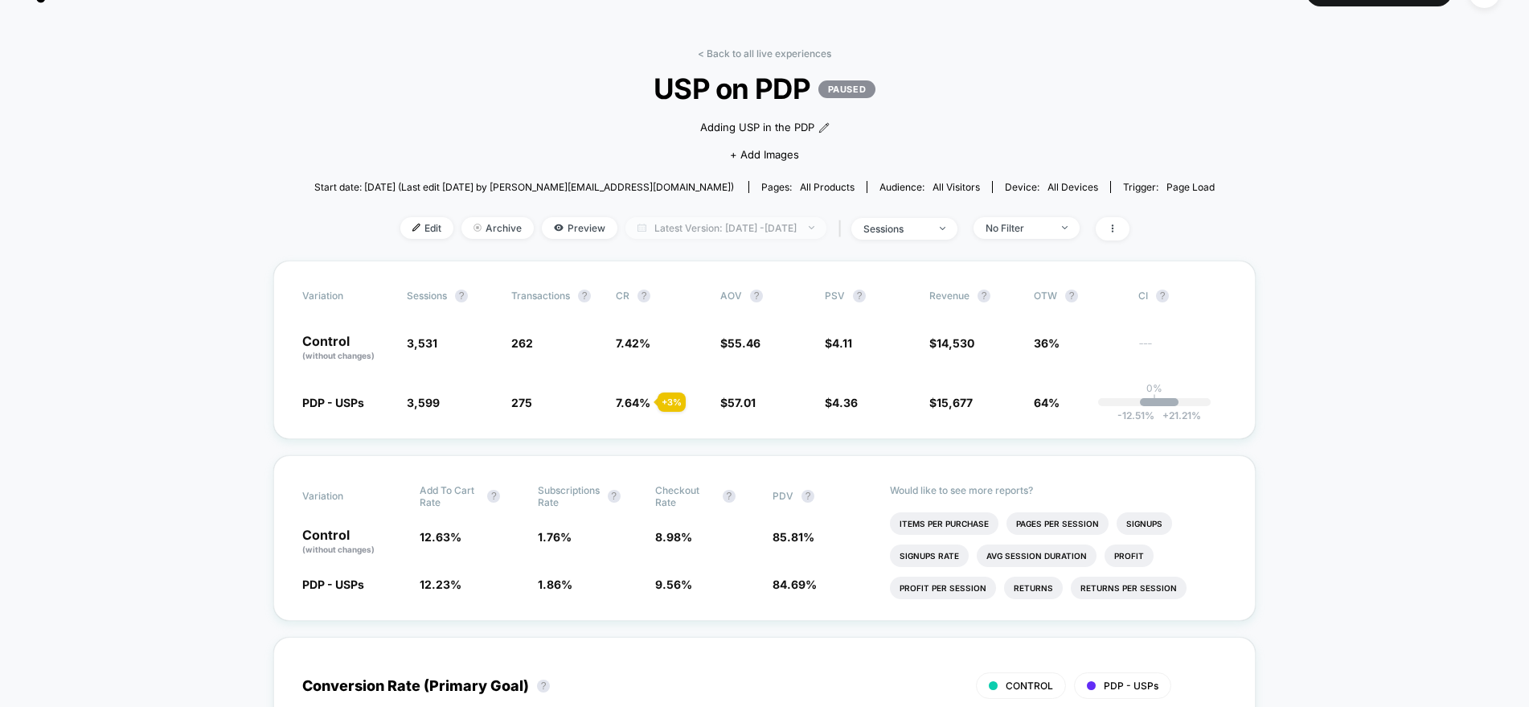
click at [737, 225] on span "Latest Version: Sep 4, 2025 - Sep 29, 2025" at bounding box center [726, 228] width 201 height 22
select select "*"
select select "****"
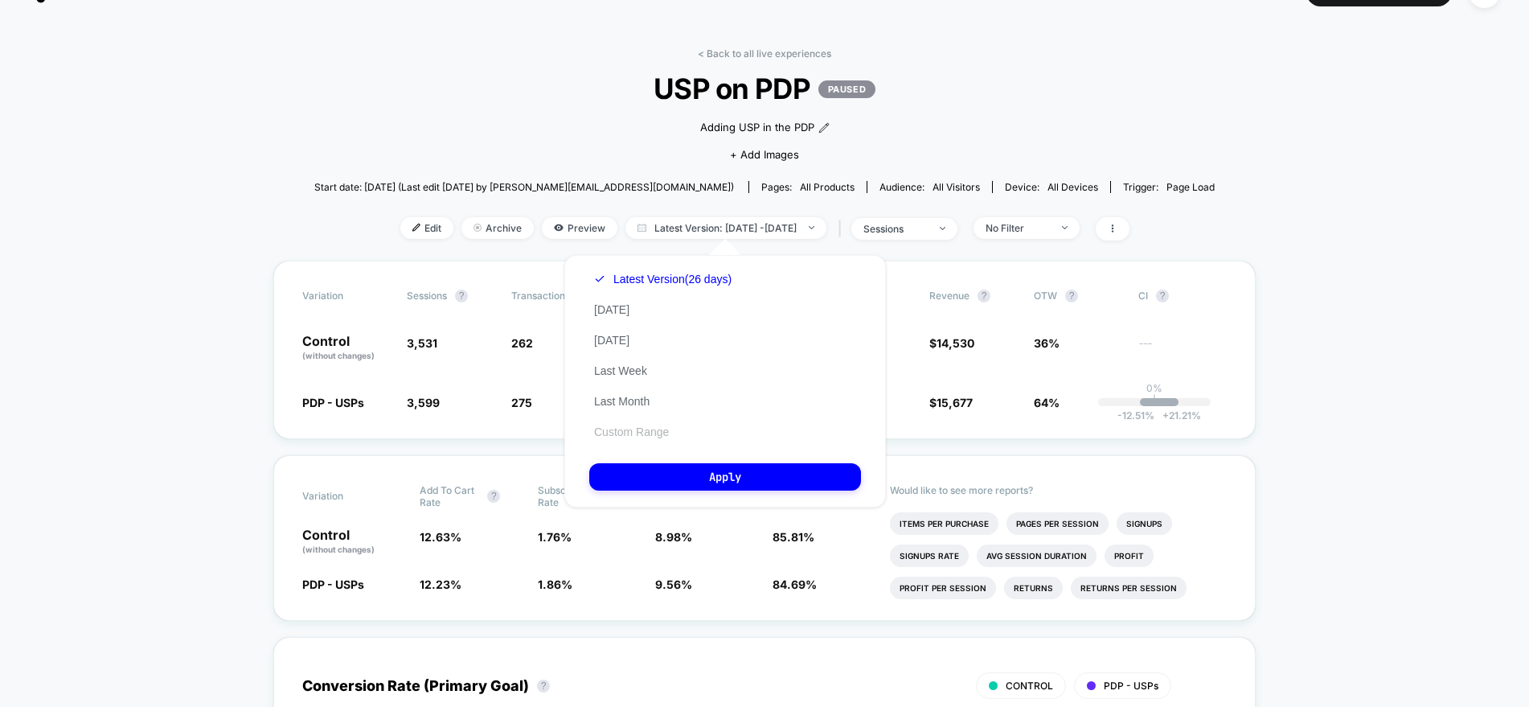
click at [643, 430] on button "Custom Range" at bounding box center [631, 432] width 84 height 14
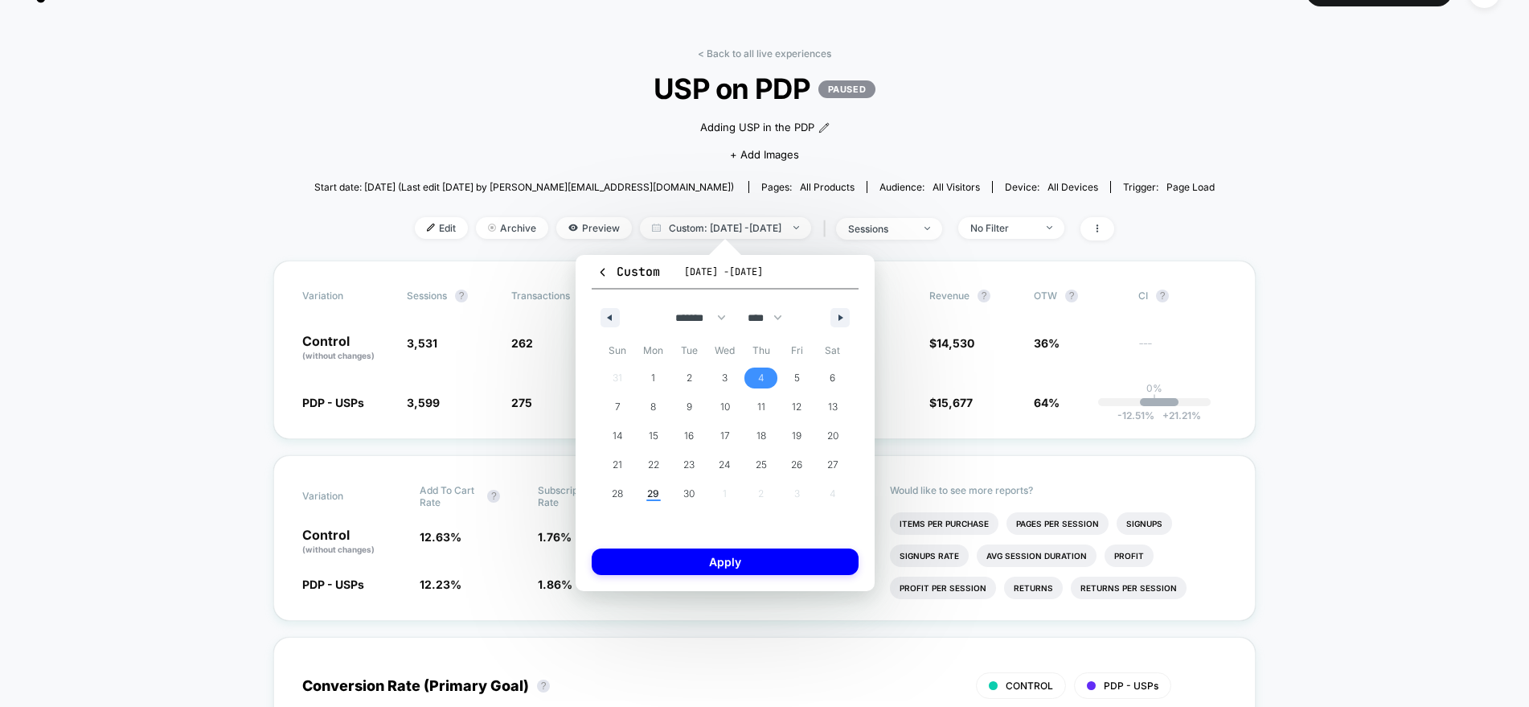
click at [764, 375] on span "4" at bounding box center [761, 377] width 6 height 29
click at [795, 404] on span "12" at bounding box center [797, 406] width 10 height 29
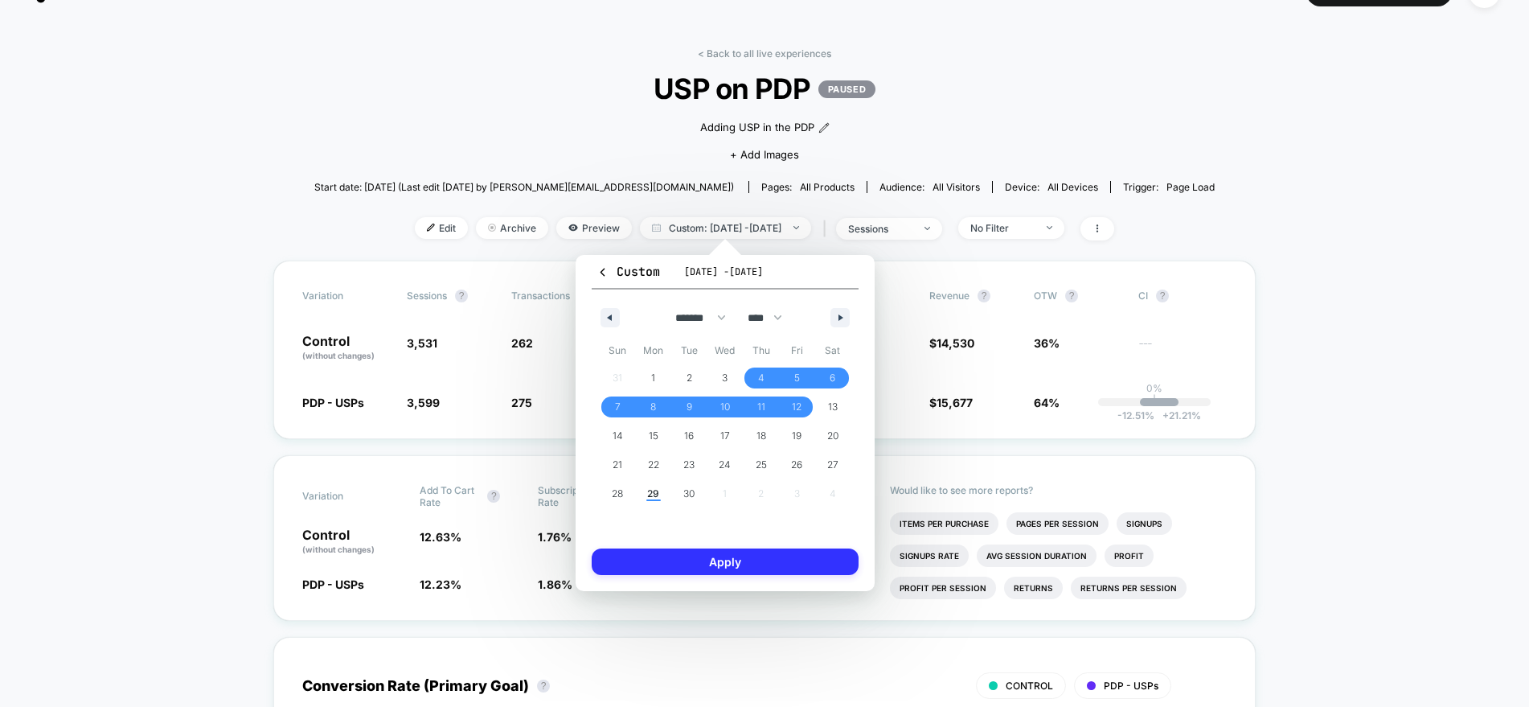
click at [752, 559] on button "Apply" at bounding box center [725, 561] width 267 height 27
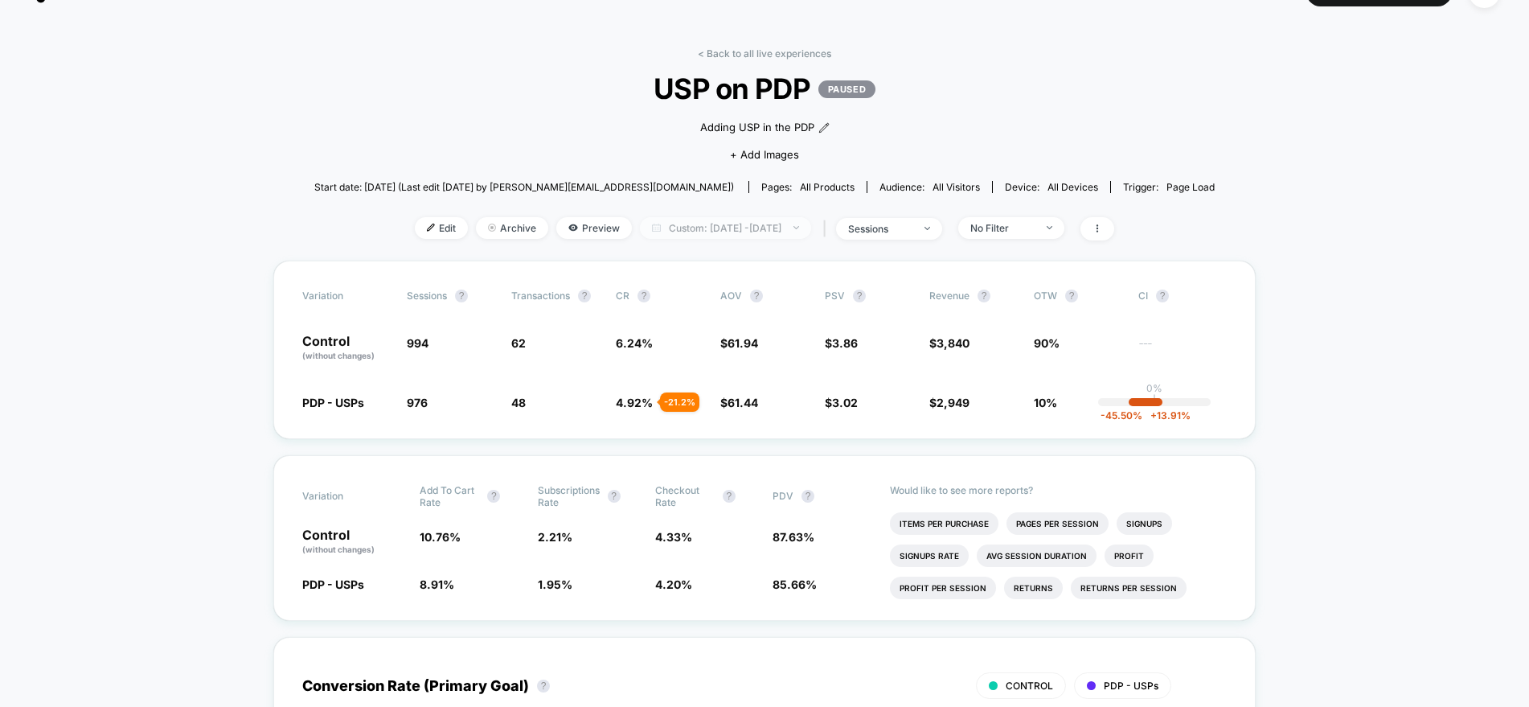
click at [778, 228] on span "Custom: Sep 4, 2025 - Sep 12, 2025" at bounding box center [725, 228] width 171 height 22
select select "*"
select select "****"
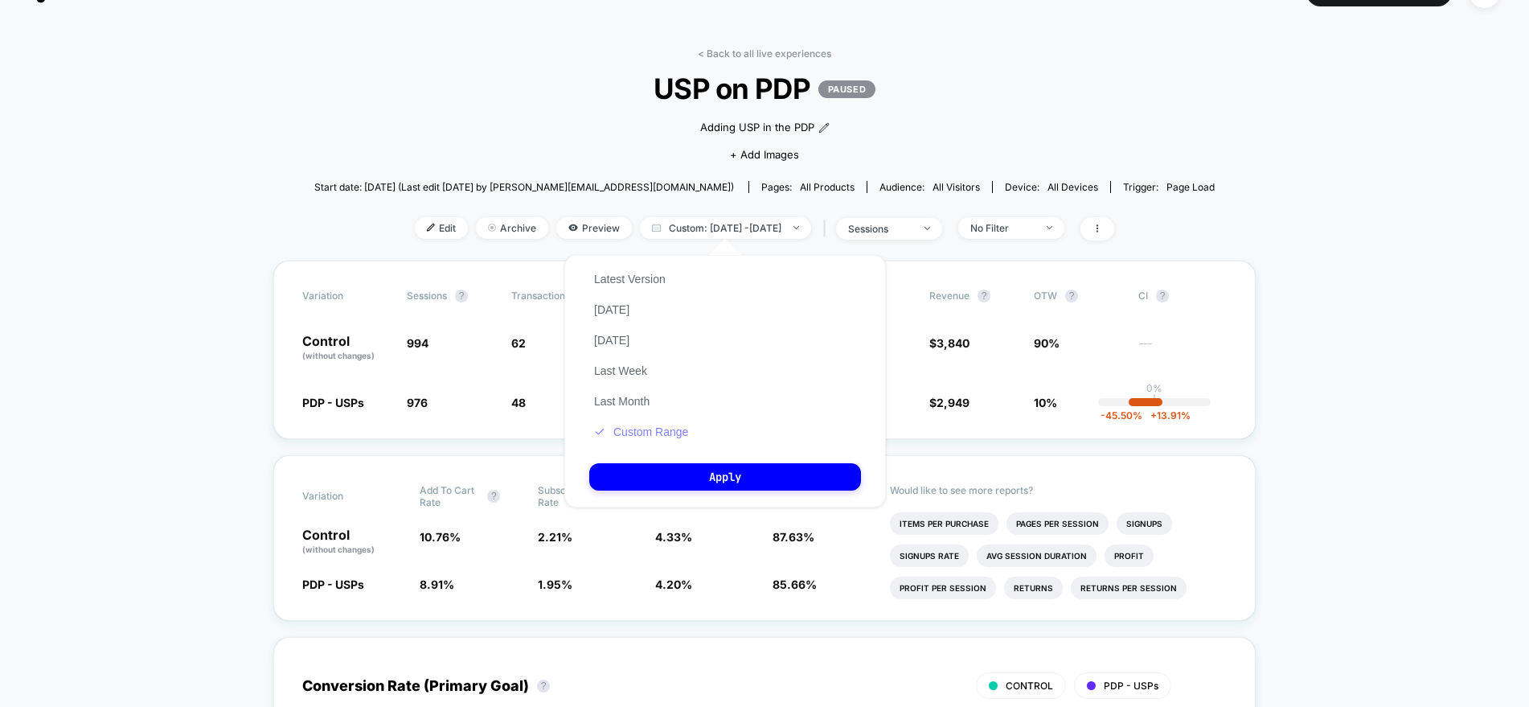
click at [662, 430] on button "Custom Range" at bounding box center [641, 432] width 104 height 14
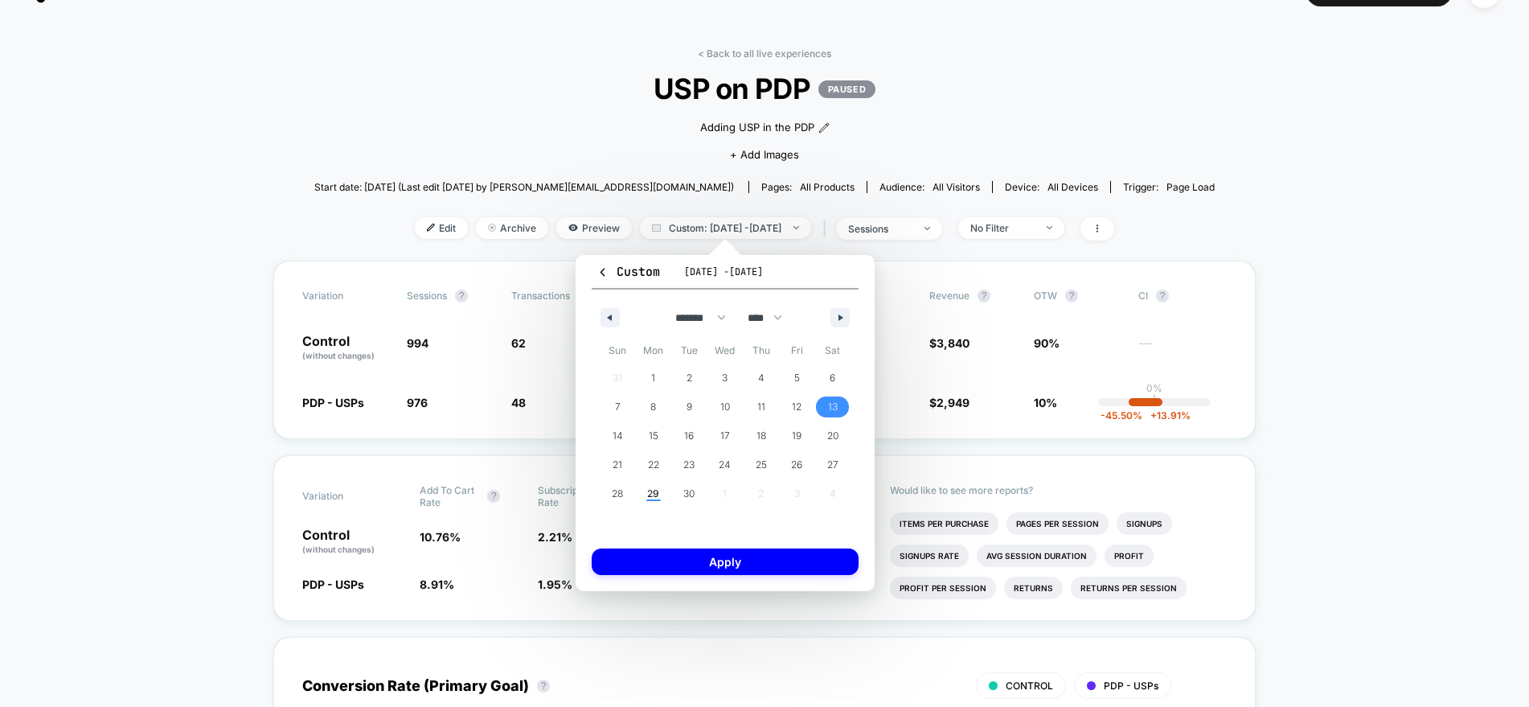
click at [831, 405] on span "13" at bounding box center [833, 406] width 10 height 29
click at [798, 435] on span "19" at bounding box center [797, 435] width 10 height 29
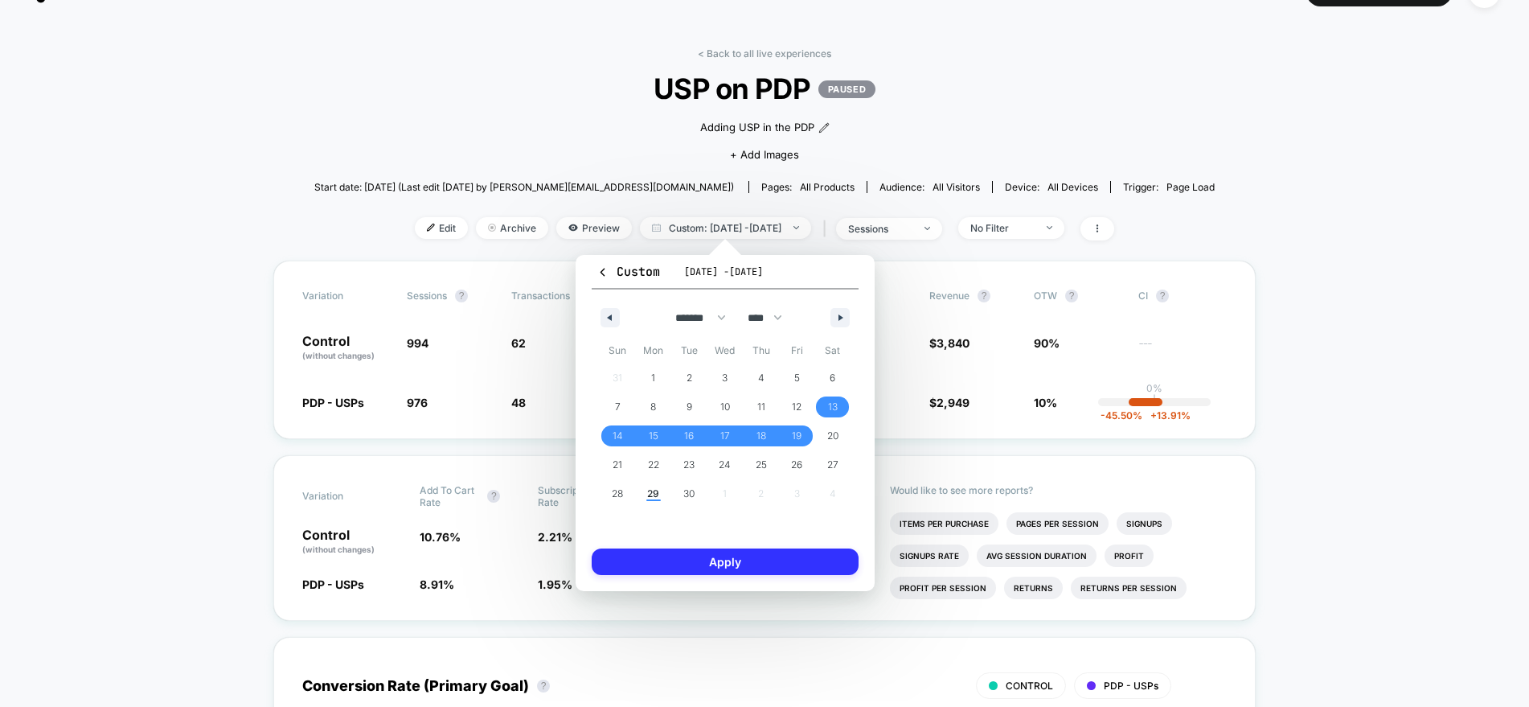
click at [776, 559] on button "Apply" at bounding box center [725, 561] width 267 height 27
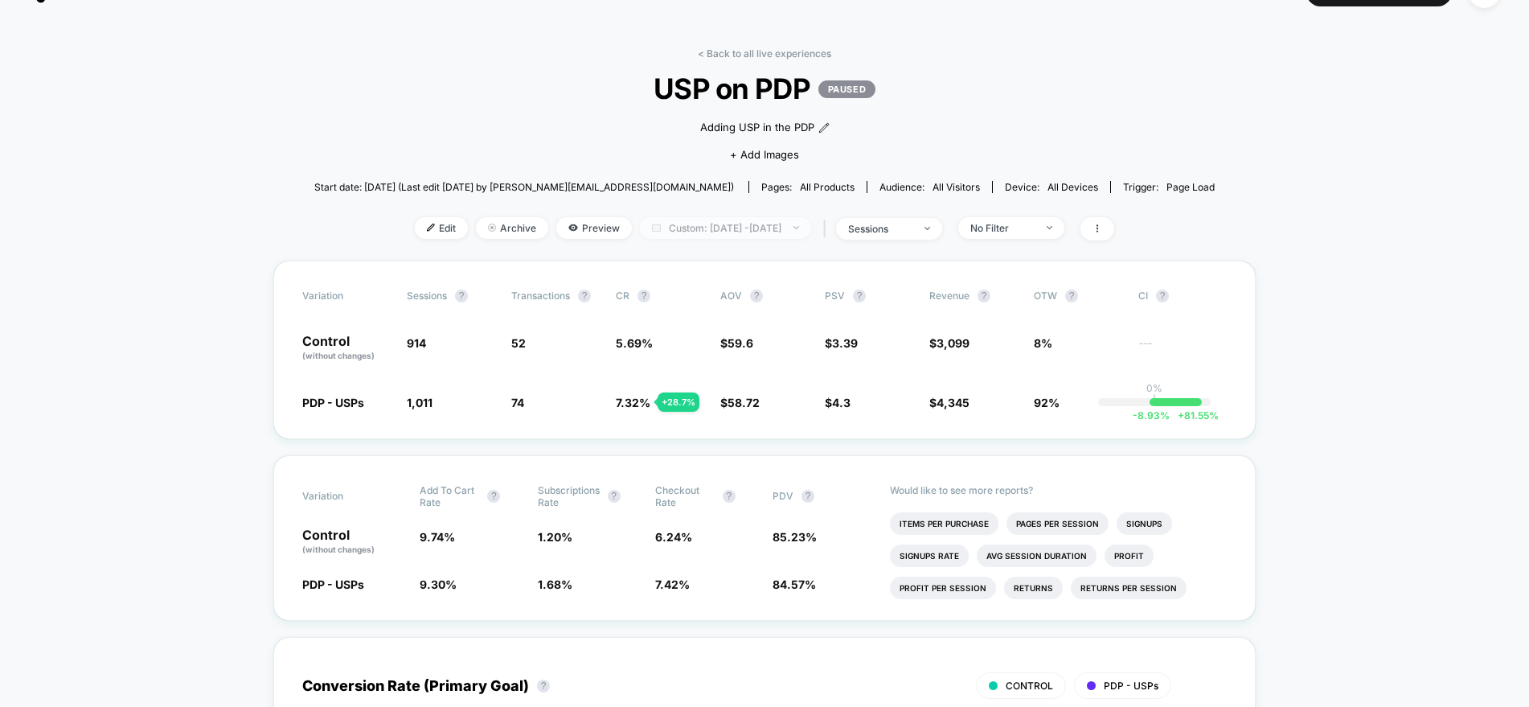
click at [793, 227] on span "Custom: Sep 13, 2025 - Sep 19, 2025" at bounding box center [725, 228] width 171 height 22
select select "*"
select select "****"
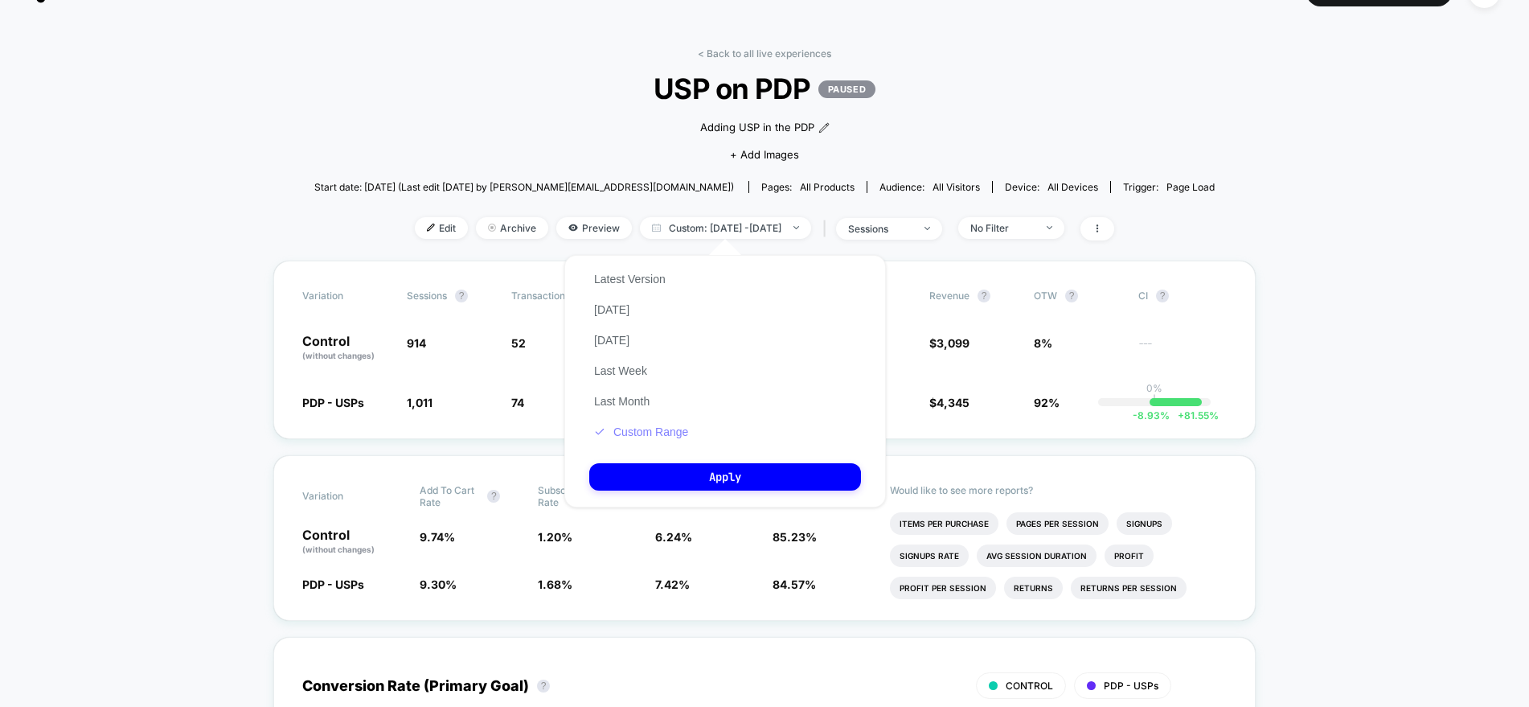
click at [664, 426] on button "Custom Range" at bounding box center [641, 432] width 104 height 14
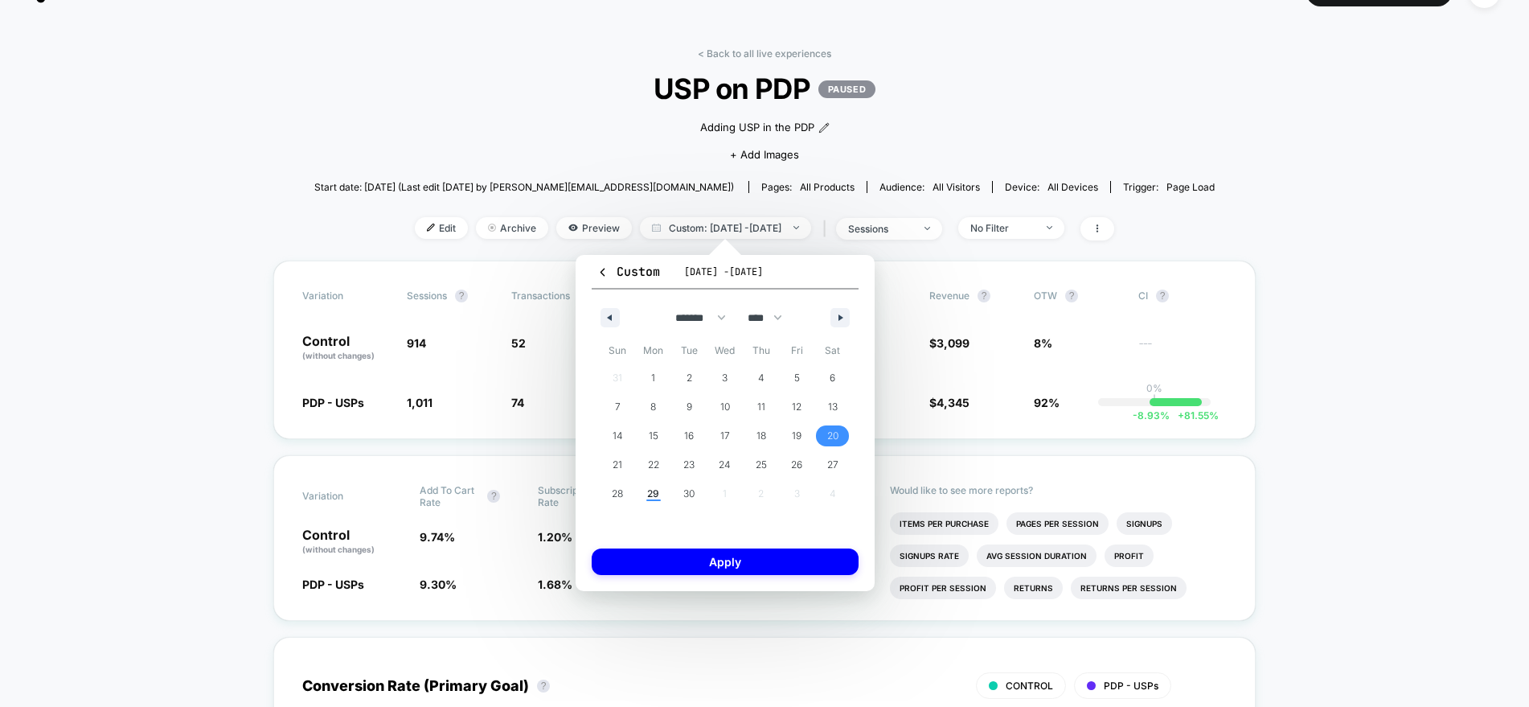
click at [828, 437] on span "20" at bounding box center [832, 435] width 11 height 29
click at [666, 491] on span "29" at bounding box center [654, 493] width 36 height 21
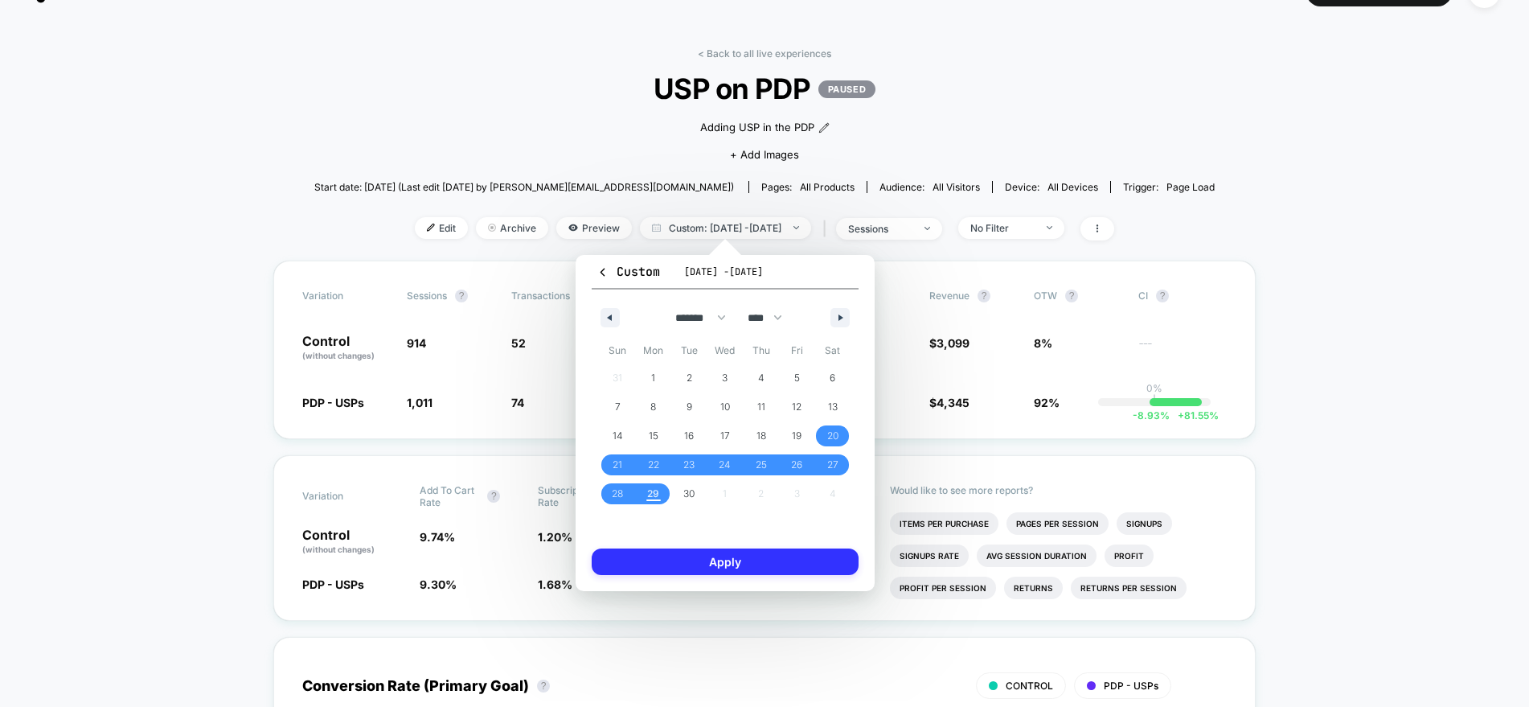
click at [713, 563] on button "Apply" at bounding box center [725, 561] width 267 height 27
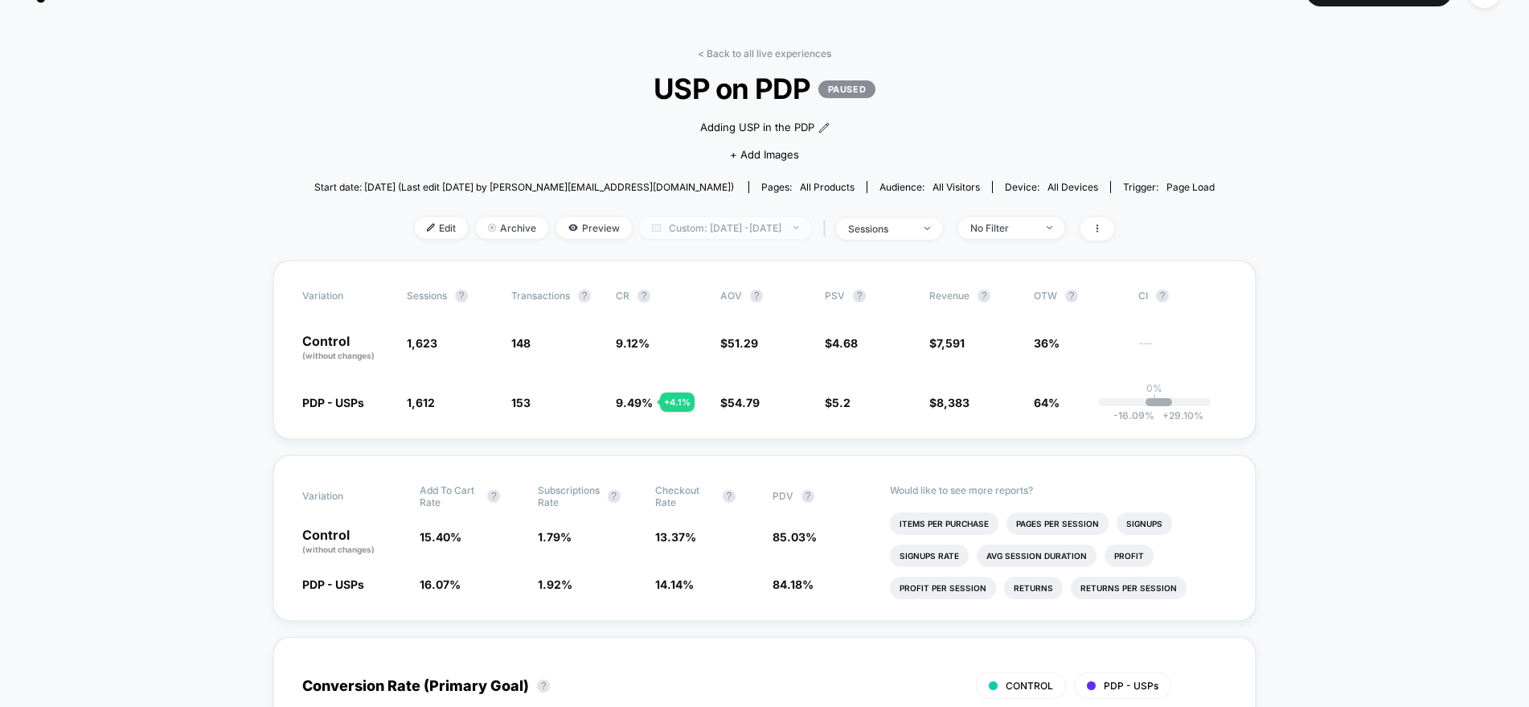
click at [694, 223] on span "Custom: Sep 20, 2025 - Sep 29, 2025" at bounding box center [725, 228] width 171 height 22
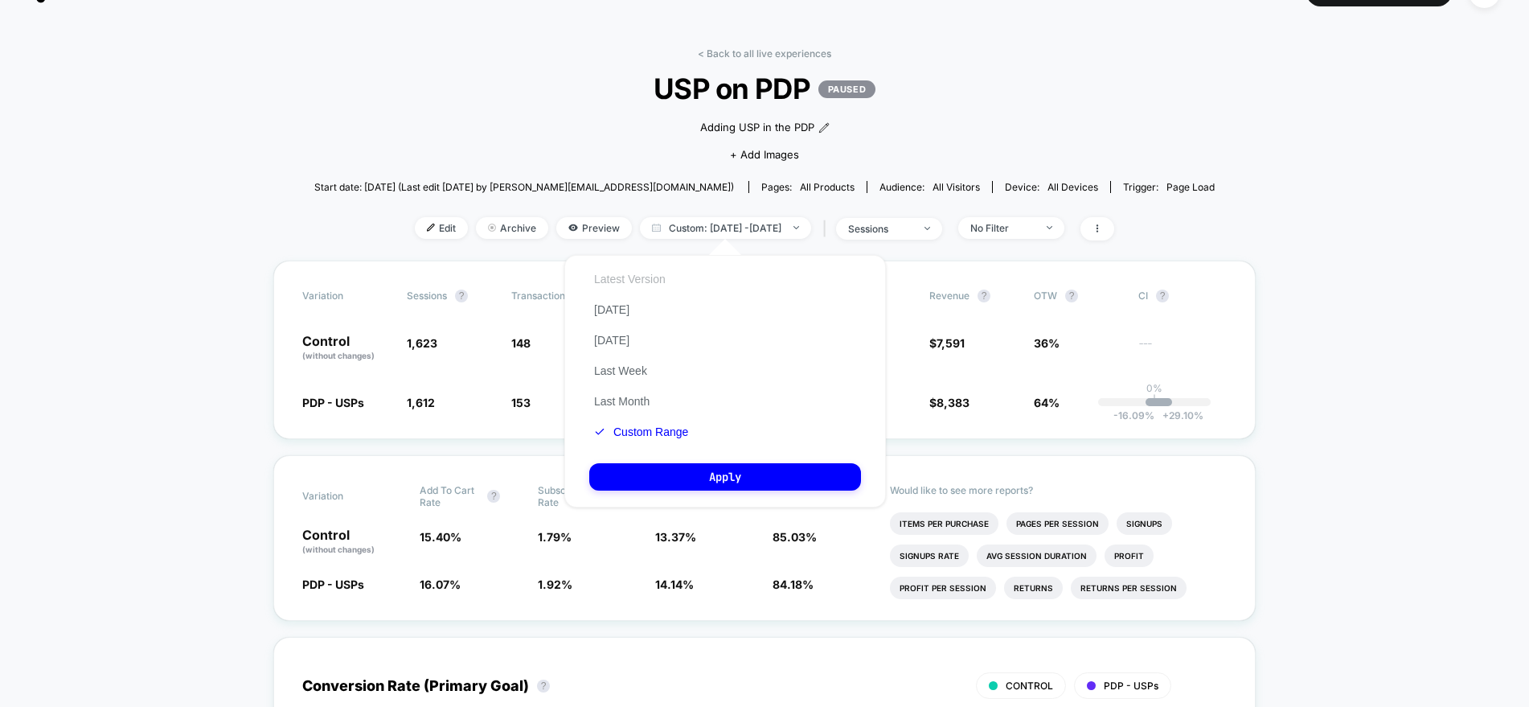
click at [655, 277] on button "Latest Version" at bounding box center [629, 279] width 81 height 14
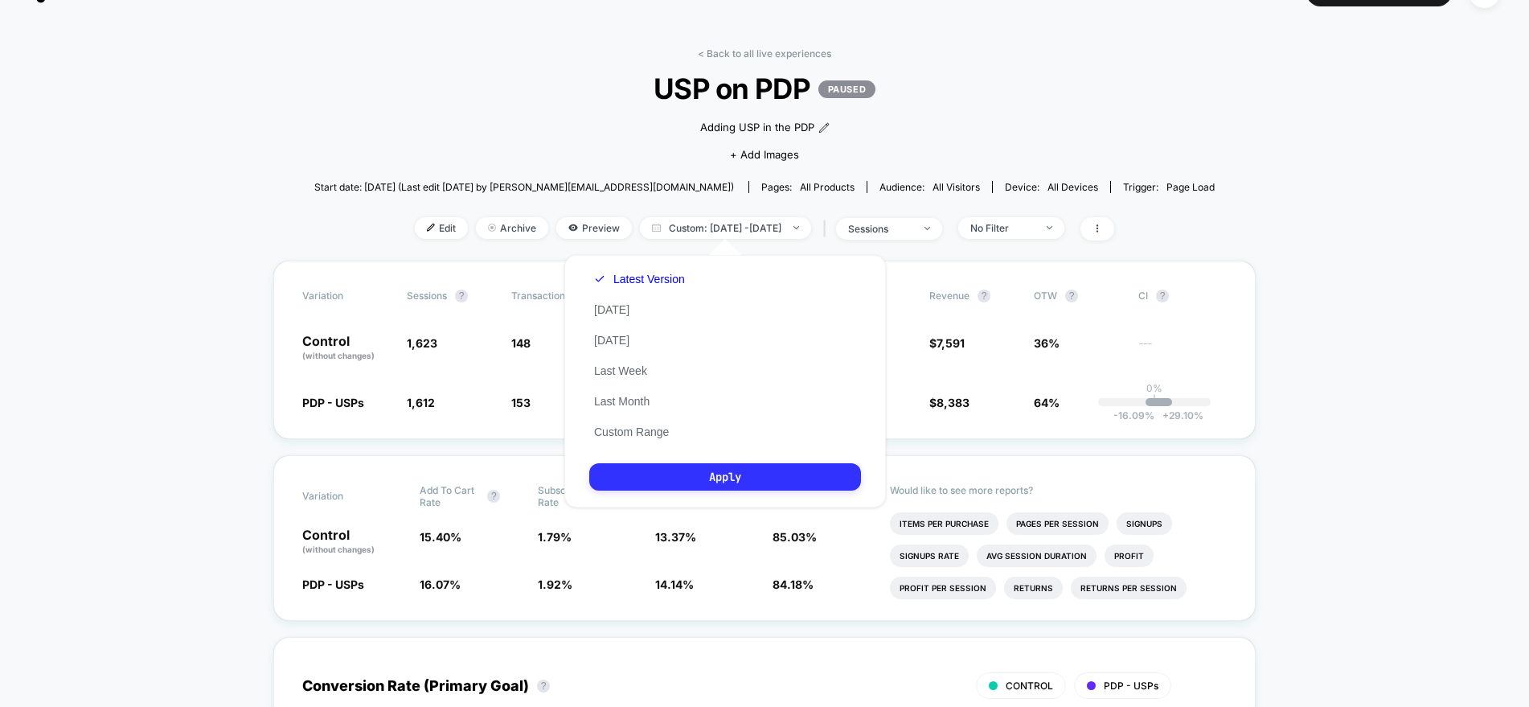
click at [688, 480] on button "Apply" at bounding box center [725, 476] width 272 height 27
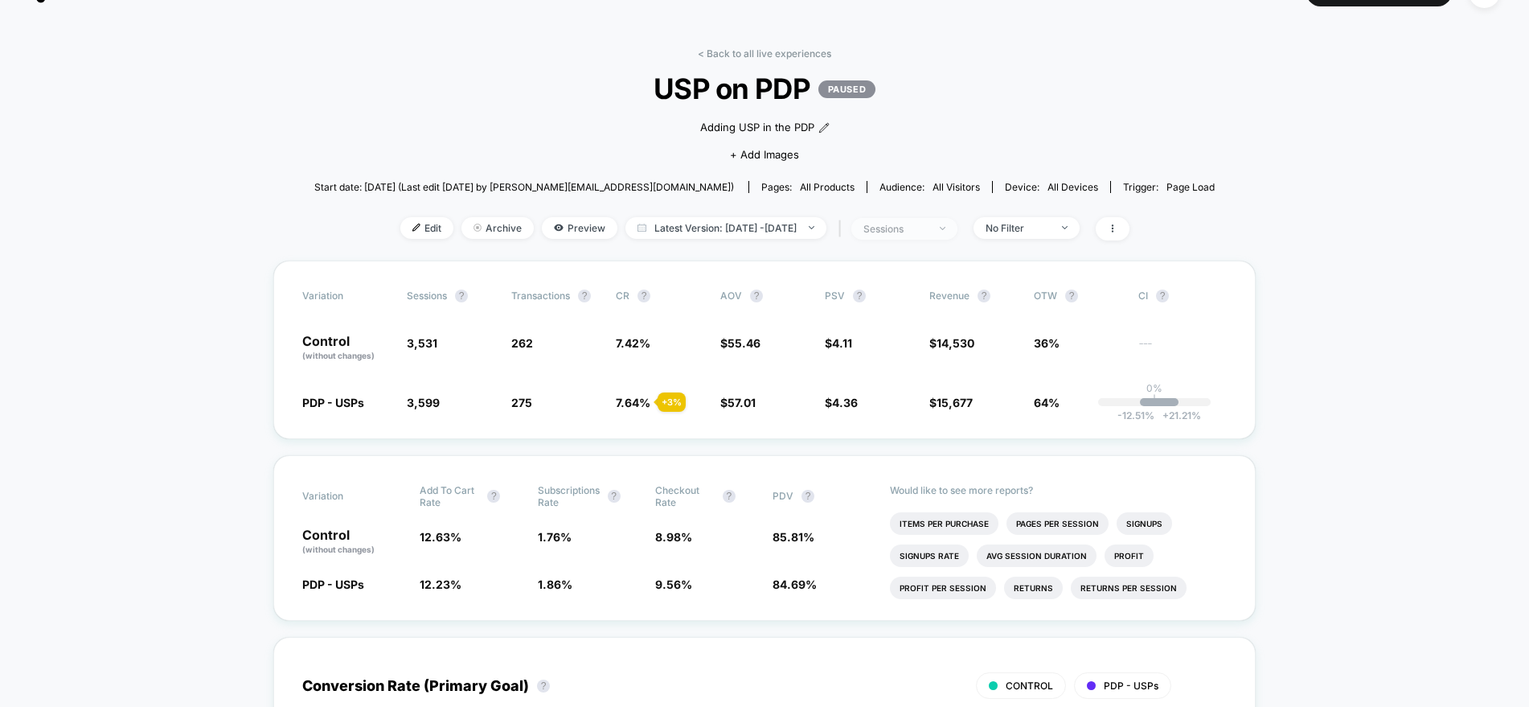
click at [926, 230] on div "sessions" at bounding box center [896, 229] width 64 height 12
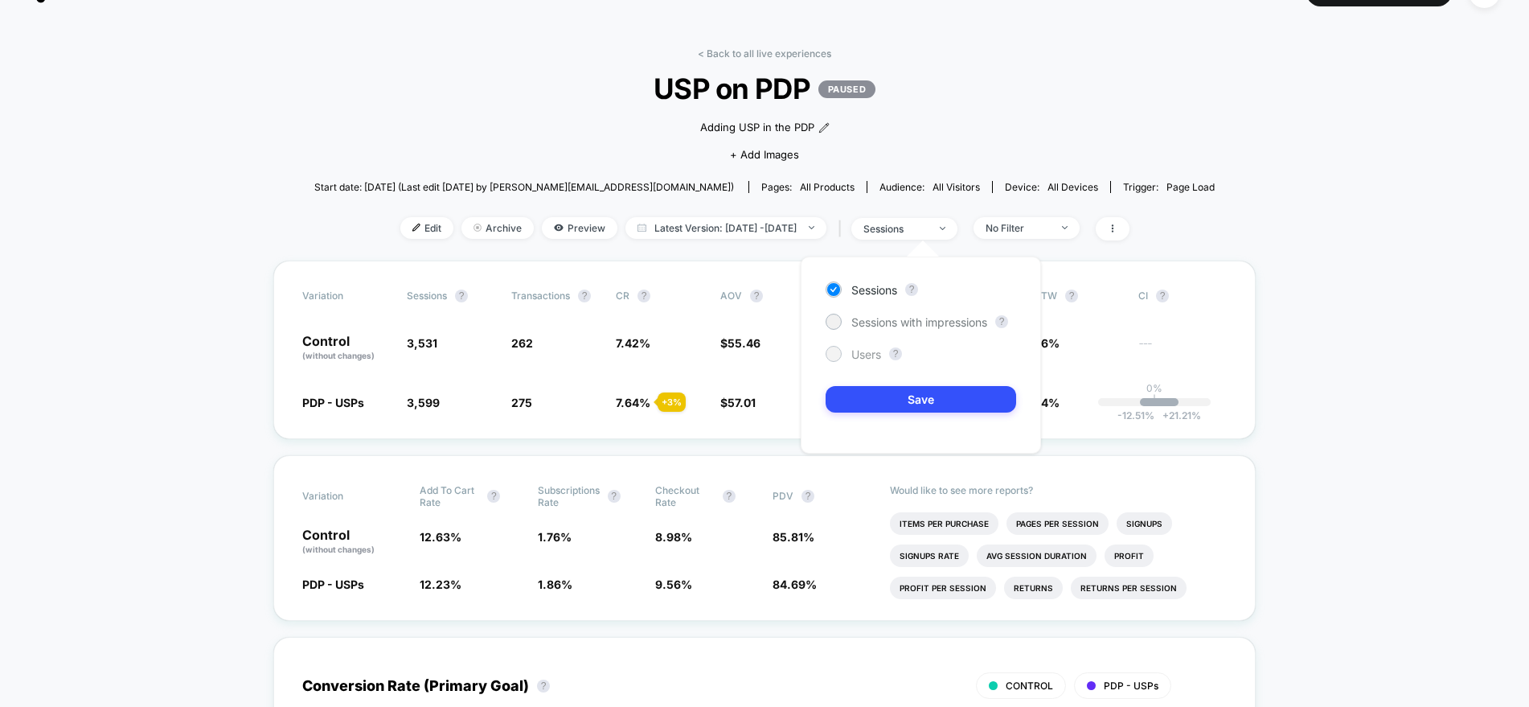
click at [852, 357] on span "Users" at bounding box center [867, 354] width 30 height 14
click at [898, 402] on button "Save" at bounding box center [921, 399] width 191 height 27
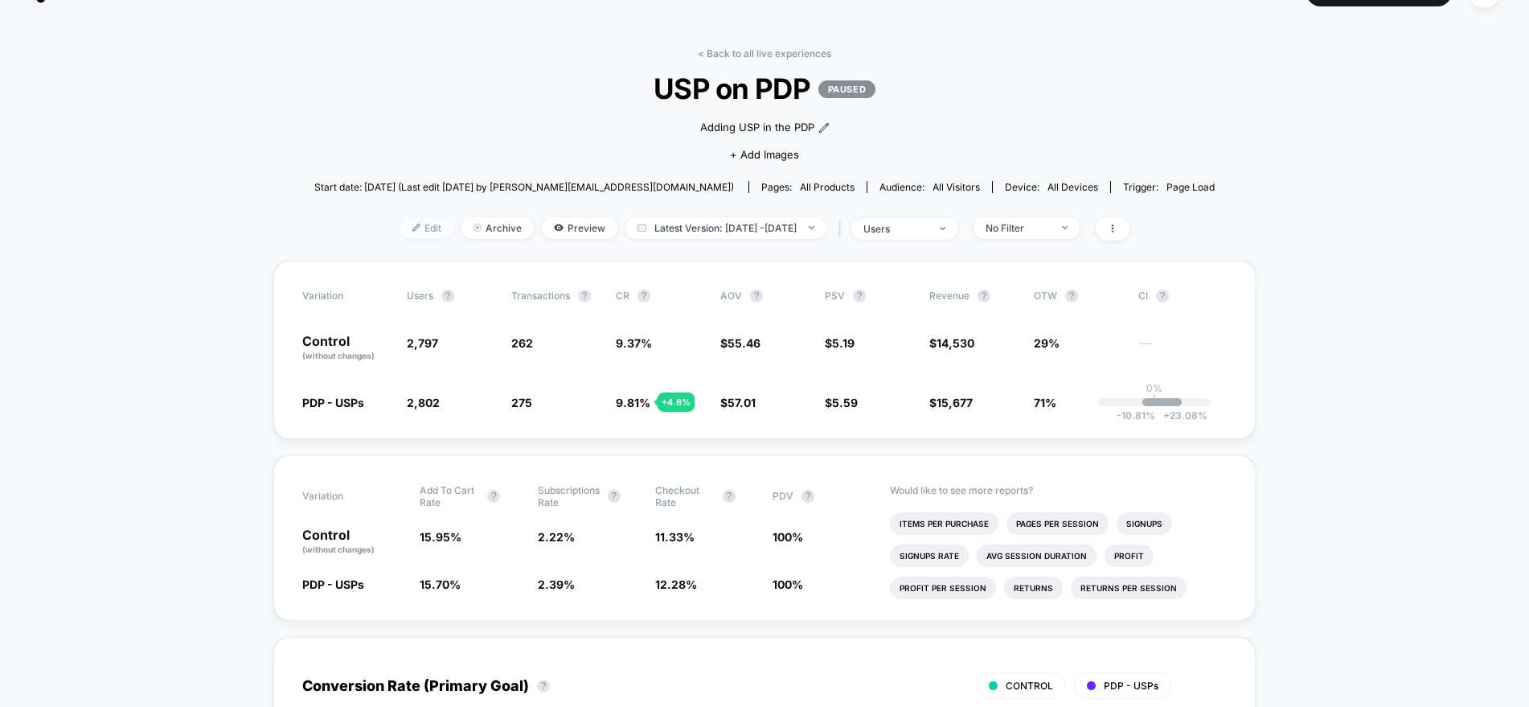
click at [408, 230] on span "Edit" at bounding box center [426, 228] width 53 height 22
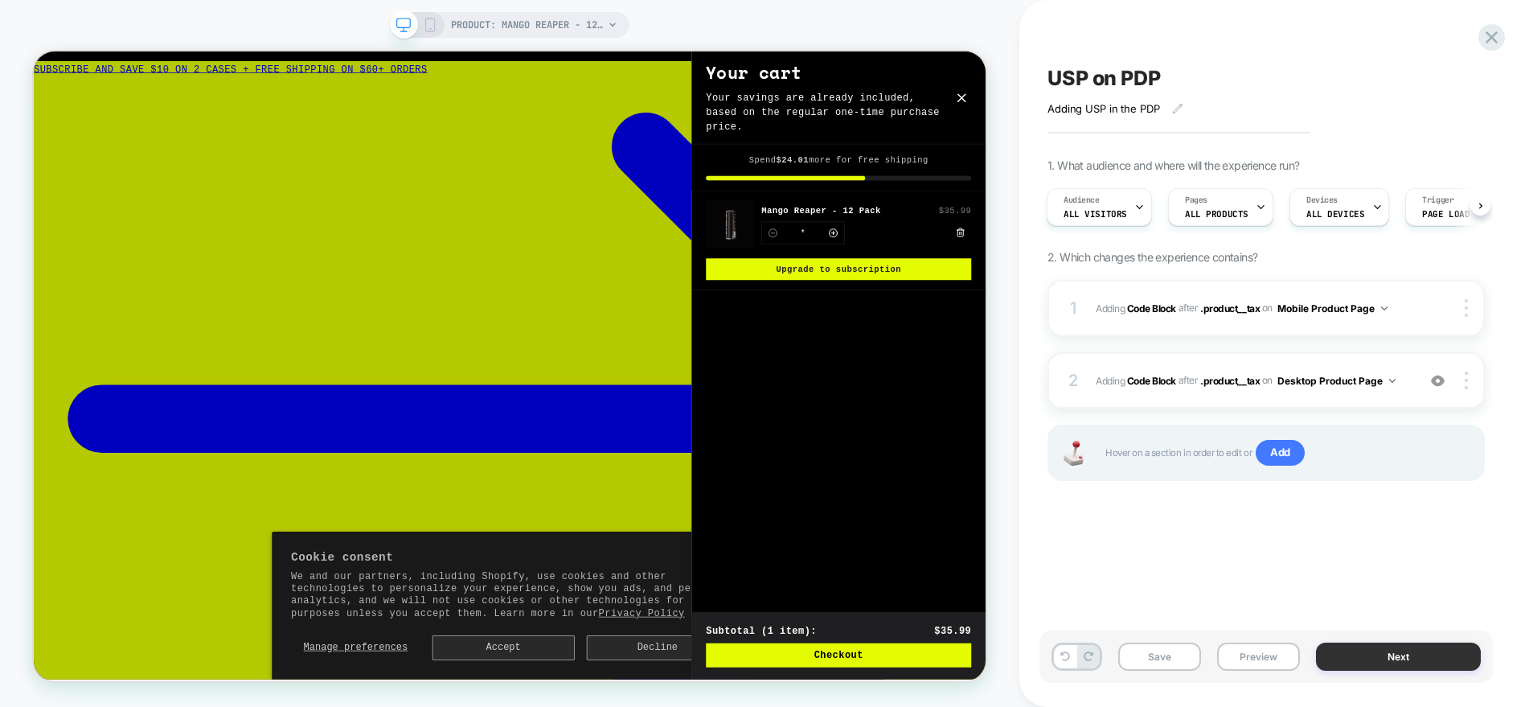
click at [1397, 652] on button "Next" at bounding box center [1399, 656] width 166 height 28
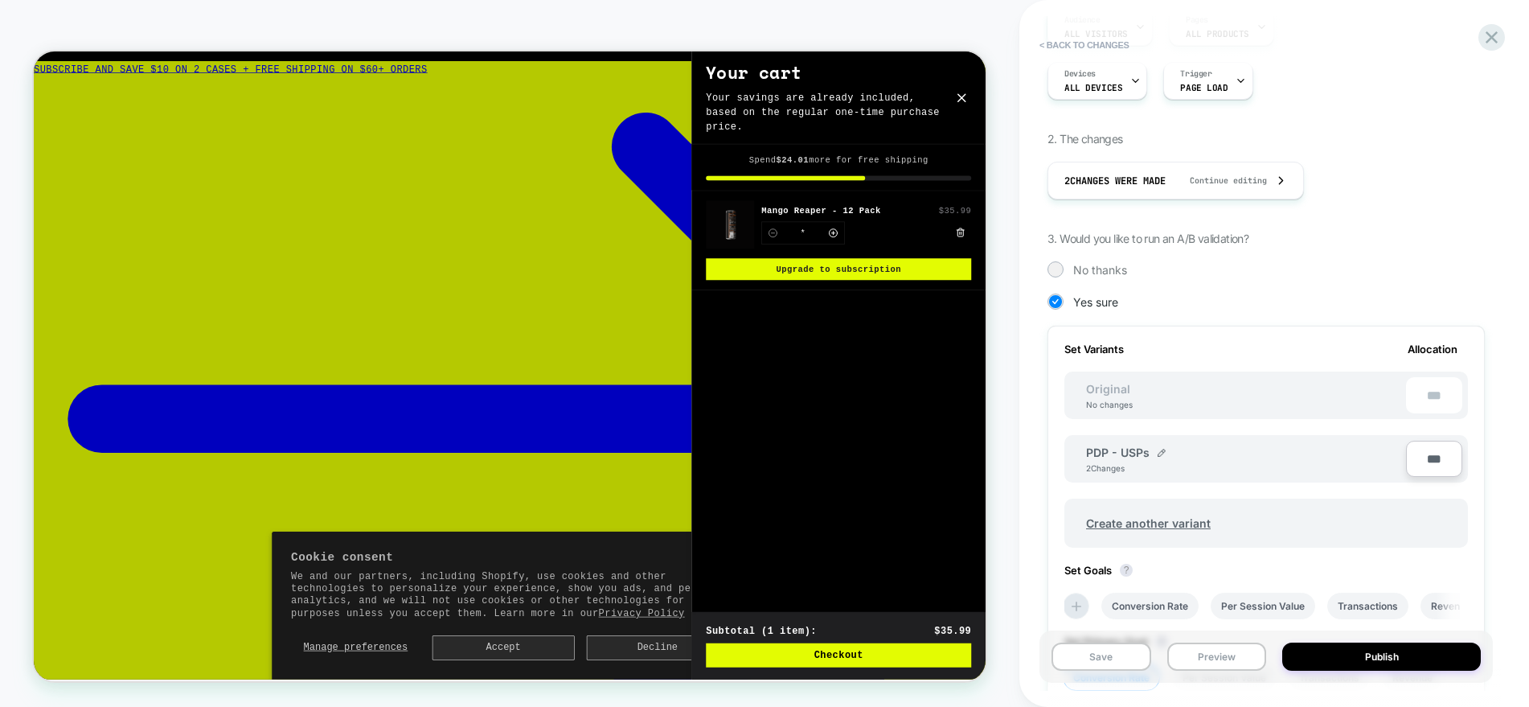
scroll to position [181, 0]
click at [1439, 458] on input "***" at bounding box center [1434, 458] width 56 height 36
type input "***"
type input "**"
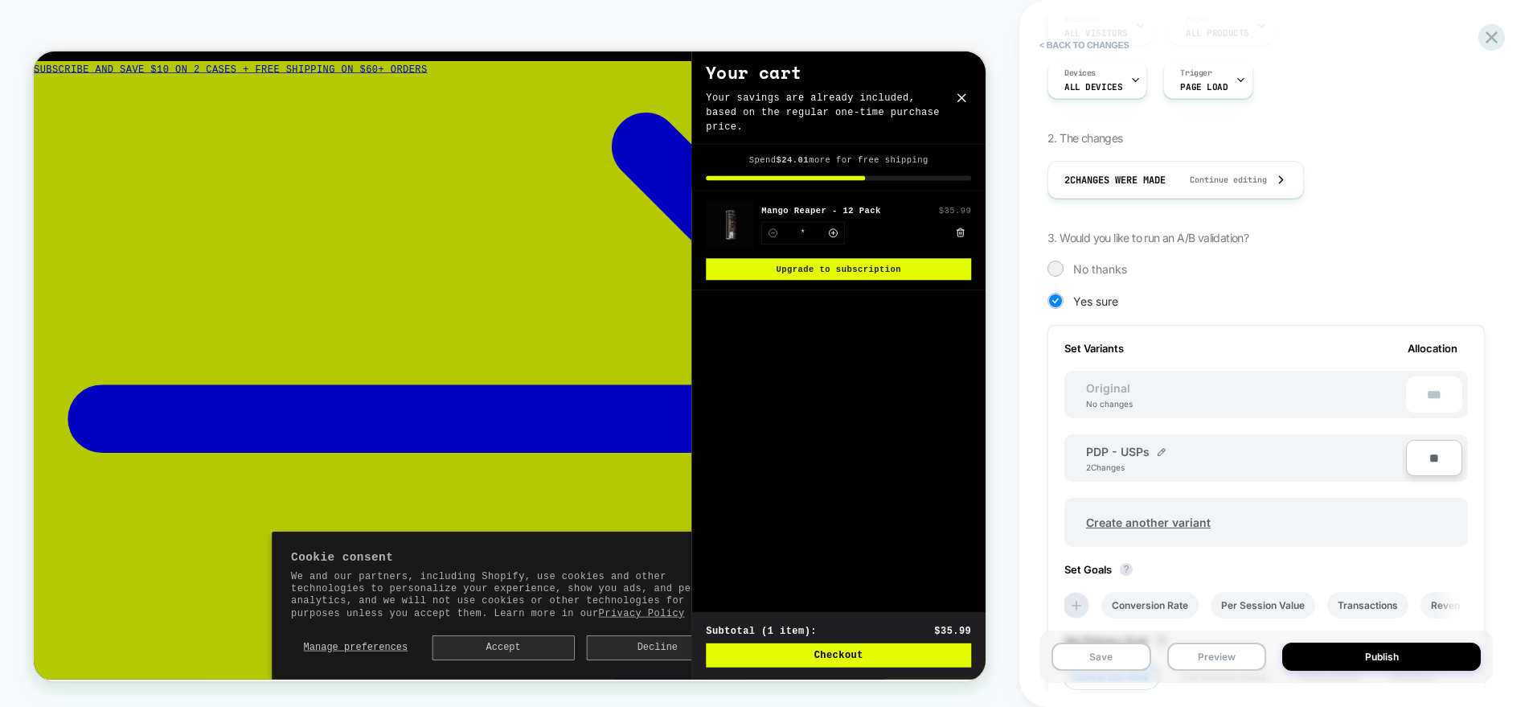
type input "**"
type input "***"
type input "**"
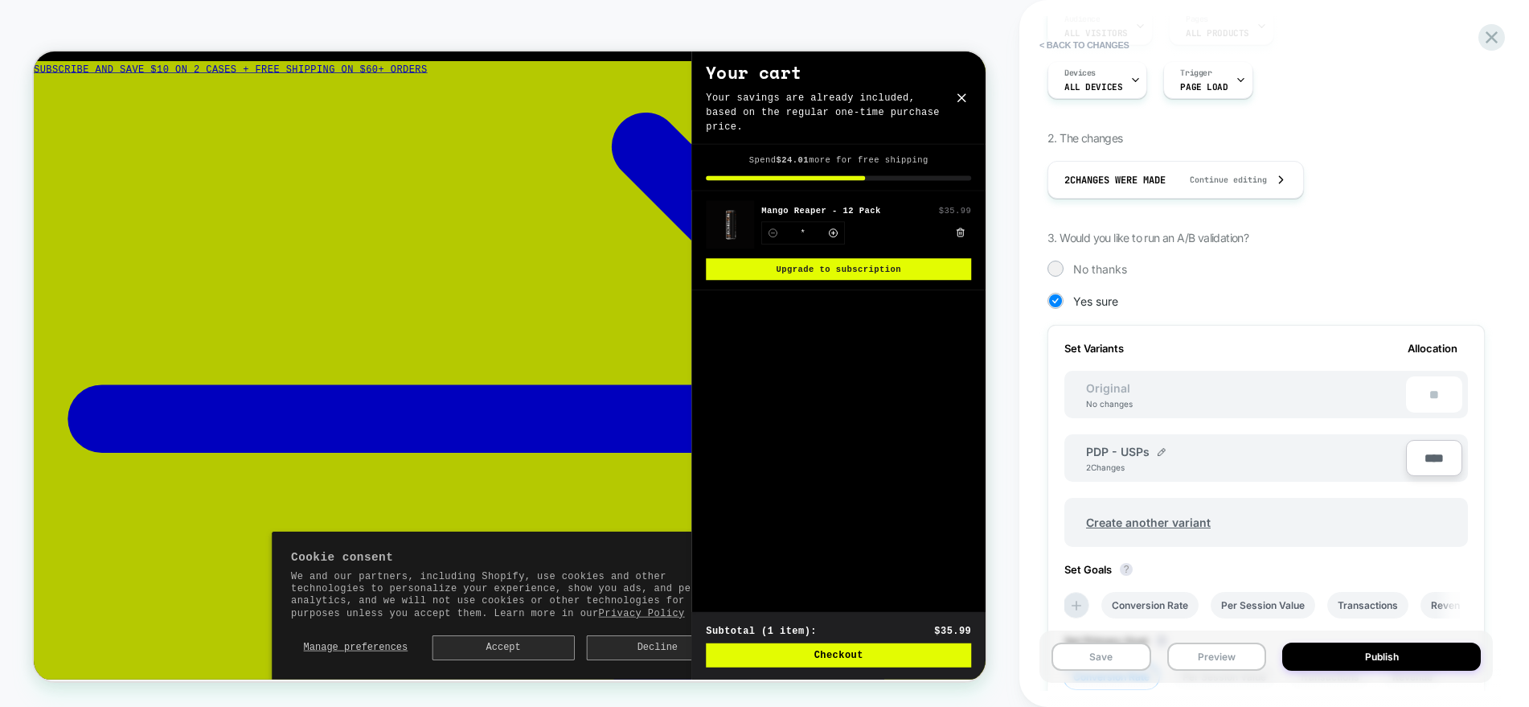
type input "****"
click at [1499, 458] on div "Review " USP on PDP " before publish Adding USP in the PDP Click to edit experi…" at bounding box center [1275, 353] width 454 height 707
click at [1395, 651] on button "Publish" at bounding box center [1382, 656] width 199 height 28
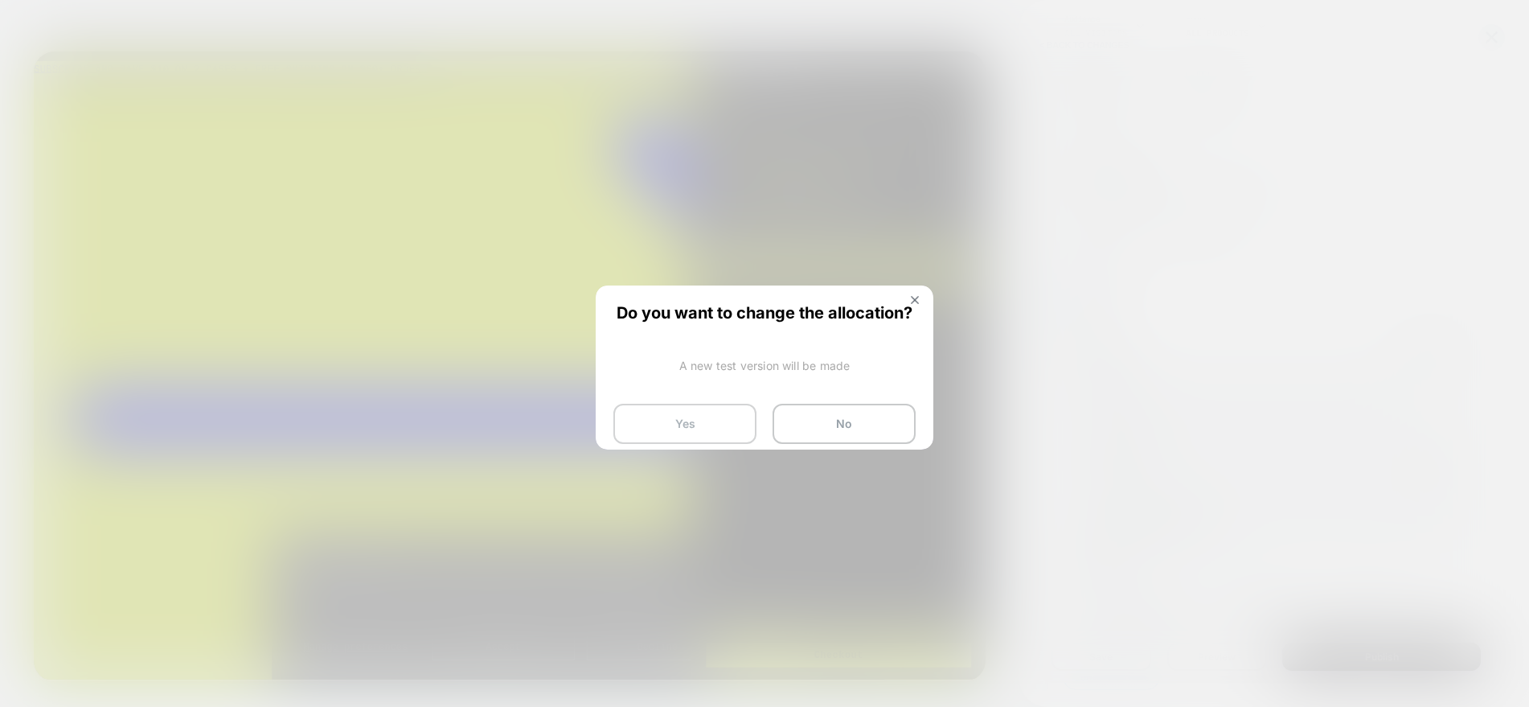
click at [685, 418] on button "Yes" at bounding box center [685, 424] width 143 height 40
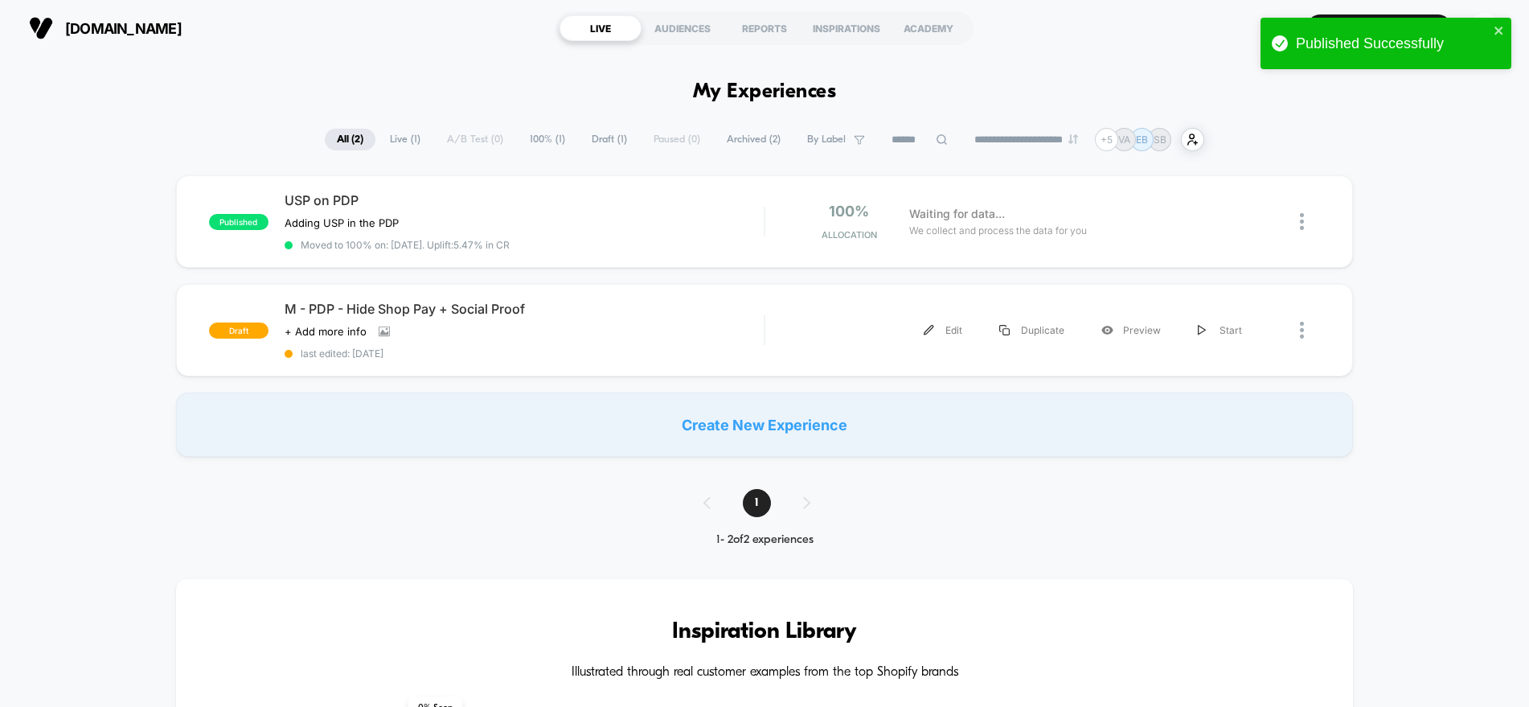
drag, startPoint x: 685, startPoint y: 418, endPoint x: 679, endPoint y: 129, distance: 288.7
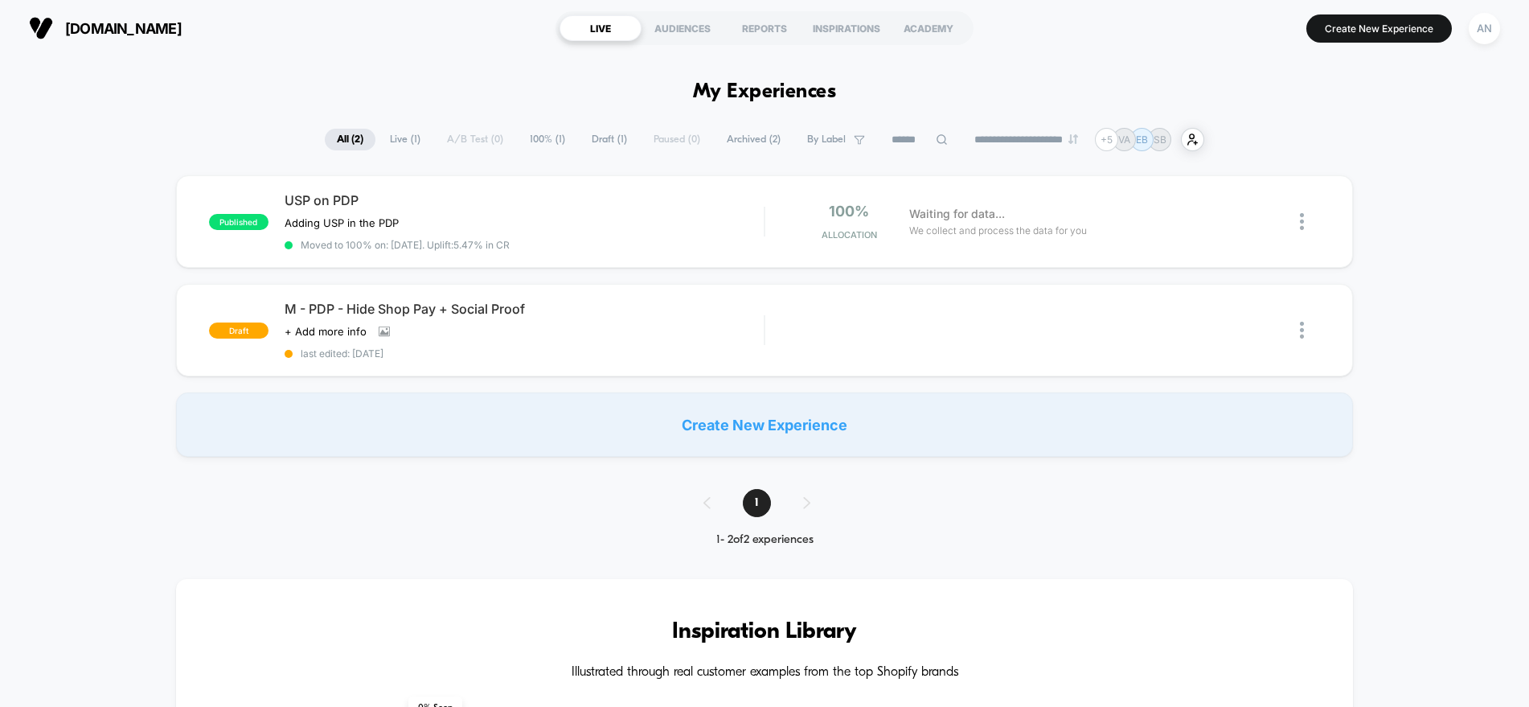
click at [392, 141] on span "Live ( 1 )" at bounding box center [405, 140] width 55 height 22
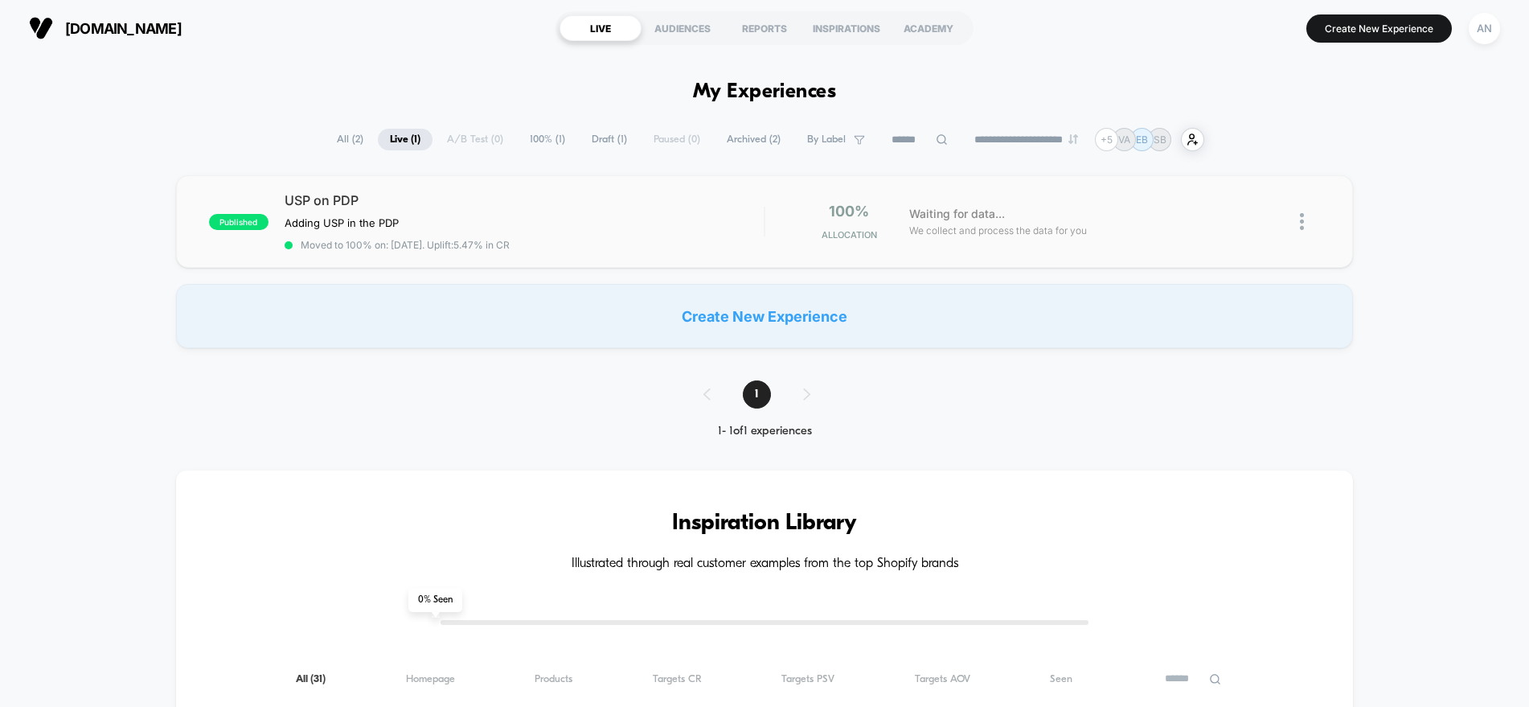
click at [1303, 222] on img at bounding box center [1302, 221] width 4 height 17
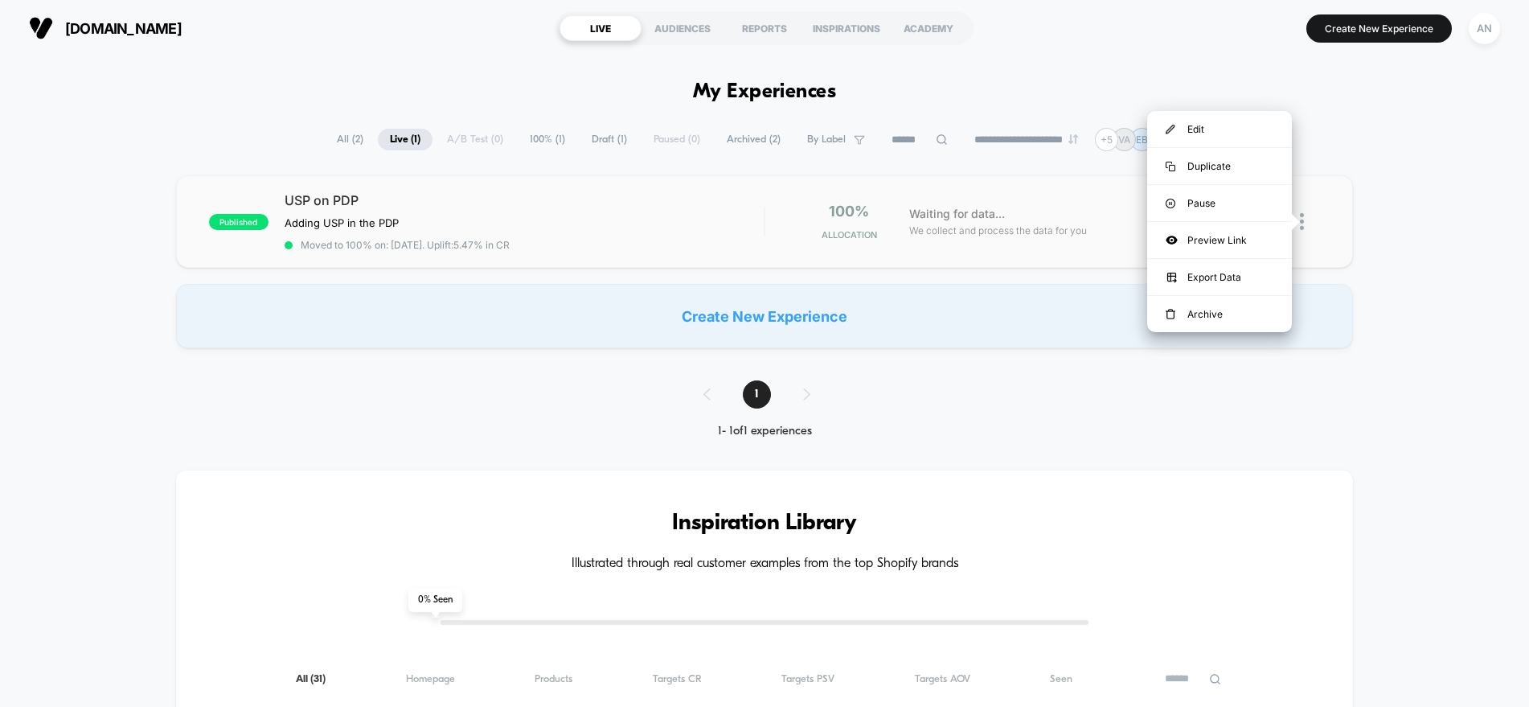
click at [971, 264] on div "published USP on PDP Adding USP in the PDP Click to edit experience details Add…" at bounding box center [765, 221] width 1178 height 92
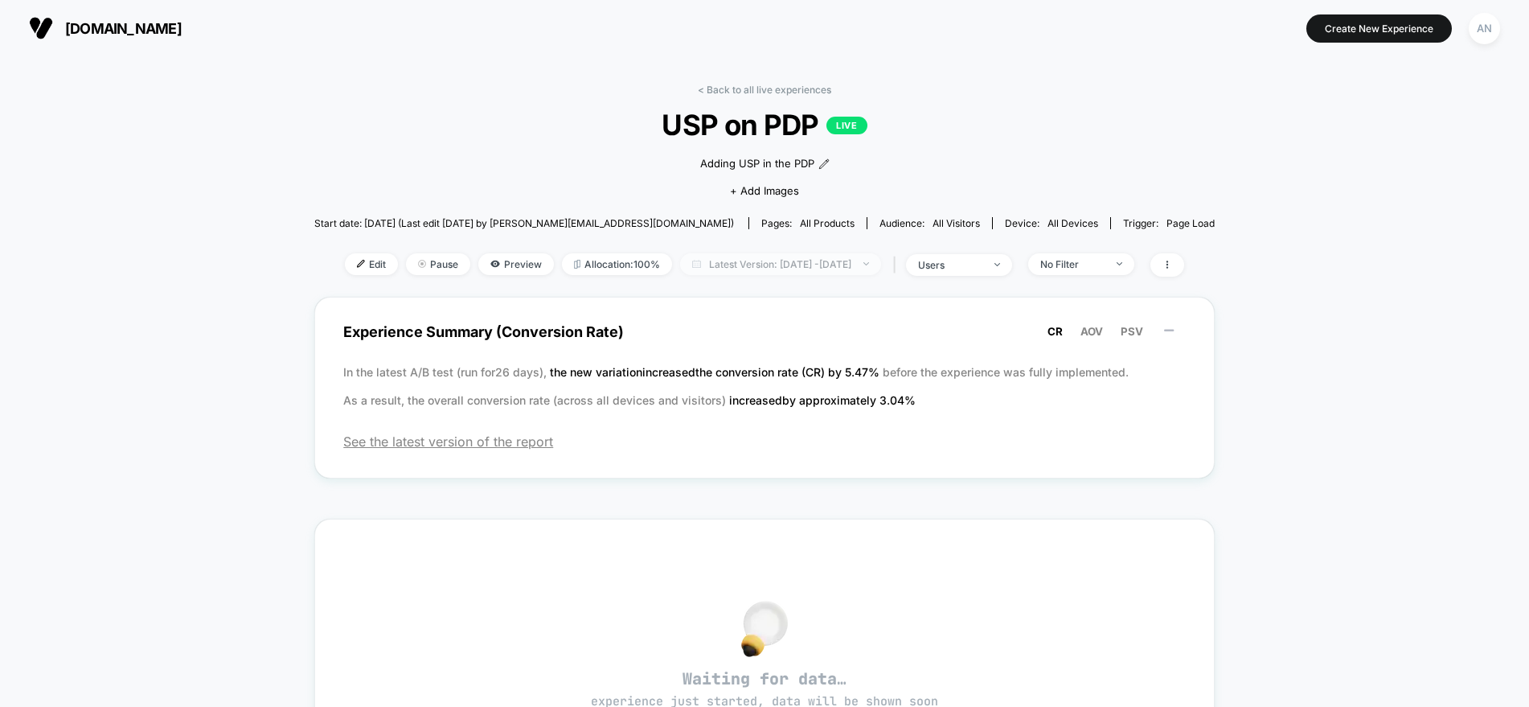
click at [874, 264] on span "Latest Version: Sep 29, 2025 - Sep 29, 2025" at bounding box center [780, 264] width 201 height 22
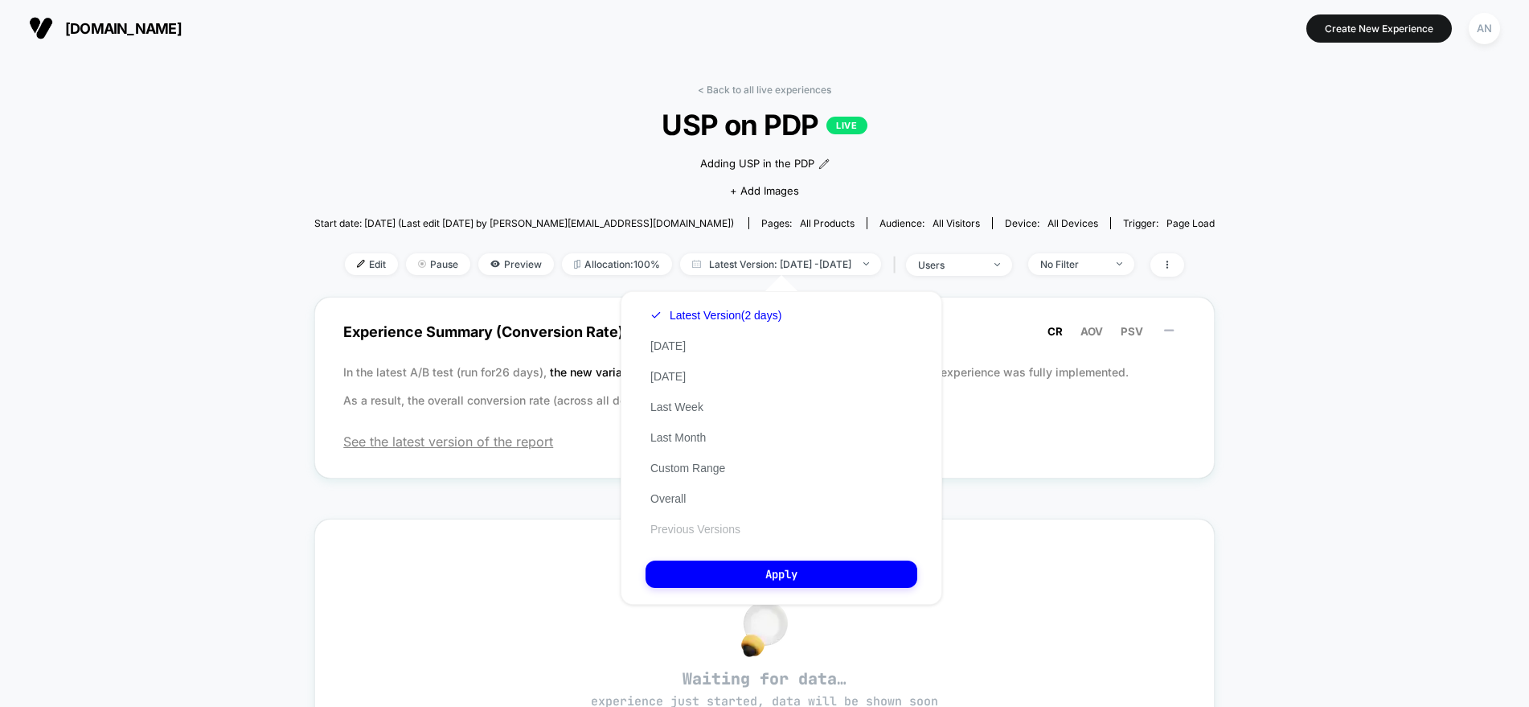
click at [690, 523] on button "Previous Versions" at bounding box center [696, 529] width 100 height 14
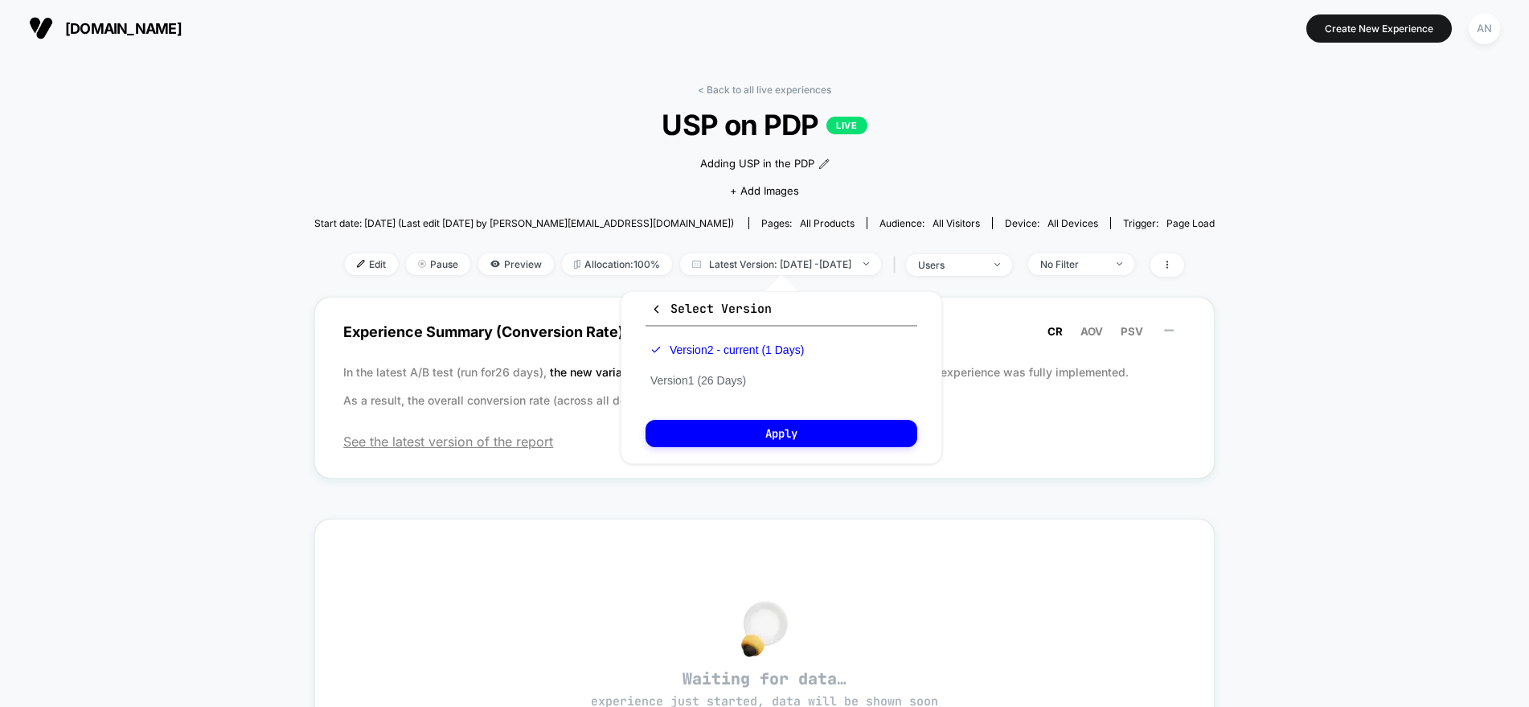
click at [789, 448] on div "Select Version Version 2 - current (1 Days) Version 1 (26 Days) Apply" at bounding box center [782, 377] width 322 height 173
click at [782, 432] on button "Apply" at bounding box center [782, 433] width 272 height 27
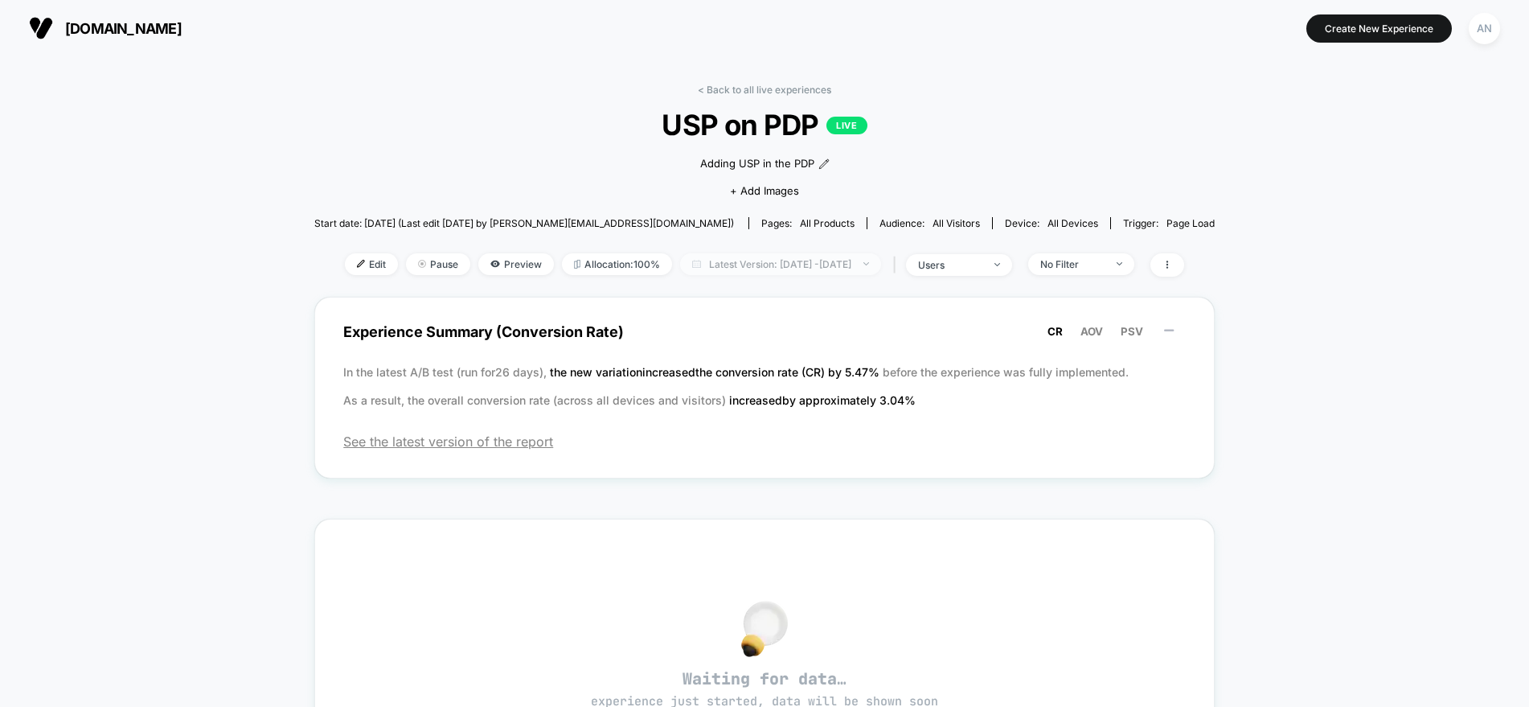
click at [804, 267] on span "Latest Version: Sep 29, 2025 - Sep 29, 2025" at bounding box center [780, 264] width 201 height 22
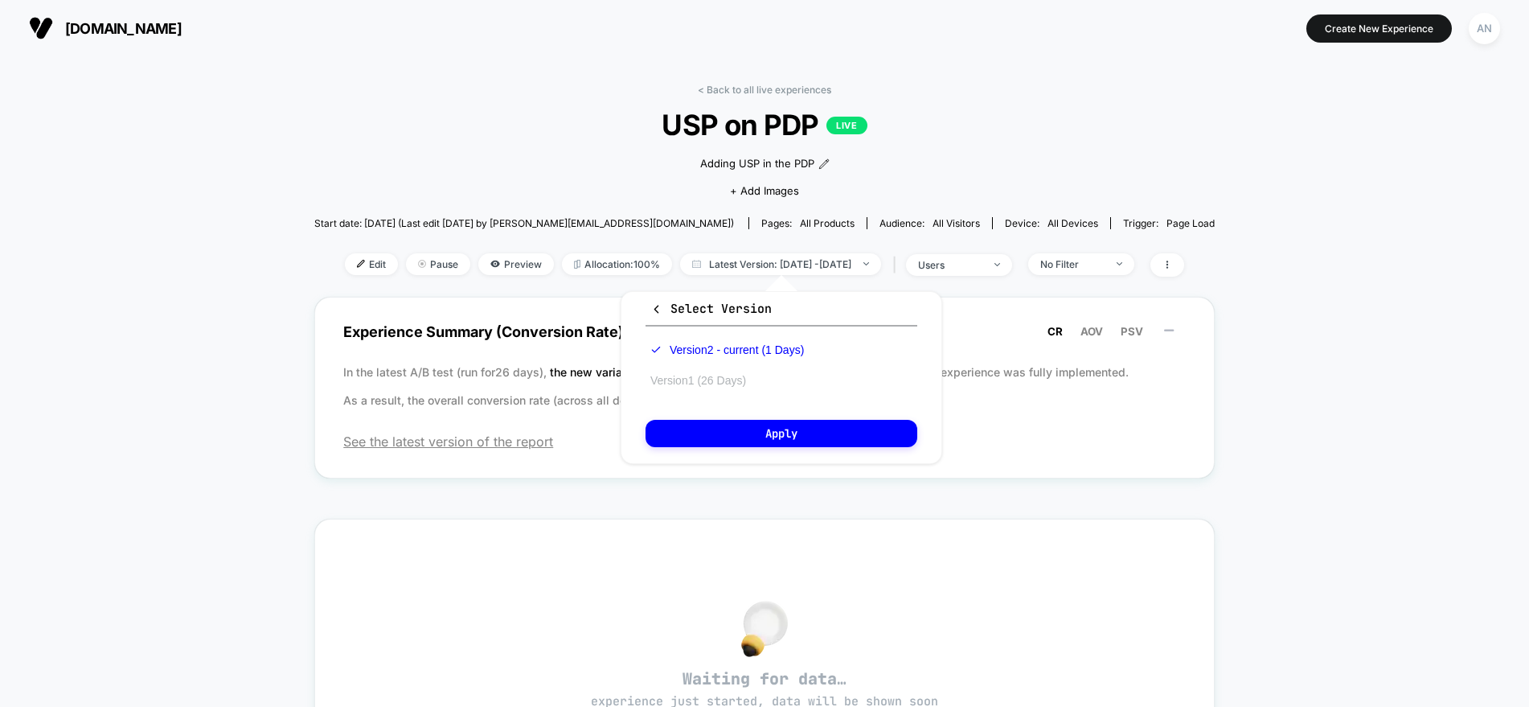
click at [684, 380] on button "Version 1 (26 Days)" at bounding box center [698, 380] width 105 height 14
click at [737, 438] on button "Apply" at bounding box center [782, 433] width 272 height 27
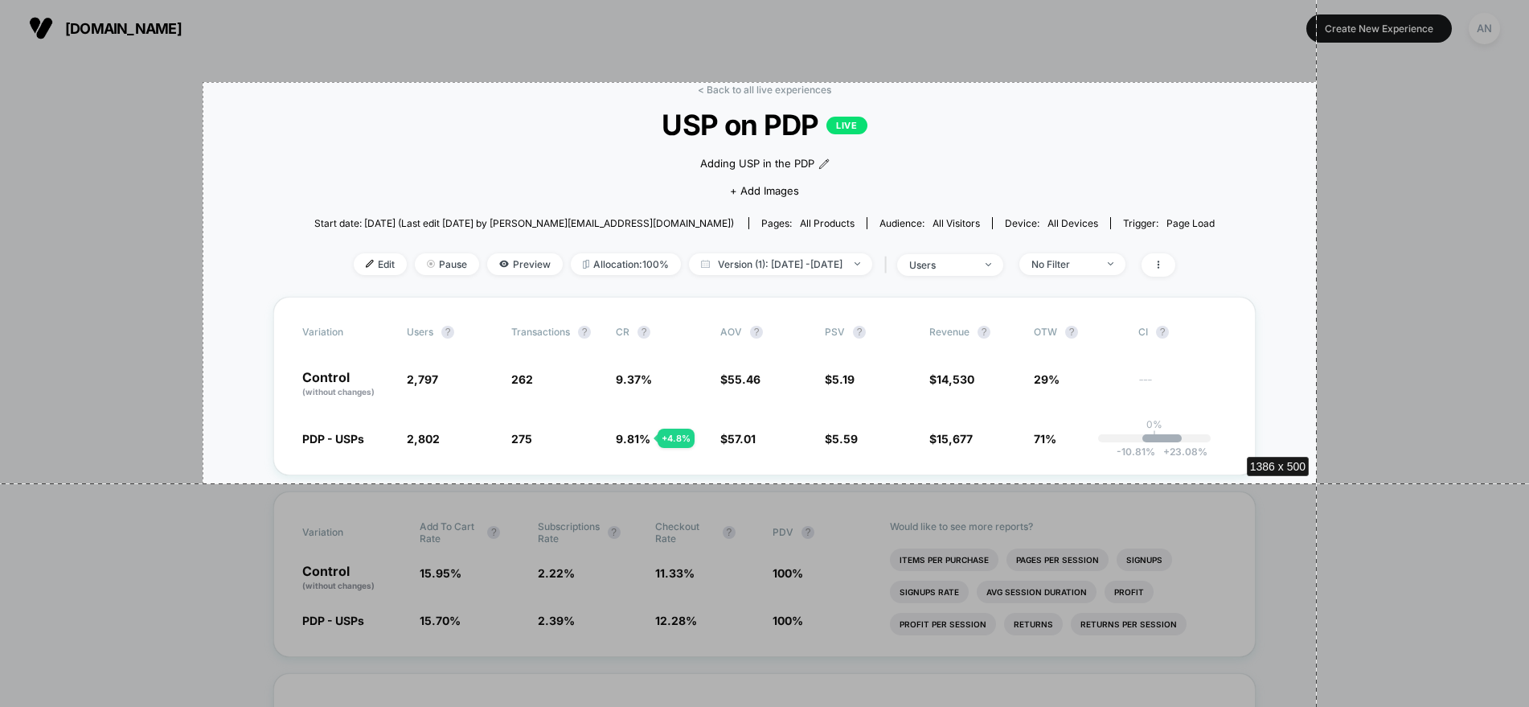
drag, startPoint x: 203, startPoint y: 82, endPoint x: 1317, endPoint y: 483, distance: 1184.5
